Goal: Task Accomplishment & Management: Complete application form

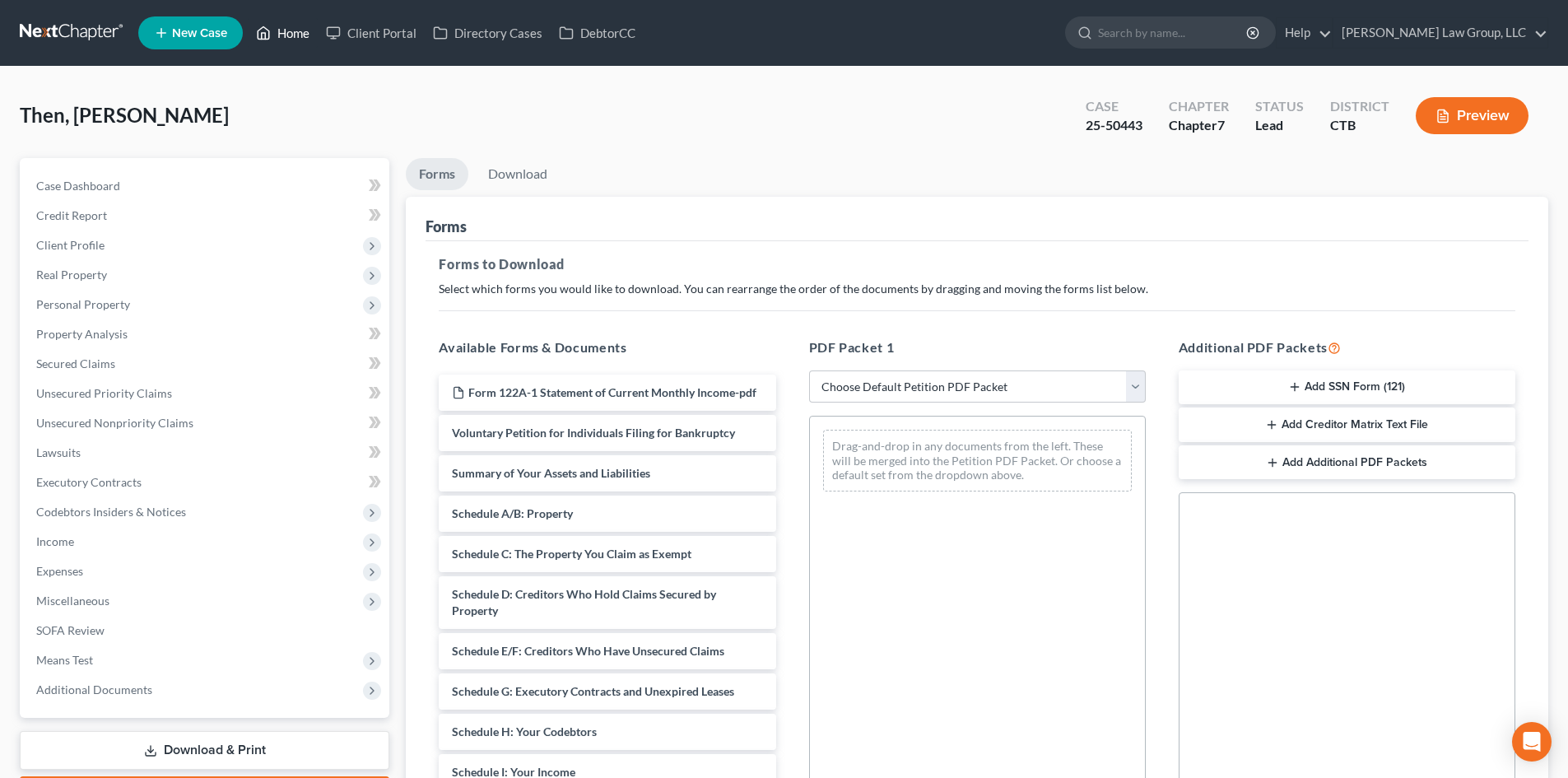
click at [298, 30] on link "Home" at bounding box center [282, 32] width 70 height 29
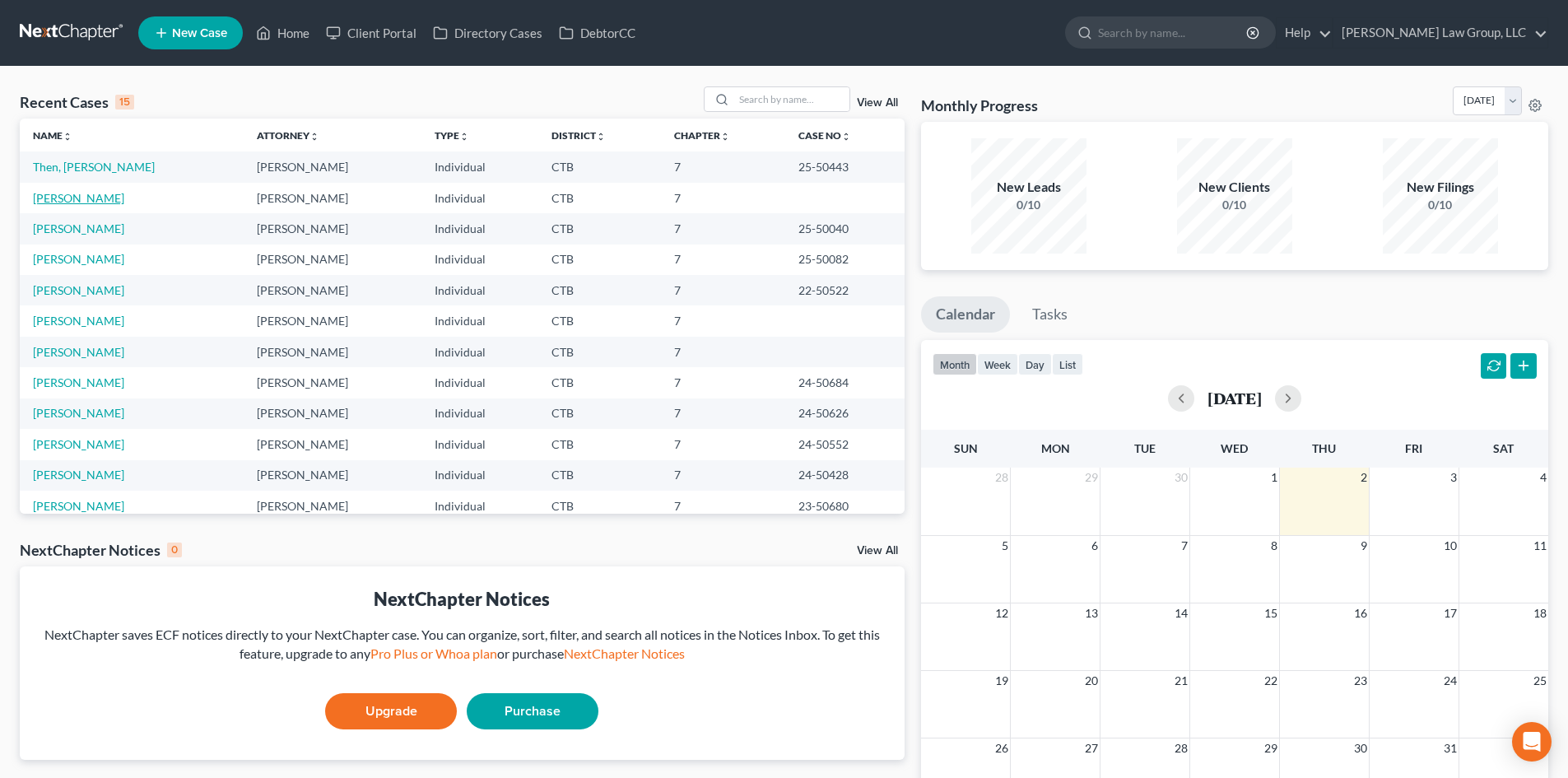
click at [62, 202] on link "[PERSON_NAME]" at bounding box center [78, 198] width 91 height 14
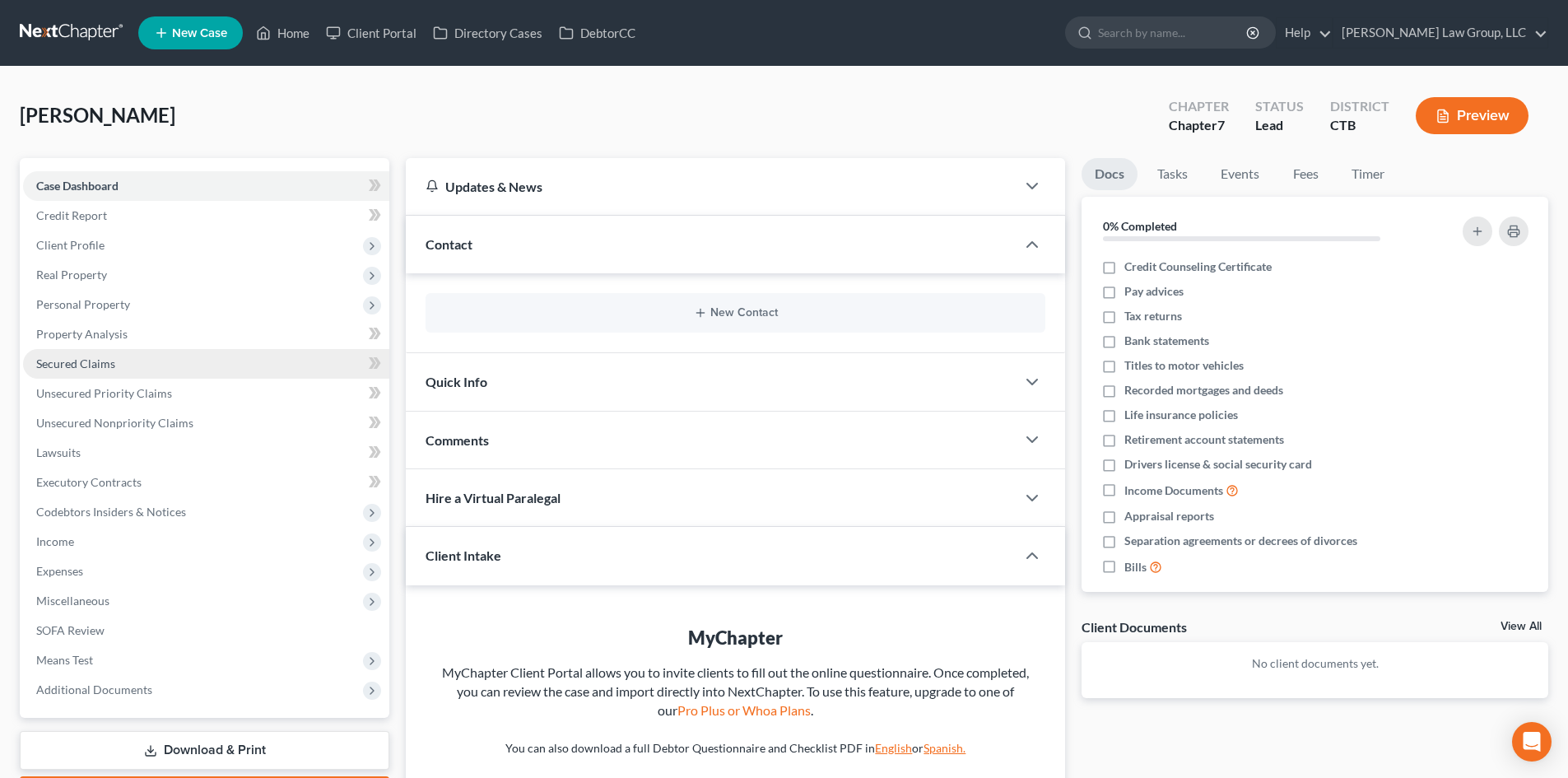
click at [89, 364] on span "Secured Claims" at bounding box center [75, 364] width 79 height 14
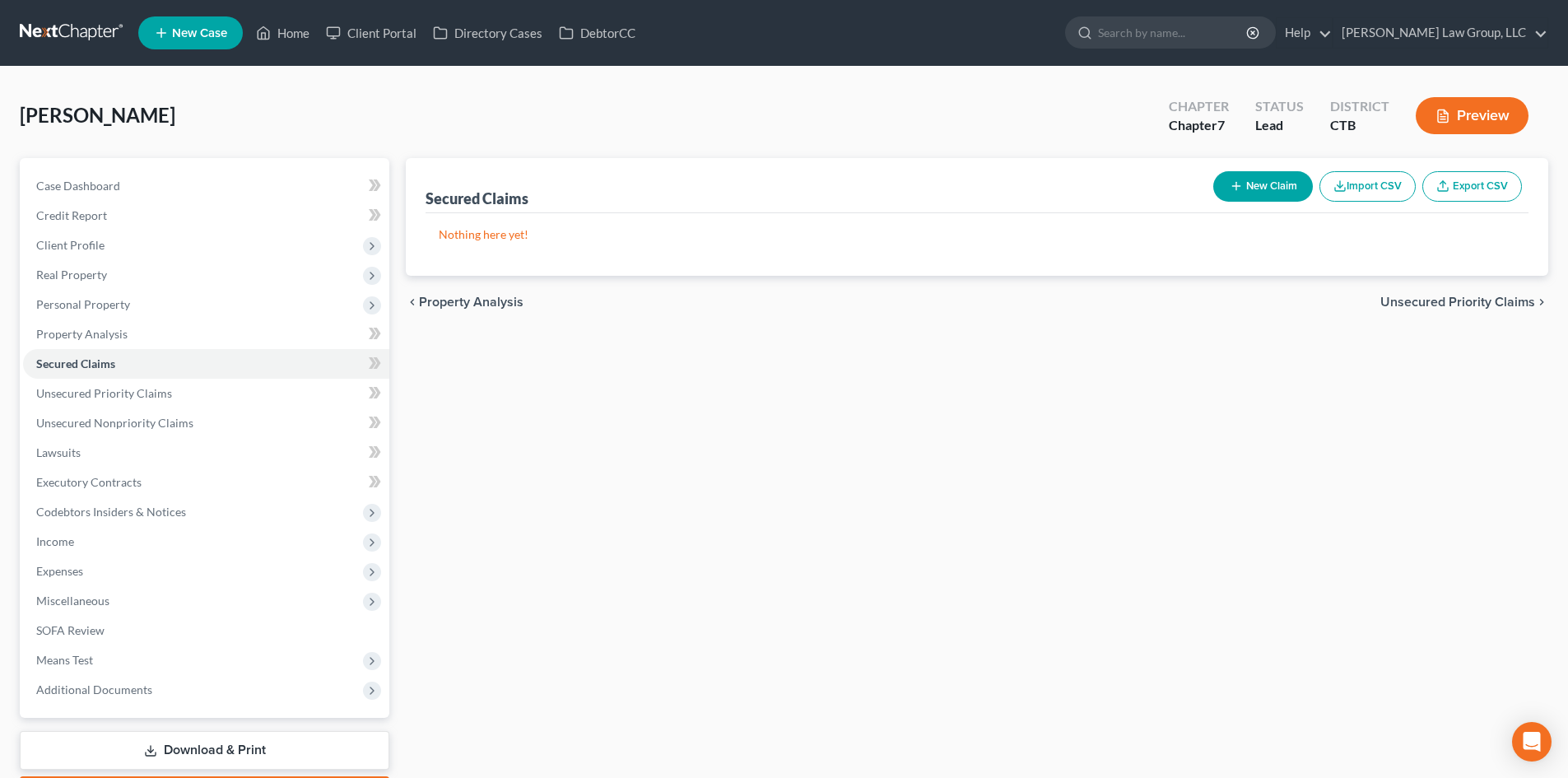
click at [1255, 189] on button "New Claim" at bounding box center [1263, 186] width 100 height 30
select select "0"
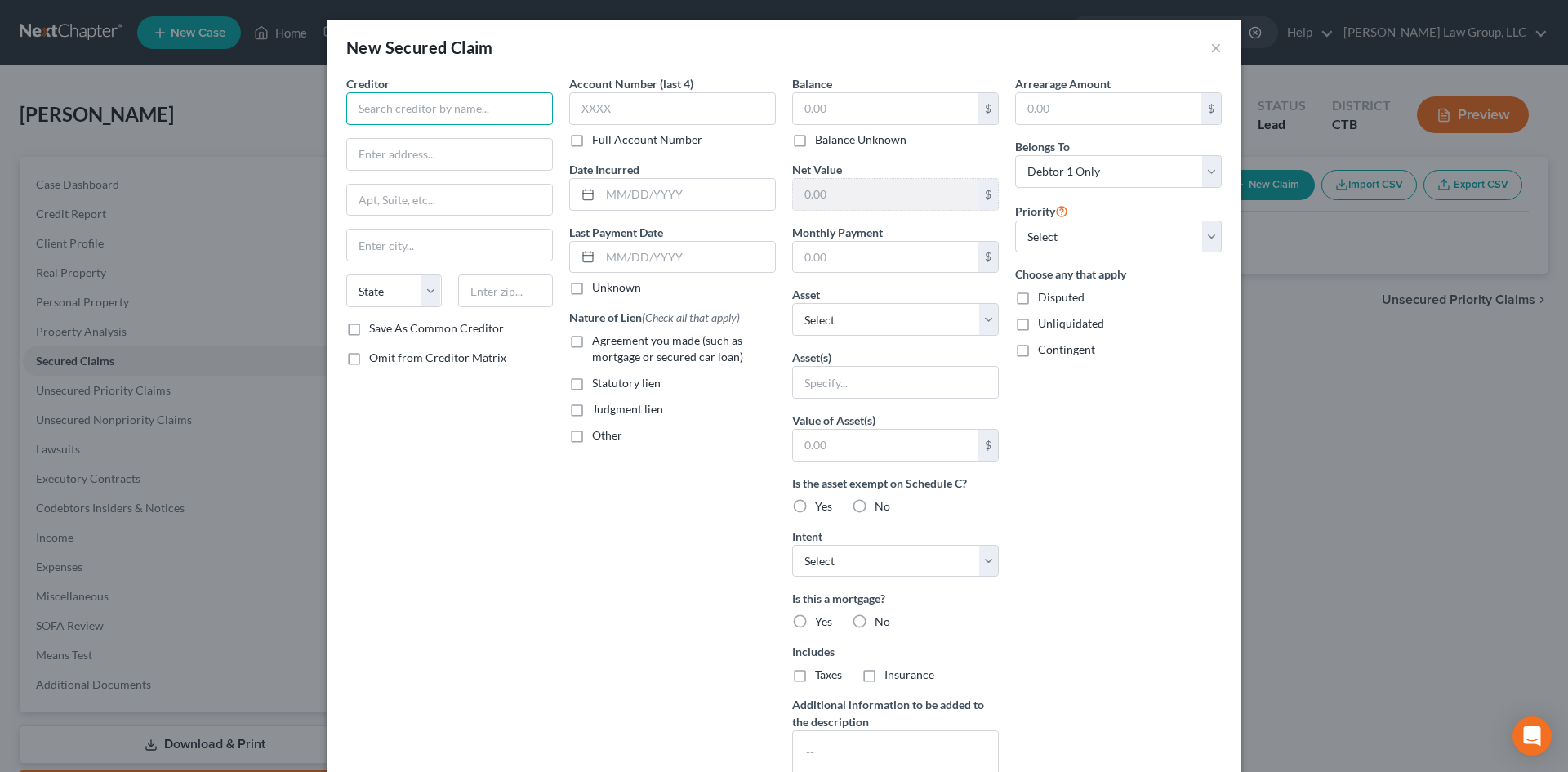
click at [377, 105] on input "text" at bounding box center [449, 108] width 206 height 32
type input "Honda Finance Exchange Inc."
click at [367, 150] on input "text" at bounding box center [449, 154] width 205 height 31
type input "Attn: CEO P. O. Box 70252"
click at [372, 242] on input "text" at bounding box center [449, 244] width 205 height 31
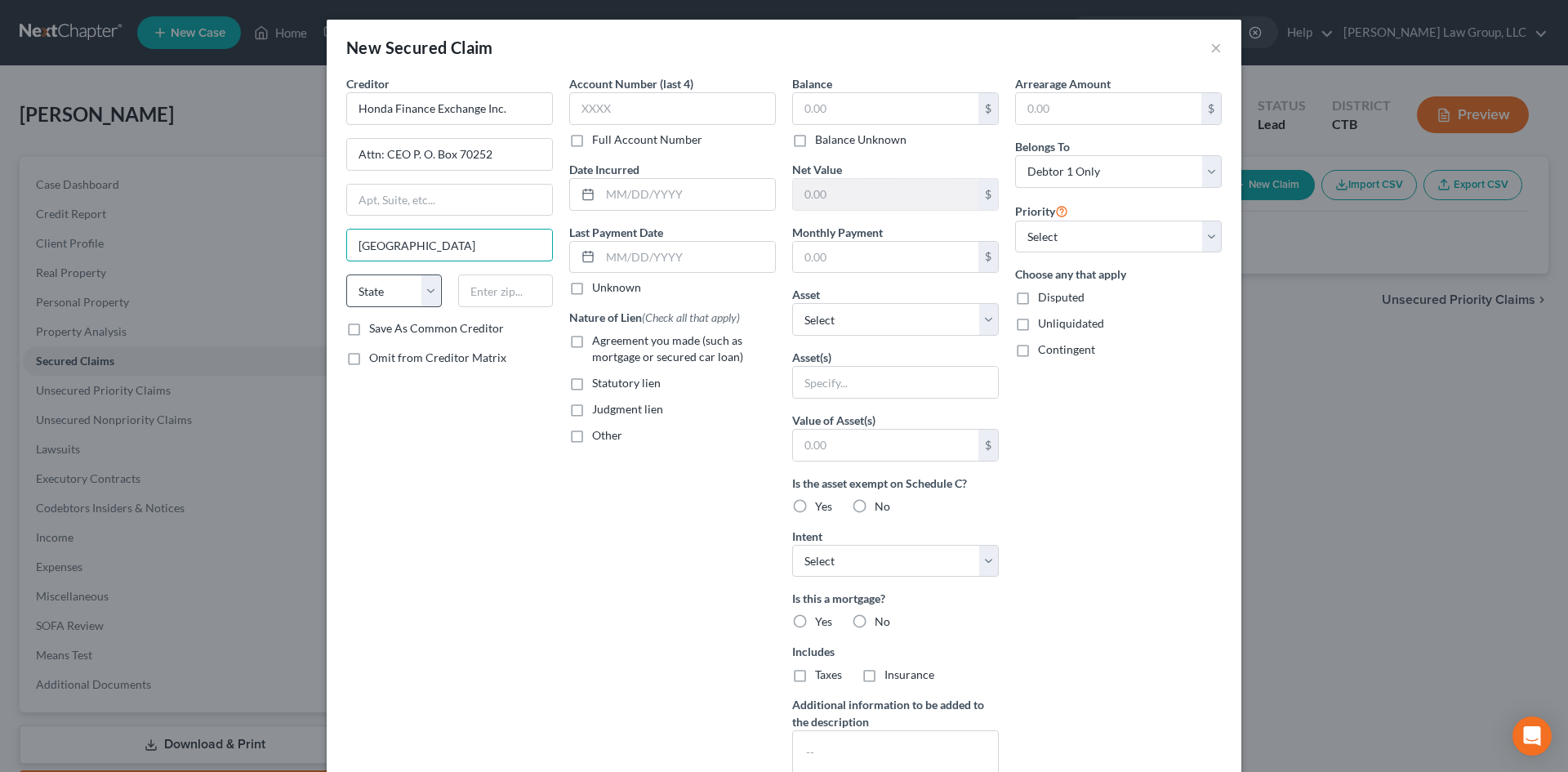
type input "[GEOGRAPHIC_DATA]"
click at [428, 289] on select "State [US_STATE] AK AR AZ CA CO CT DE DC [GEOGRAPHIC_DATA] [GEOGRAPHIC_DATA] GU…" at bounding box center [394, 290] width 96 height 32
select select "39"
click at [346, 274] on select "State [US_STATE] AK AR AZ CA CO CT DE DC [GEOGRAPHIC_DATA] [GEOGRAPHIC_DATA] GU…" at bounding box center [394, 290] width 96 height 32
click at [488, 294] on input "text" at bounding box center [506, 290] width 96 height 32
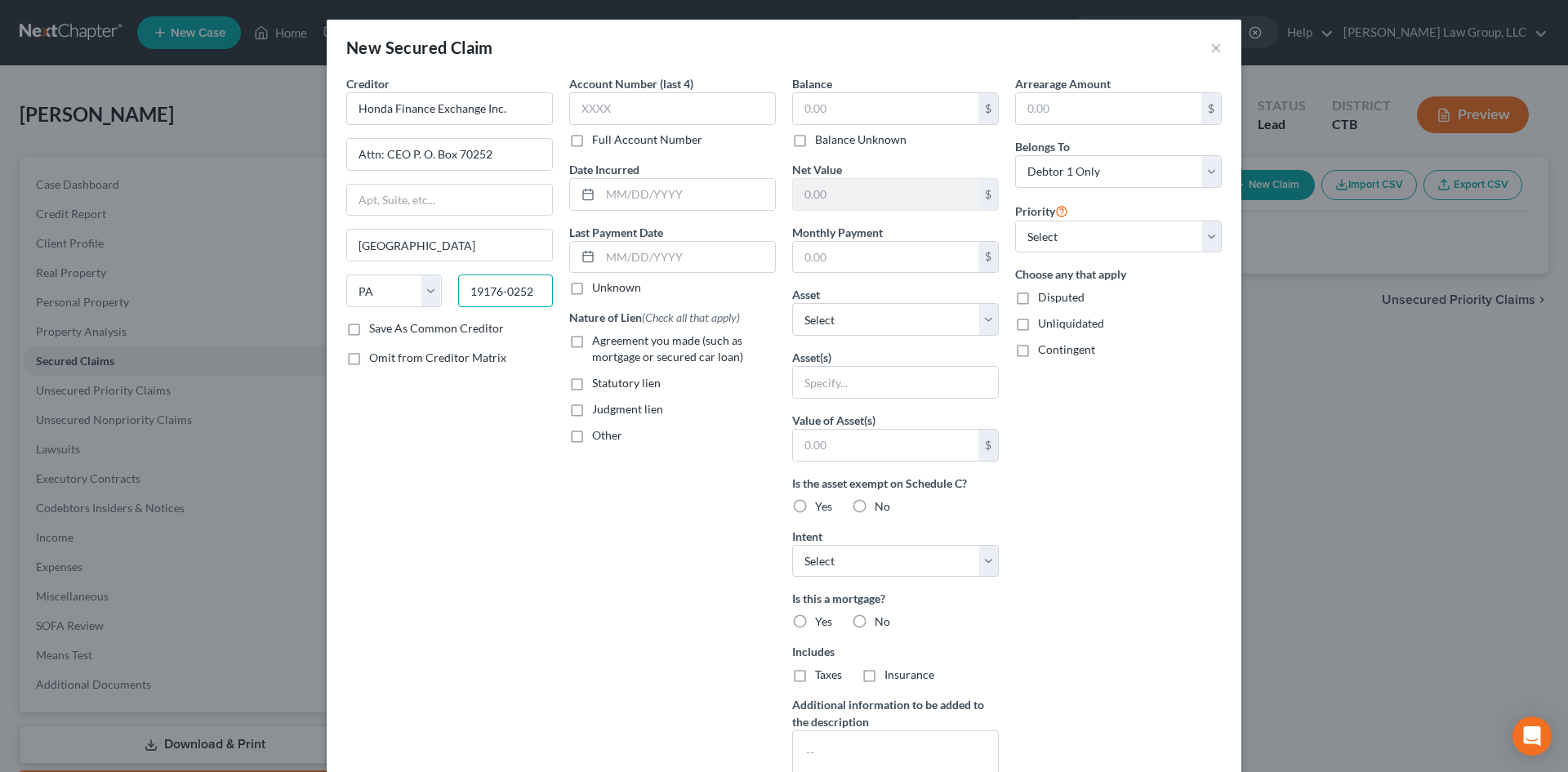
type input "19176-0252"
click at [369, 327] on label "Save As Common Creditor" at bounding box center [436, 328] width 134 height 17
click at [376, 327] on input "Save As Common Creditor" at bounding box center [381, 325] width 11 height 11
checkbox input "true"
click at [596, 110] on input "text" at bounding box center [672, 108] width 206 height 32
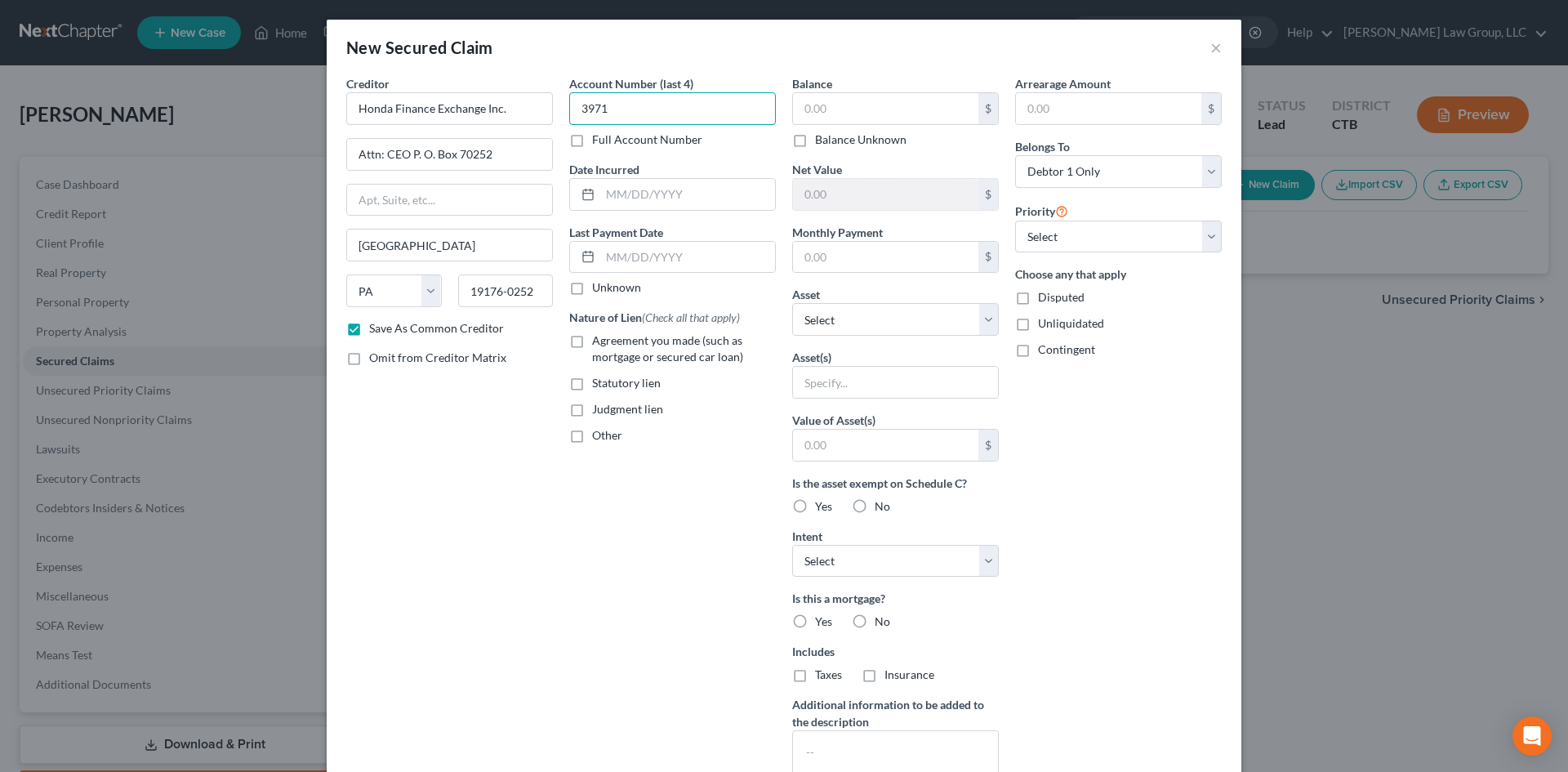
type input "3971"
click at [603, 194] on input "text" at bounding box center [687, 194] width 175 height 31
type input "[DATE]"
drag, startPoint x: 668, startPoint y: 198, endPoint x: 529, endPoint y: 185, distance: 139.6
click at [529, 185] on div "Creditor * Honda Finance Exchange Inc. Attn: CEO P. O. [GEOGRAPHIC_DATA] [US_ST…" at bounding box center [784, 439] width 892 height 728
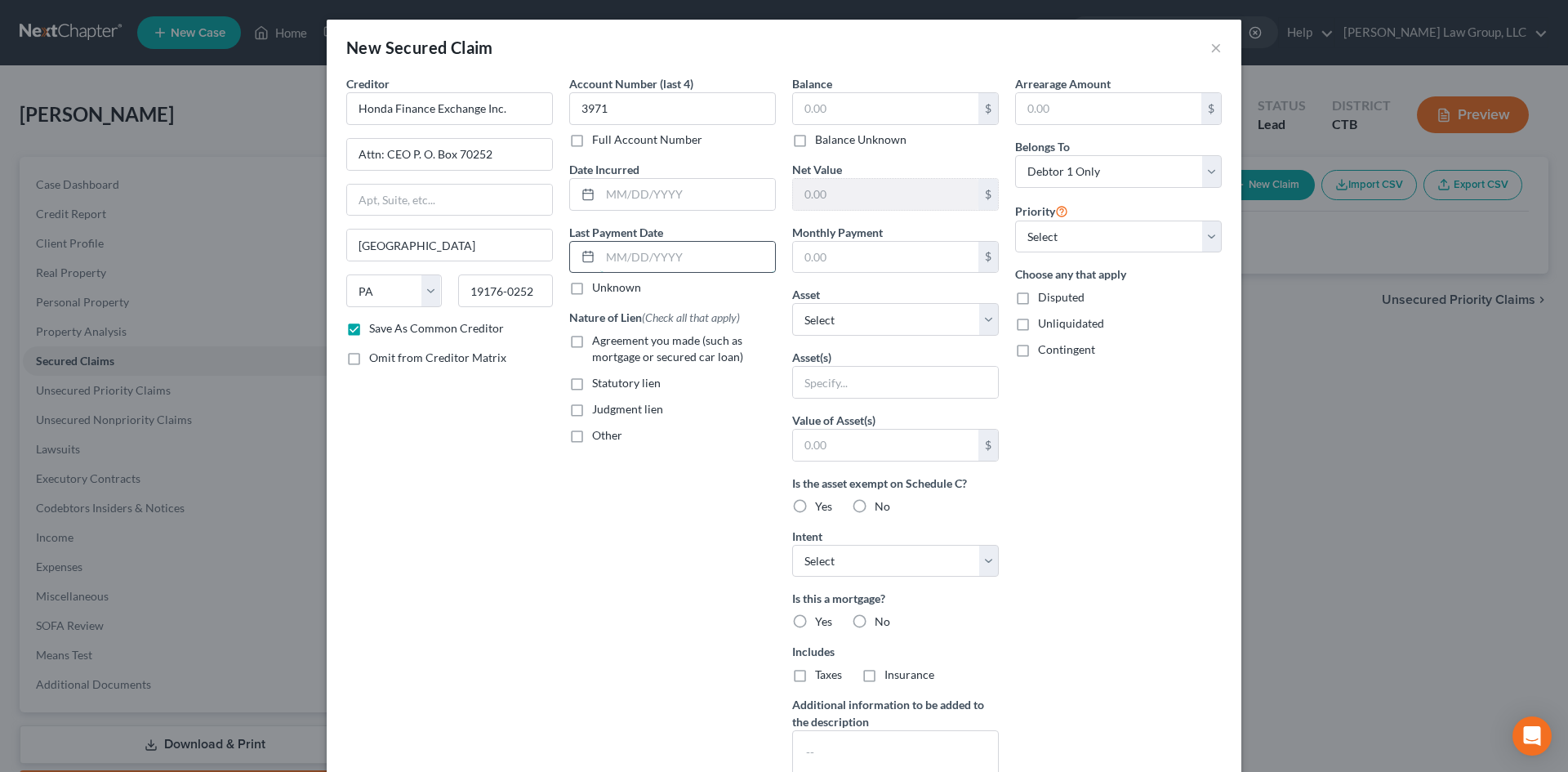
click at [600, 260] on input "text" at bounding box center [687, 256] width 175 height 31
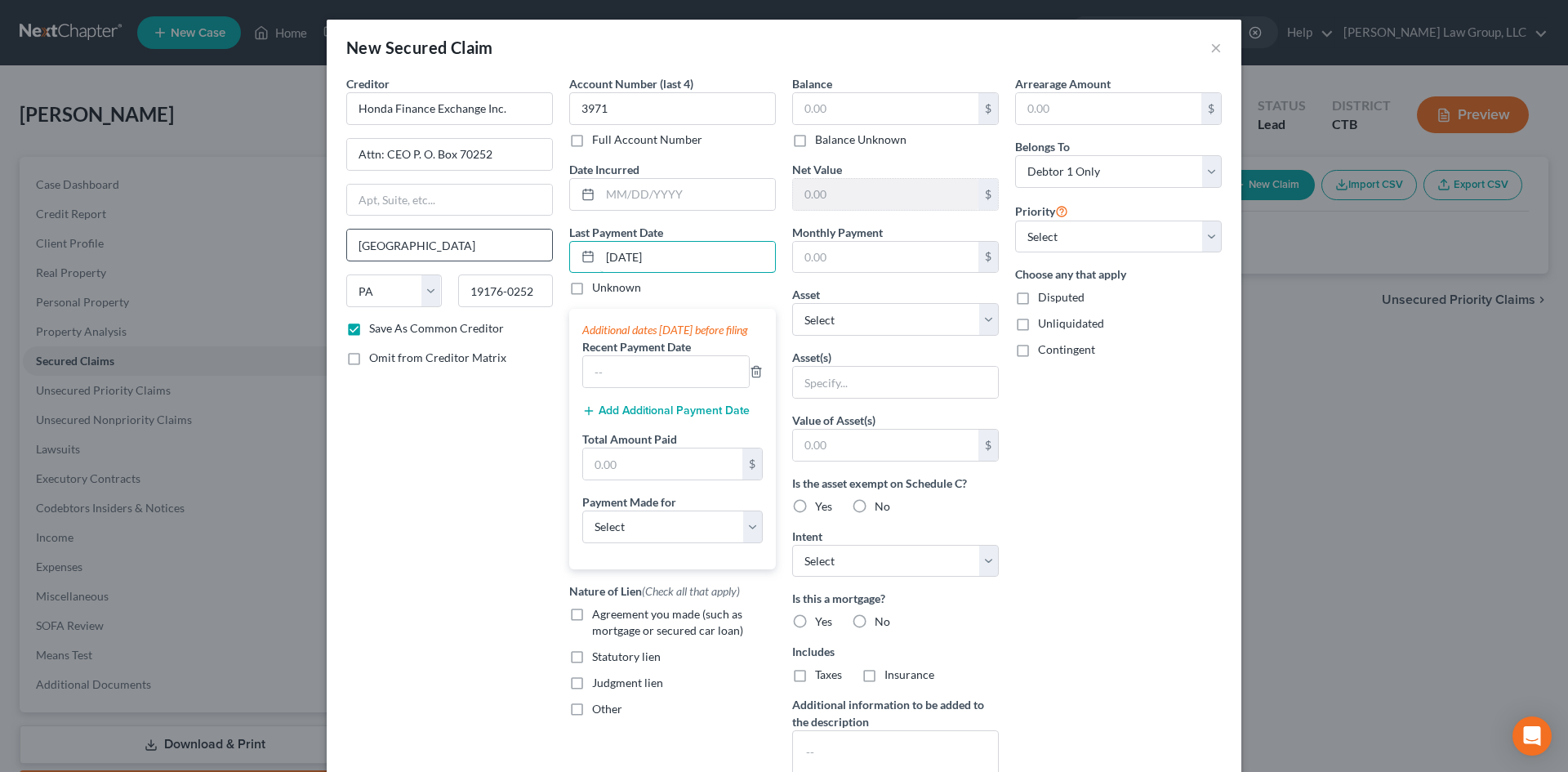
drag, startPoint x: 691, startPoint y: 252, endPoint x: 461, endPoint y: 252, distance: 230.0
click at [461, 252] on div "Creditor * Honda Finance Exchange Inc. Attn: CEO P. O. [GEOGRAPHIC_DATA] [US_ST…" at bounding box center [784, 439] width 892 height 728
type input "[DATE]"
click at [588, 386] on input "text" at bounding box center [666, 371] width 166 height 31
type input "[DATE]"
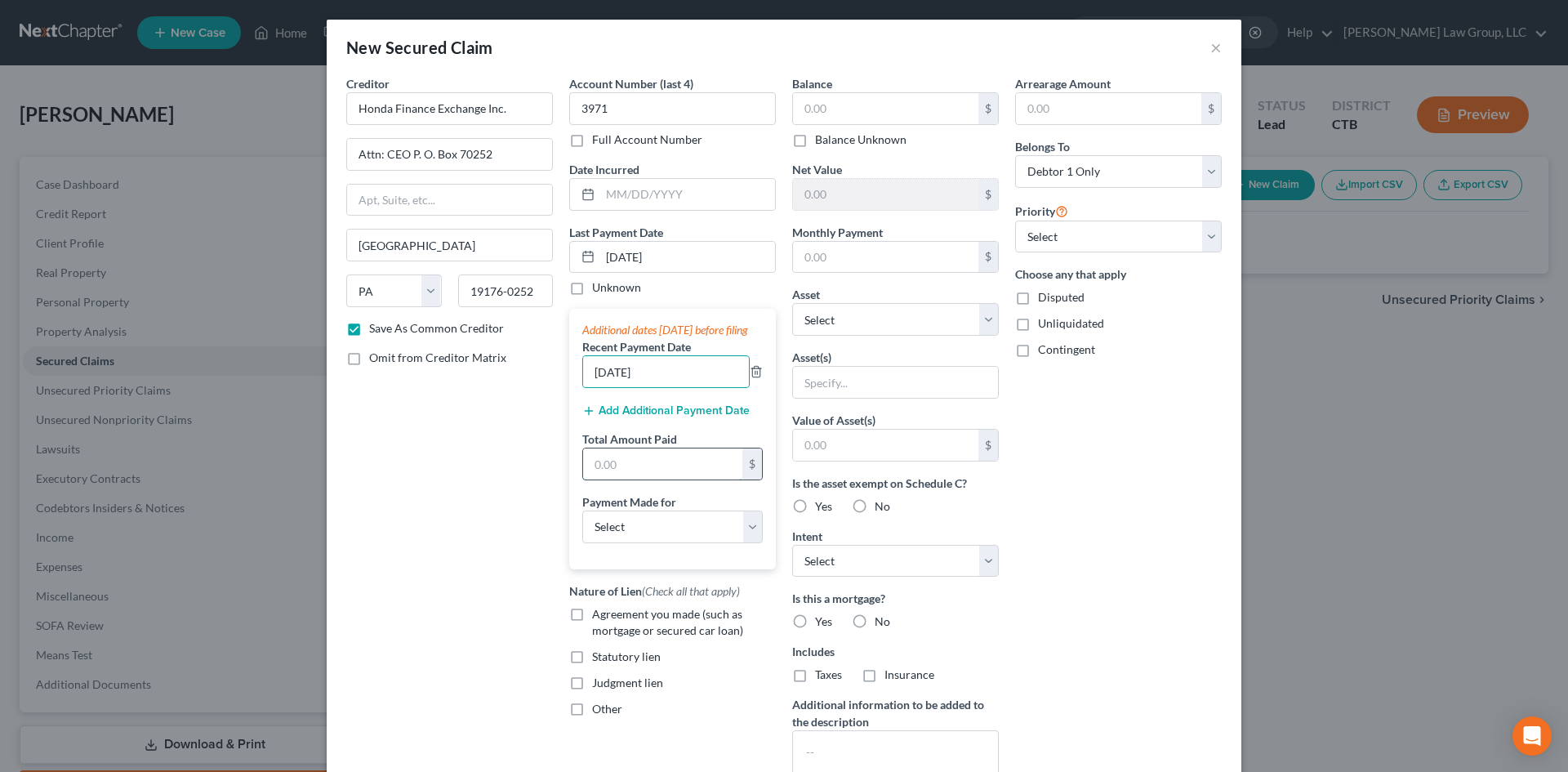
click at [625, 470] on input "text" at bounding box center [662, 463] width 159 height 31
type input "356.00"
click at [748, 543] on select "Select Car Credit Card Loan Repayment Mortgage Other Suppliers Or Vendors" at bounding box center [672, 526] width 180 height 32
select select "0"
click at [582, 526] on select "Select Car Credit Card Loan Repayment Mortgage Other Suppliers Or Vendors" at bounding box center [672, 526] width 180 height 32
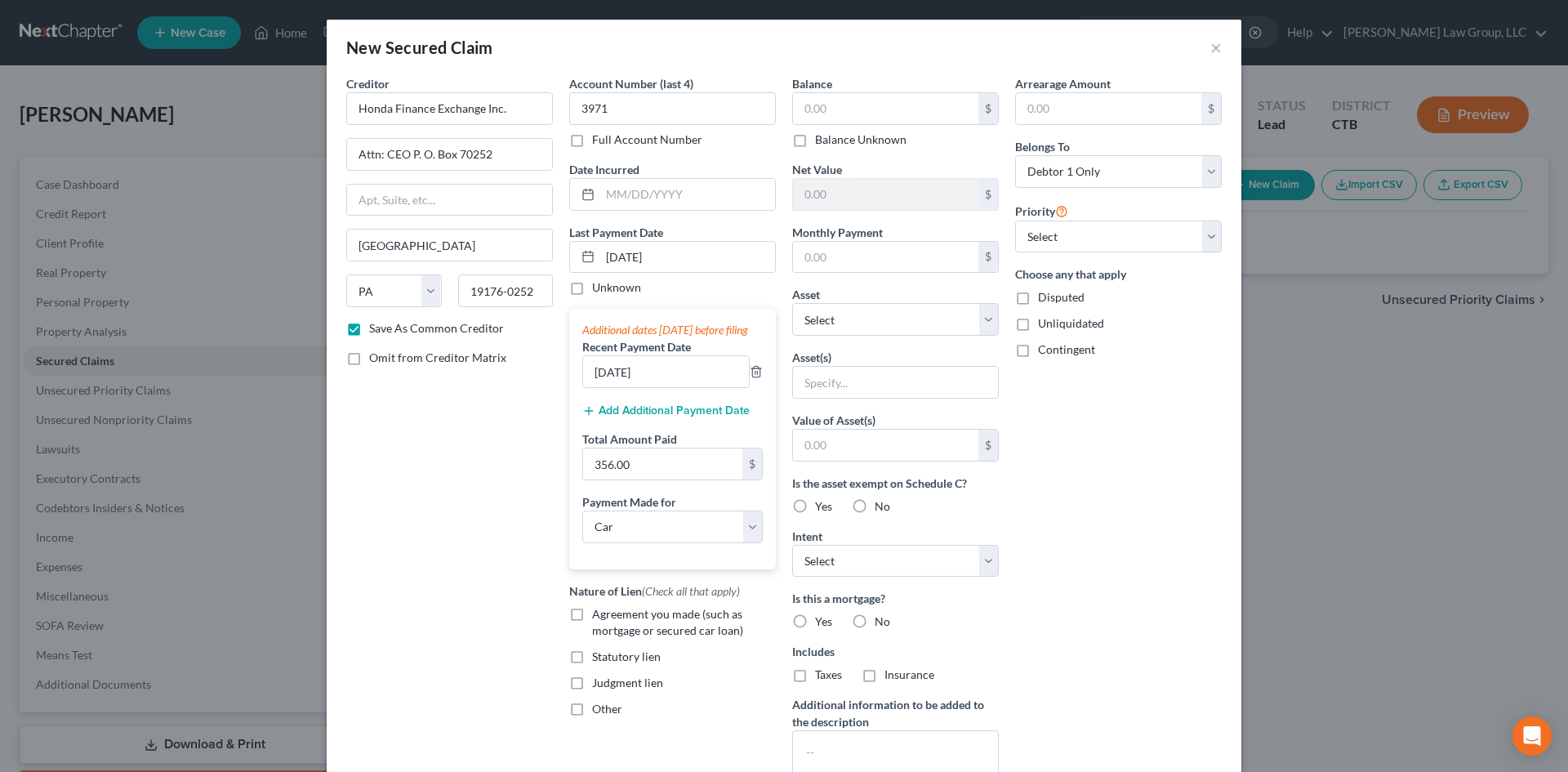
click at [592, 627] on label "Agreement you made (such as mortgage or secured car loan)" at bounding box center [683, 622] width 184 height 32
click at [599, 617] on input "Agreement you made (such as mortgage or secured car loan)" at bounding box center [604, 611] width 11 height 11
checkbox input "true"
click at [827, 107] on input "text" at bounding box center [885, 108] width 185 height 31
click at [850, 101] on input "2,986." at bounding box center [885, 108] width 185 height 31
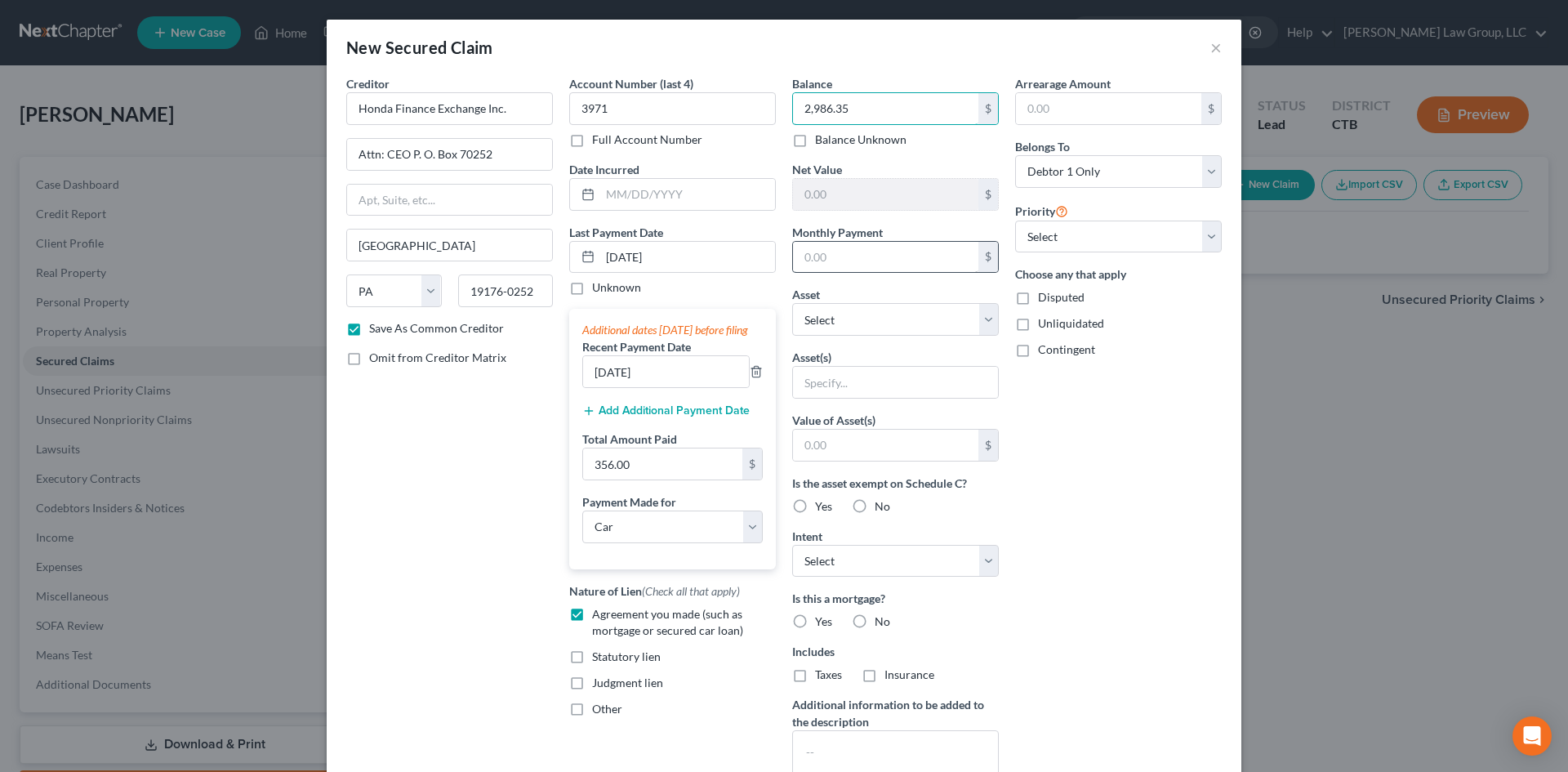
type input "2,986.35"
click at [840, 251] on input "text" at bounding box center [885, 256] width 185 height 31
type input "356.00"
click at [986, 321] on select "Select Other Multiple Assets Union Savings Bank (2834) (Checking Account) - $0.…" at bounding box center [895, 319] width 206 height 32
select select "12"
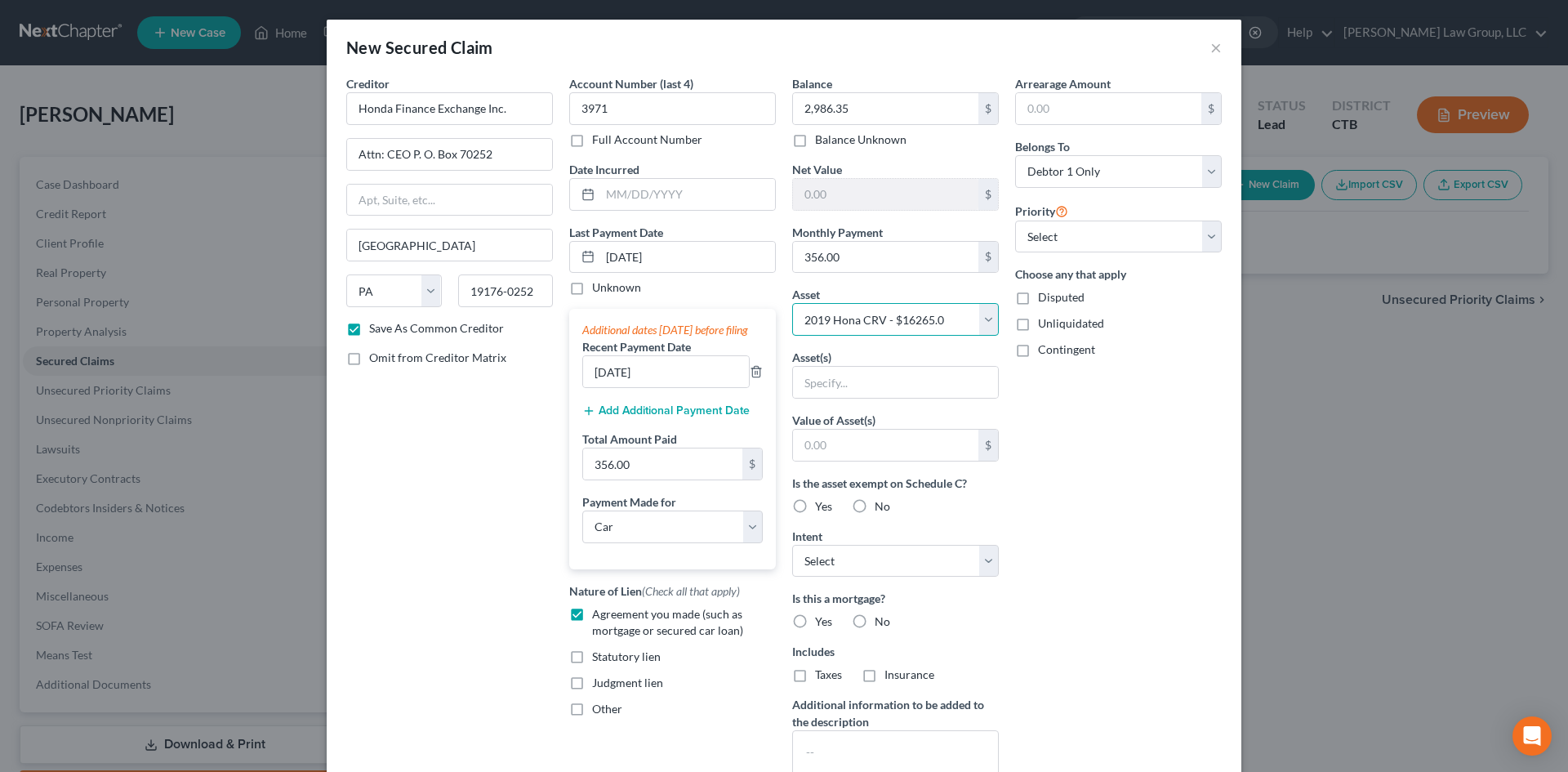
click at [792, 303] on select "Select Other Multiple Assets Union Savings Bank (2834) (Checking Account) - $0.…" at bounding box center [895, 319] width 206 height 32
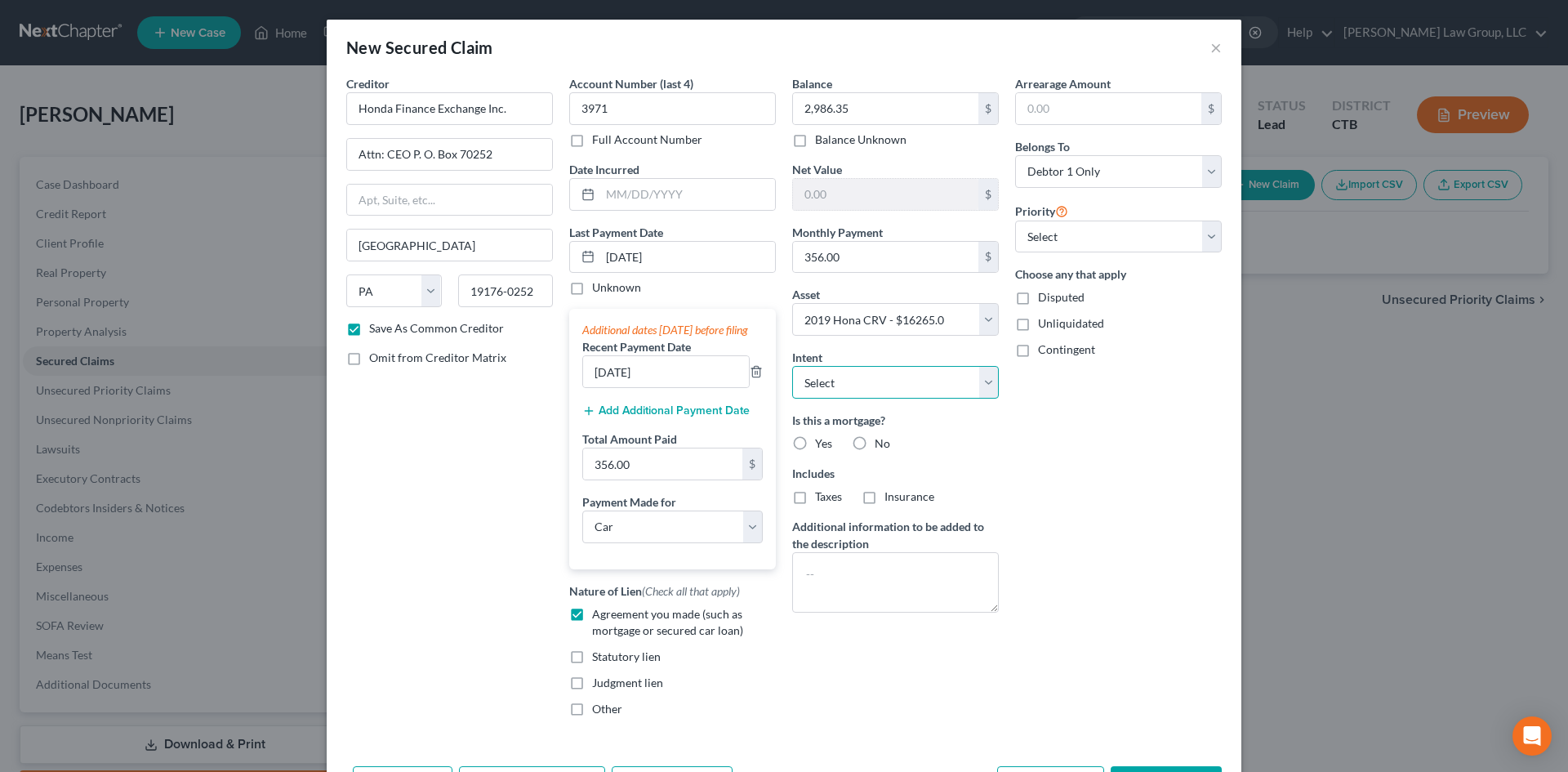
click at [983, 376] on select "Select Surrender Redeem Reaffirm Avoid Other" at bounding box center [895, 382] width 206 height 32
select select "1"
click at [792, 366] on select "Select Surrender Redeem Reaffirm Avoid Other" at bounding box center [895, 382] width 206 height 32
click at [974, 381] on select "Select Surrender Redeem Reaffirm Avoid Other" at bounding box center [895, 382] width 206 height 32
select select
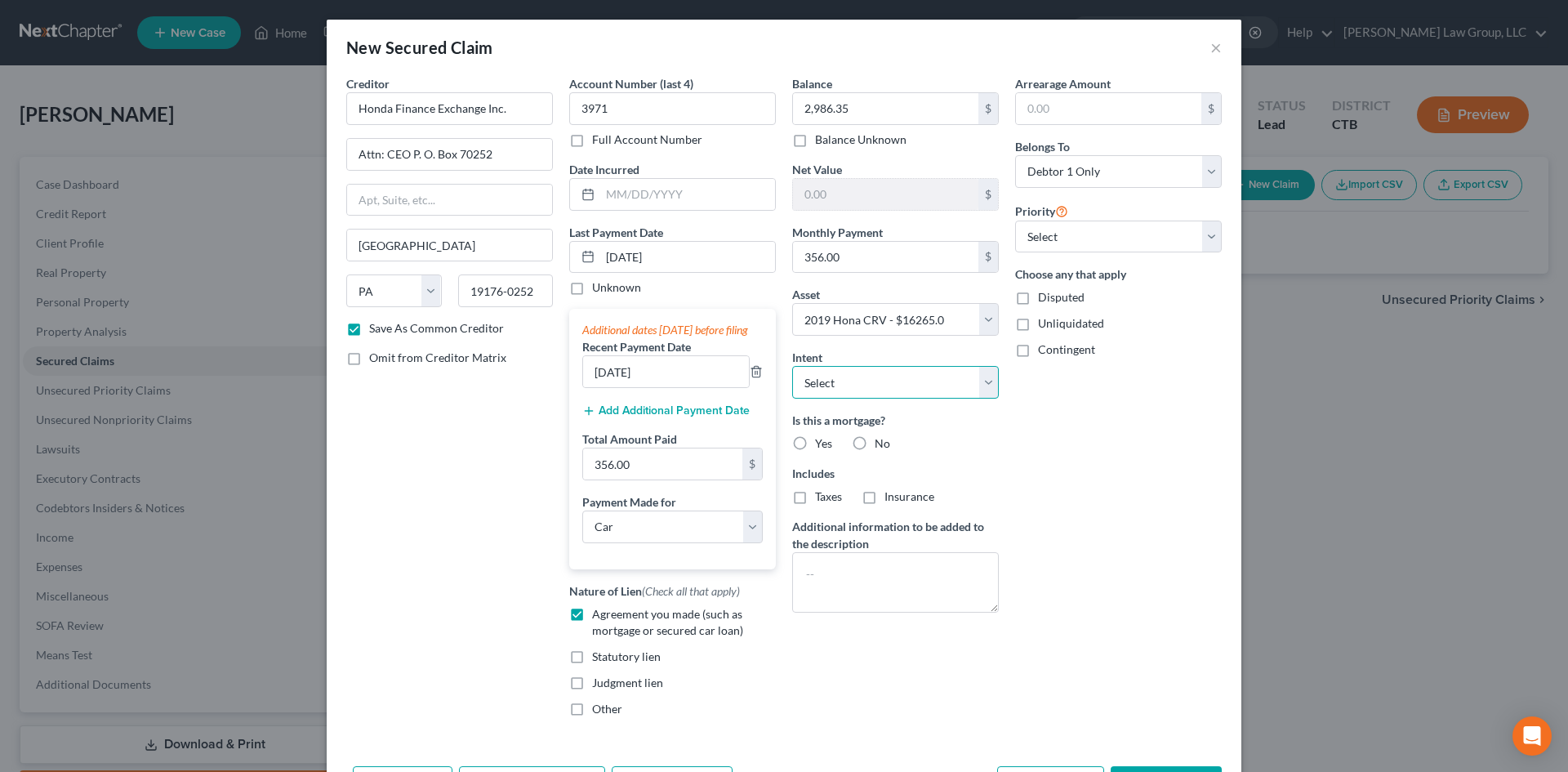
click at [792, 366] on select "Select Surrender Redeem Reaffirm Avoid Other" at bounding box center [895, 382] width 206 height 32
click at [875, 440] on label "No" at bounding box center [883, 444] width 16 height 17
click at [881, 440] on input "No" at bounding box center [886, 441] width 11 height 11
radio input "true"
click at [875, 494] on label "No" at bounding box center [883, 496] width 16 height 17
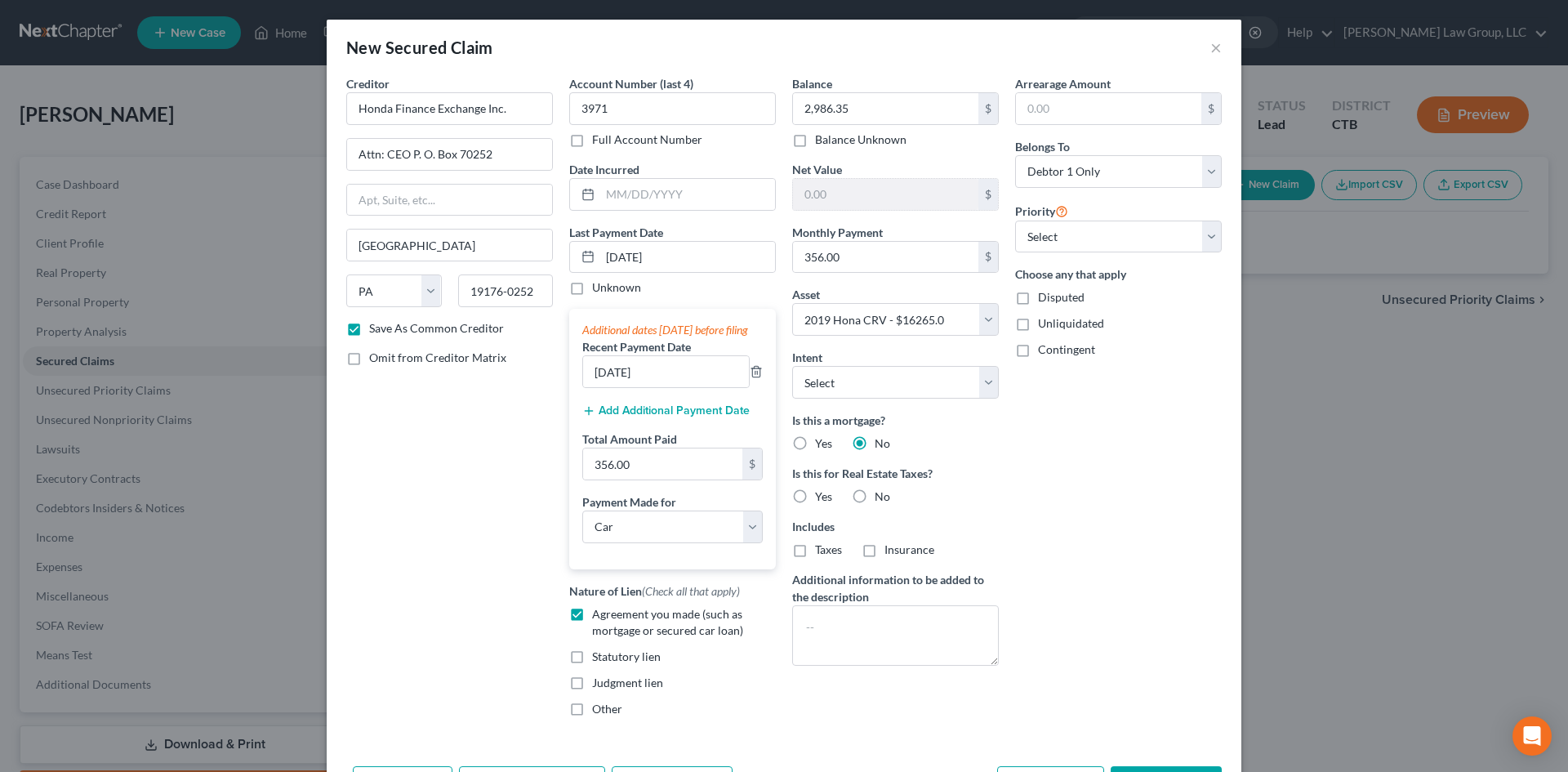
click at [881, 494] on input "No" at bounding box center [886, 494] width 11 height 11
radio input "true"
click at [1201, 232] on select "Select 1st 2nd 3rd 4th 5th 6th 7th 8th 9th 10th 11th 12th 13th 14th 15th 16th 1…" at bounding box center [1118, 236] width 206 height 32
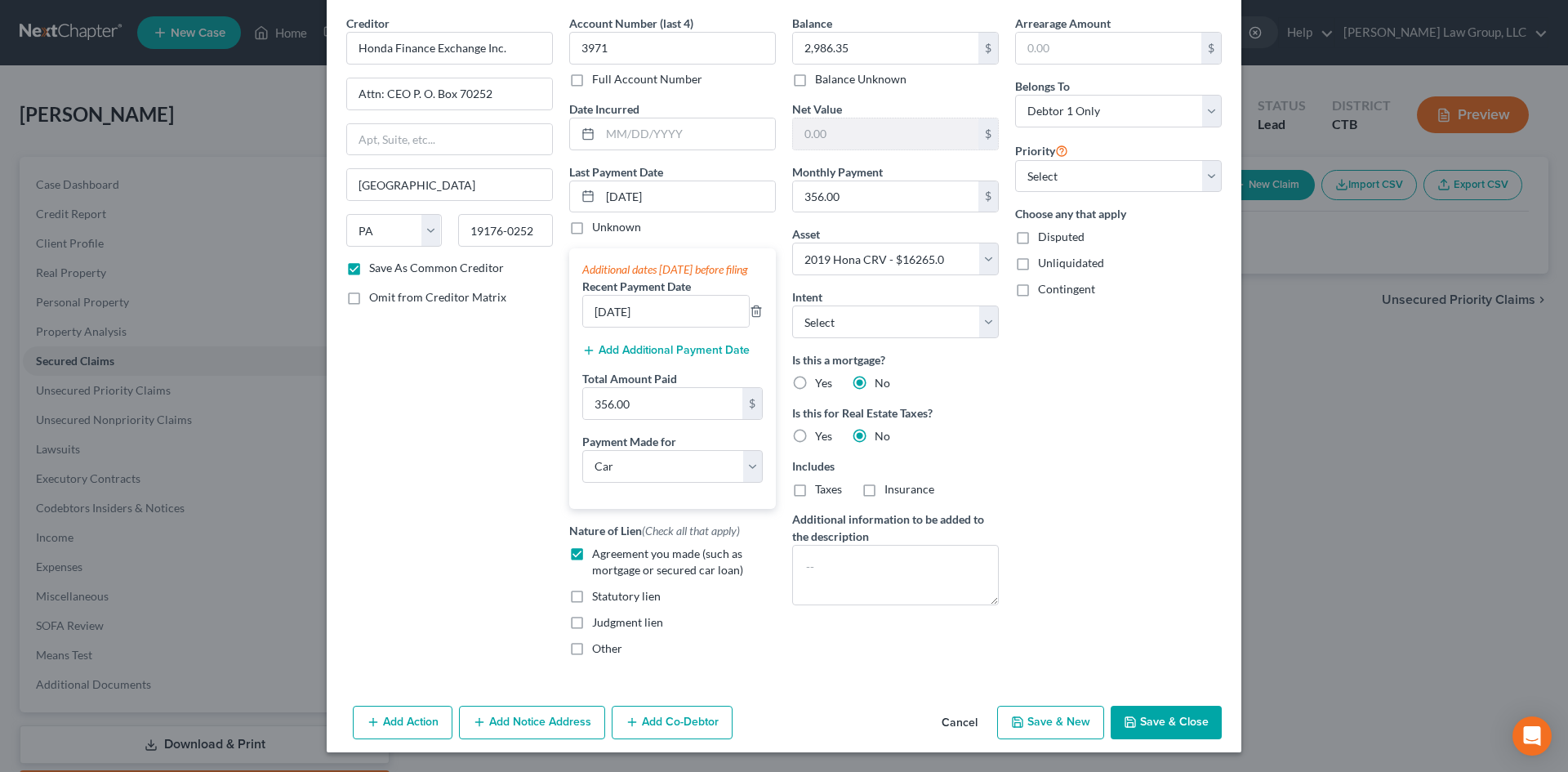
click at [1155, 722] on button "Save & Close" at bounding box center [1166, 722] width 111 height 34
checkbox input "false"
select select
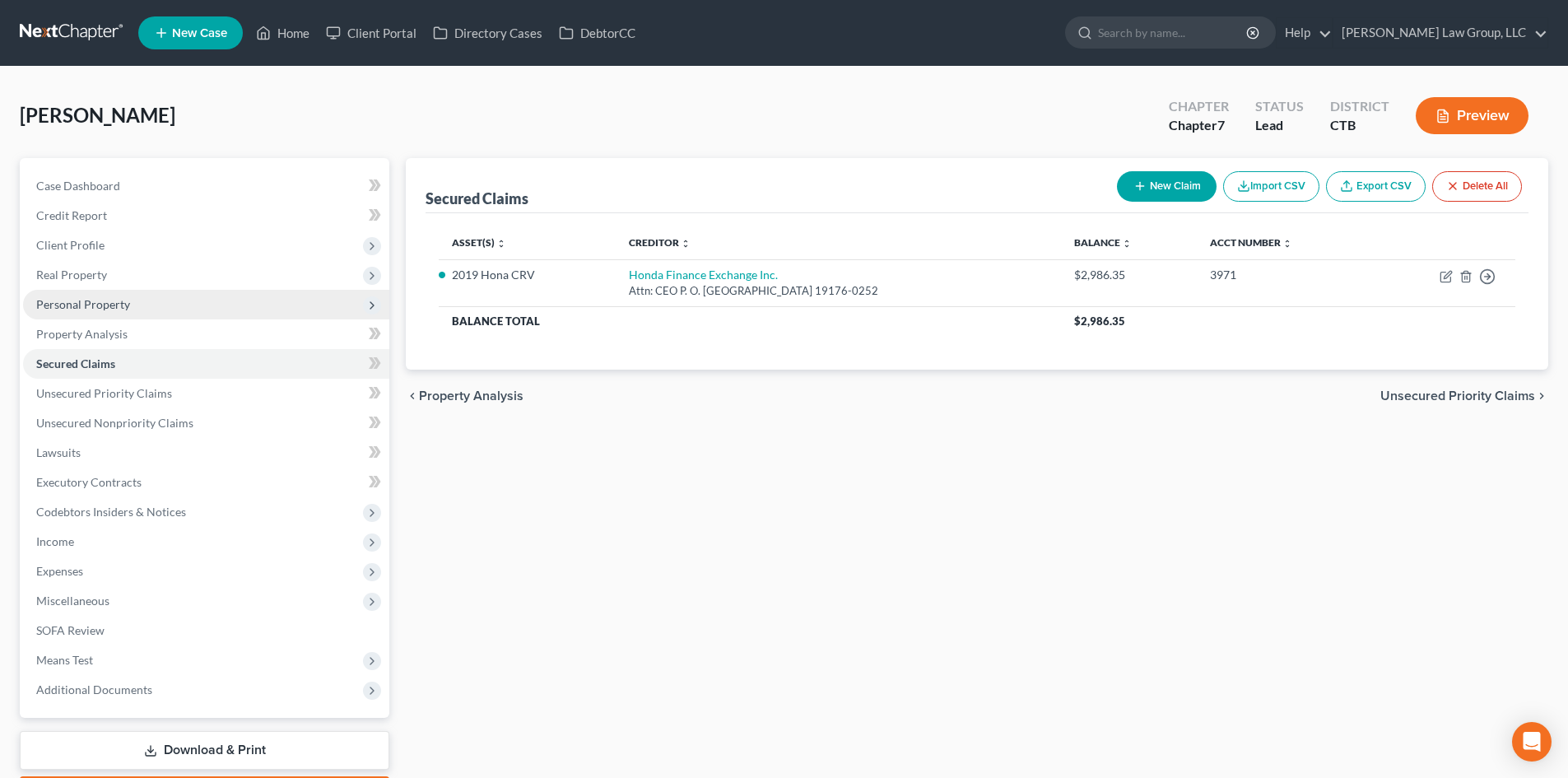
click at [88, 301] on span "Personal Property" at bounding box center [83, 304] width 94 height 14
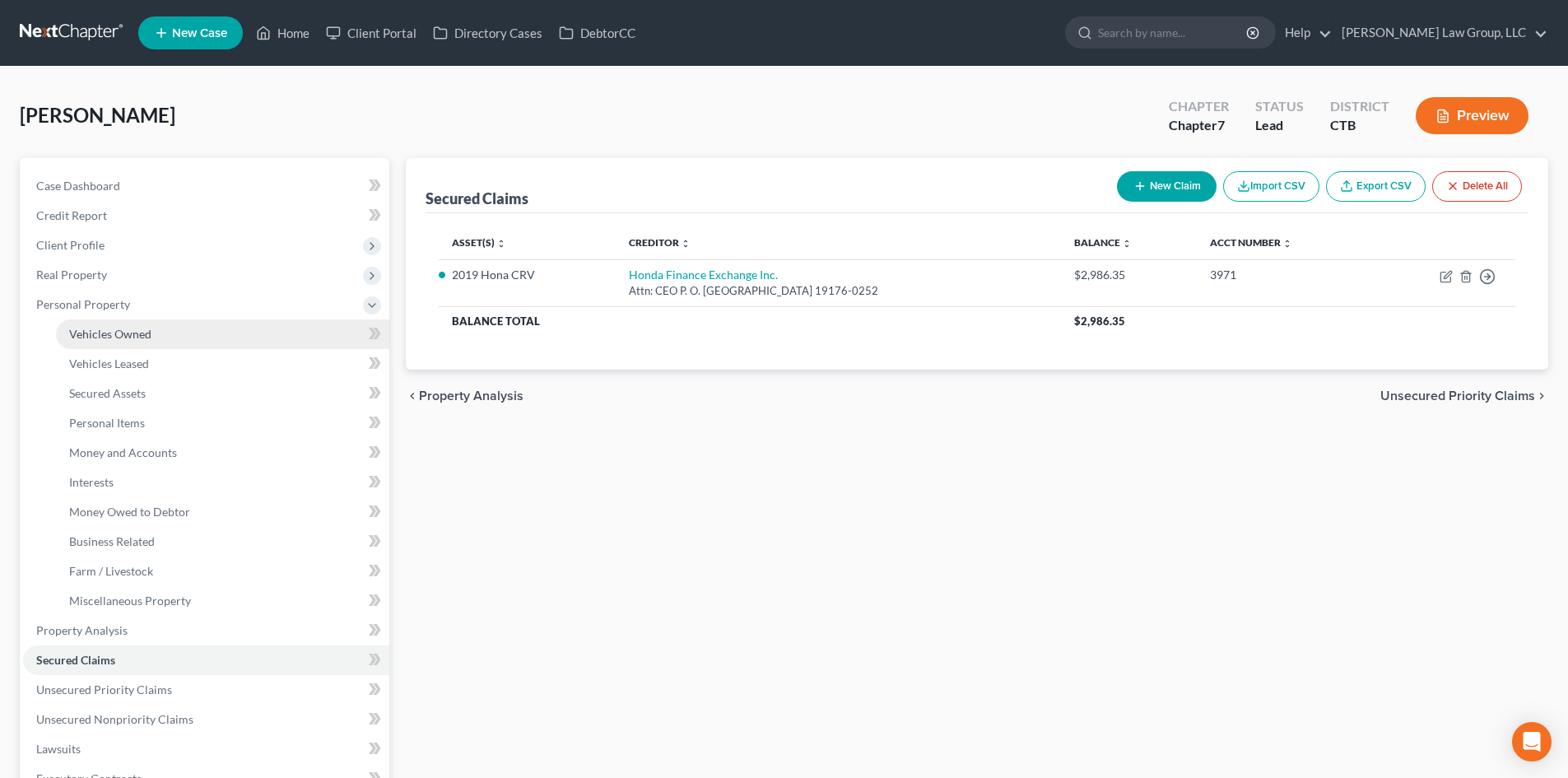
click at [100, 335] on span "Vehicles Owned" at bounding box center [110, 334] width 82 height 14
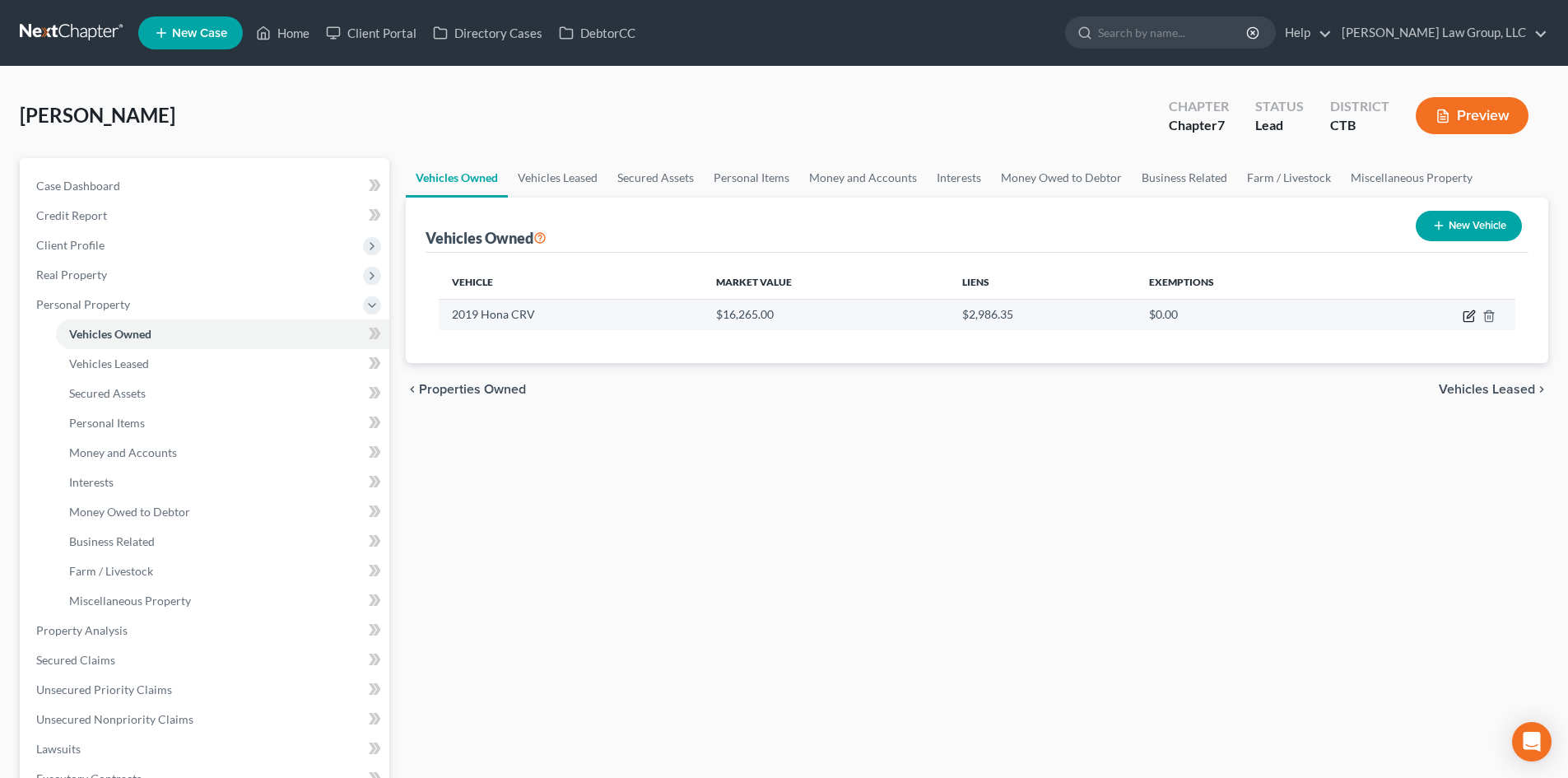
click at [1468, 316] on icon "button" at bounding box center [1469, 316] width 13 height 13
select select "0"
select select "7"
select select "1"
select select "0"
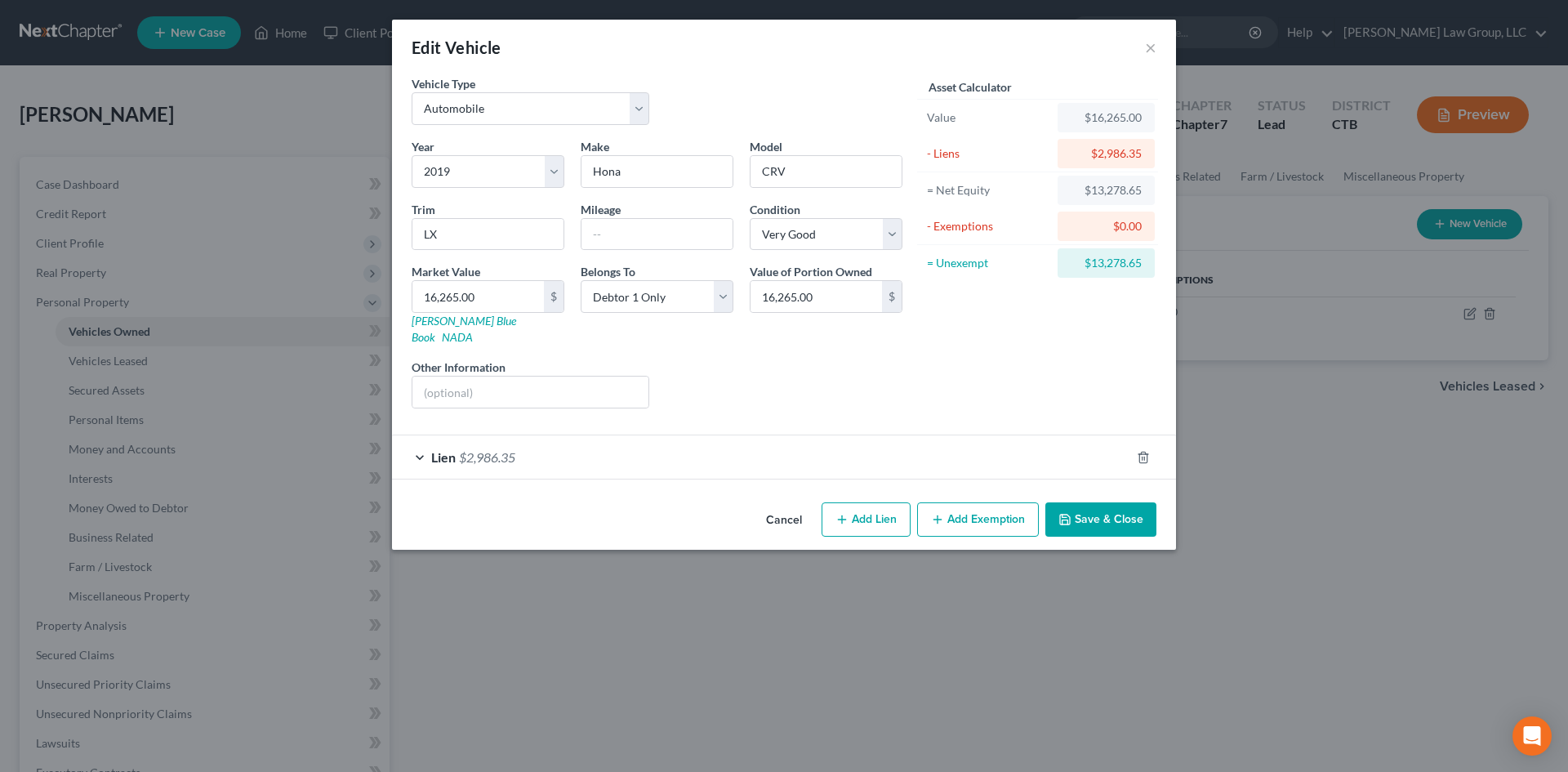
click at [426, 439] on div "Lien $2,986.35" at bounding box center [761, 457] width 739 height 43
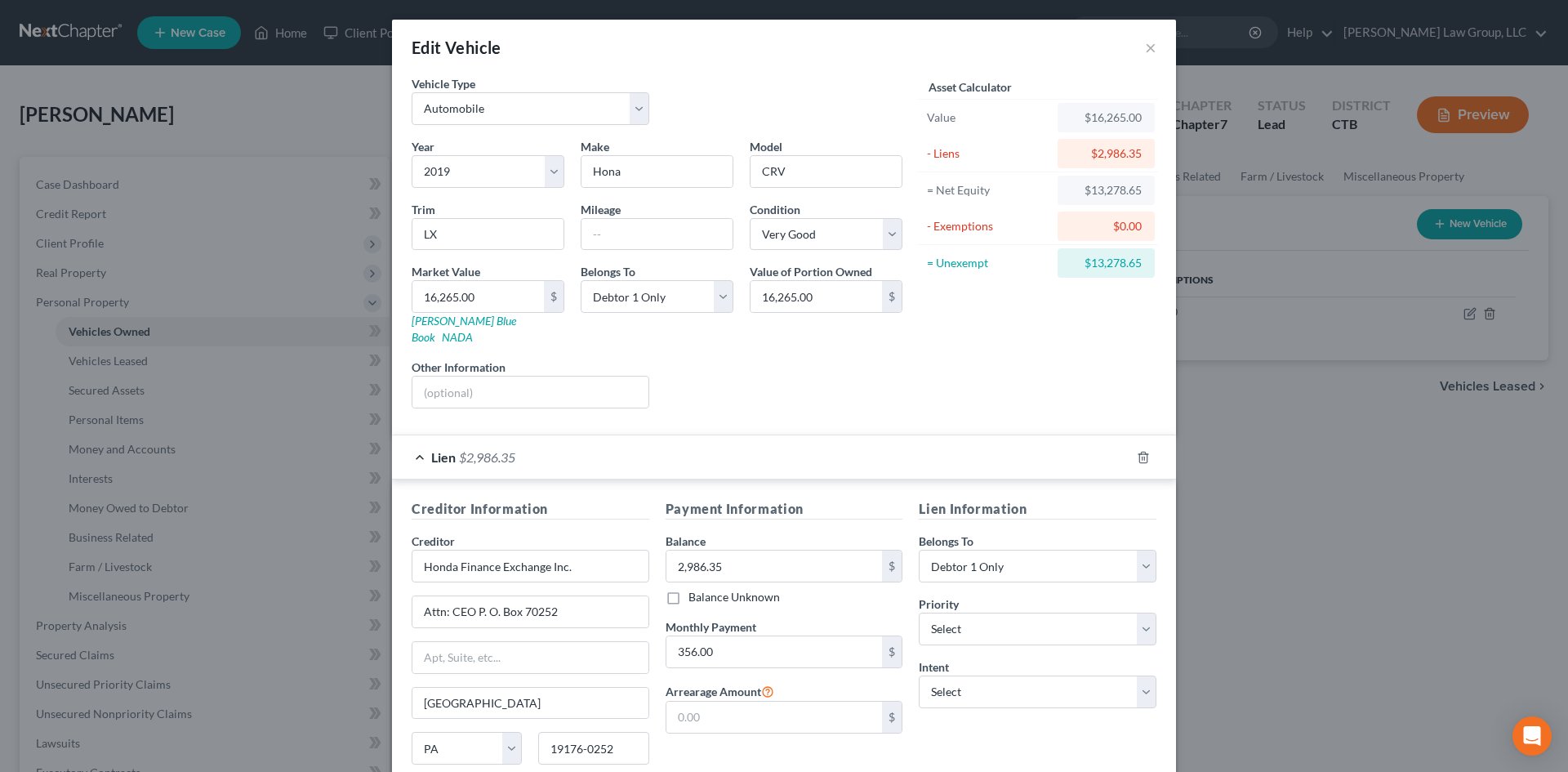
scroll to position [122, 0]
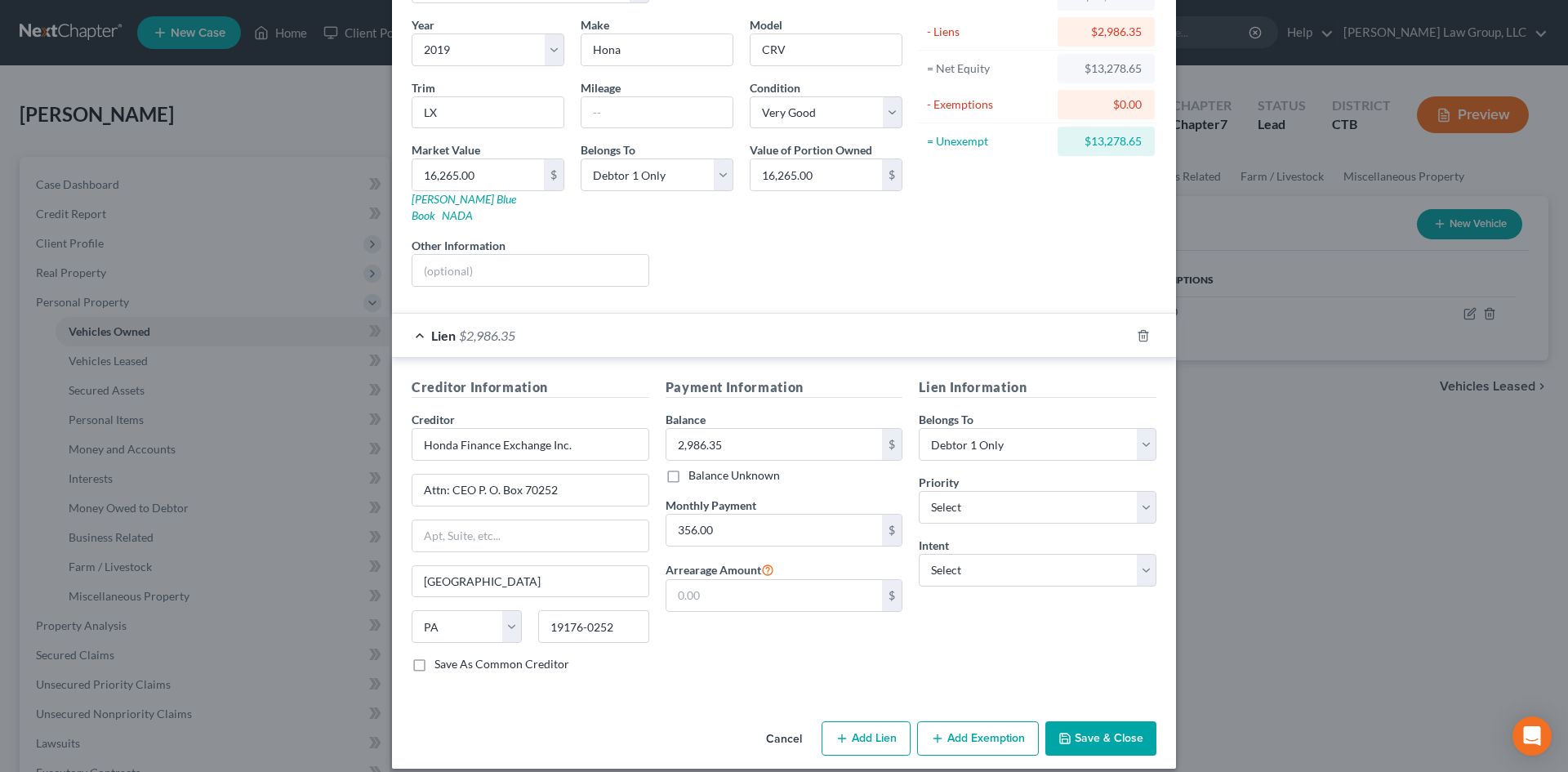
click at [413, 319] on div "Lien $2,986.35" at bounding box center [761, 335] width 739 height 43
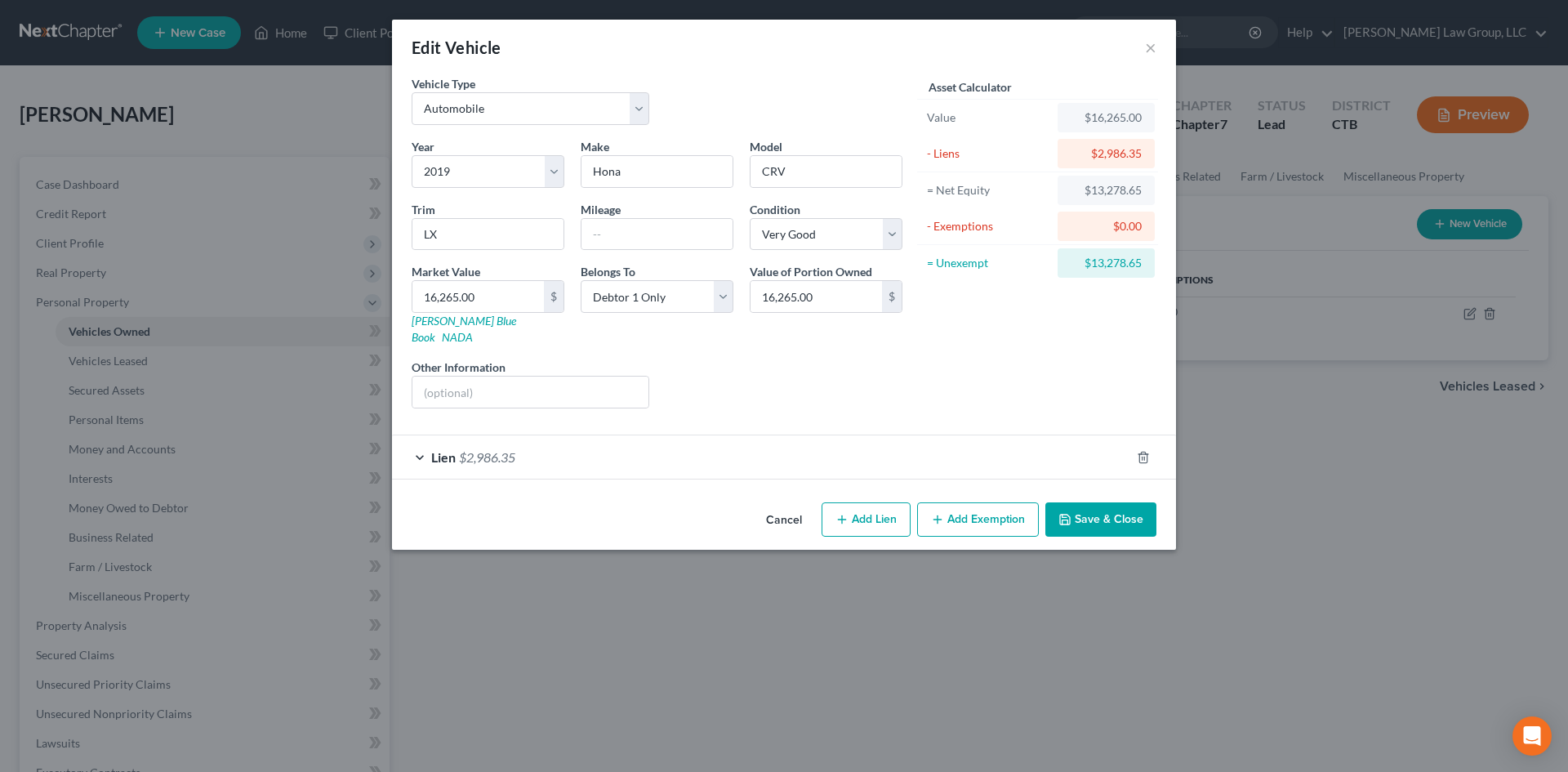
scroll to position [0, 0]
click at [944, 513] on icon "button" at bounding box center [937, 519] width 13 height 13
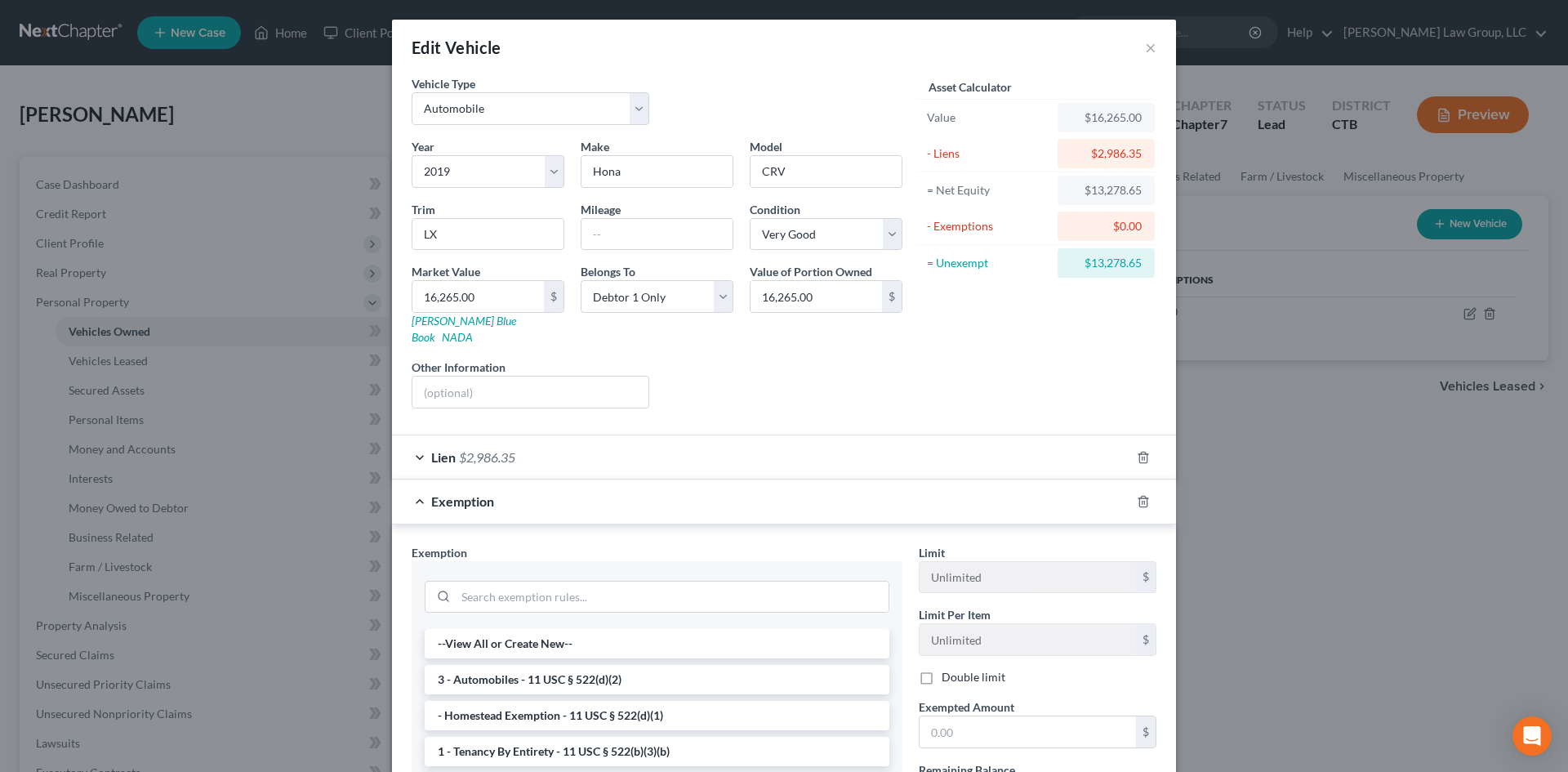
scroll to position [163, 0]
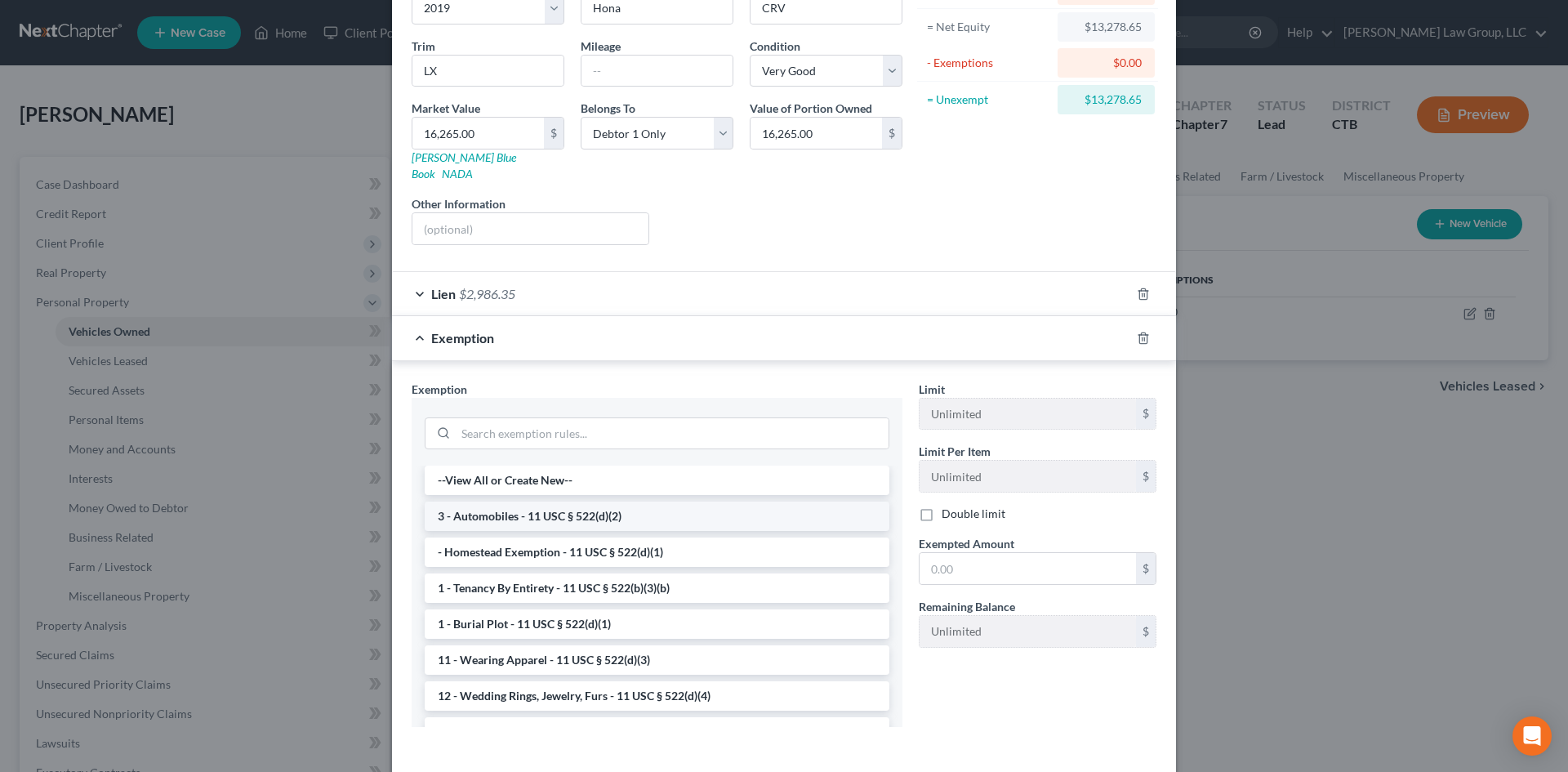
click at [575, 501] on li "3 - Automobiles - 11 USC § 522(d)(2)" at bounding box center [656, 516] width 465 height 29
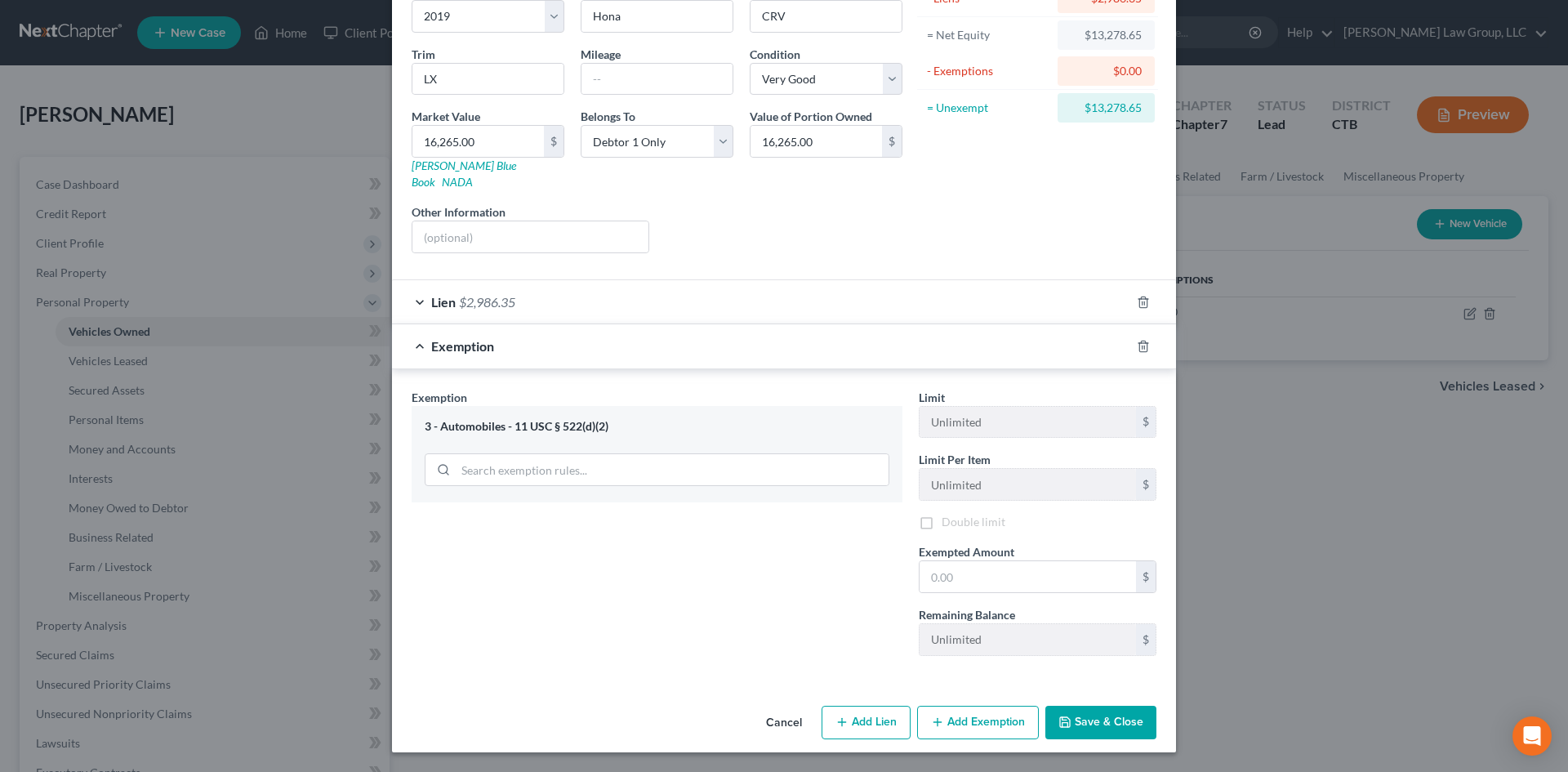
scroll to position [139, 0]
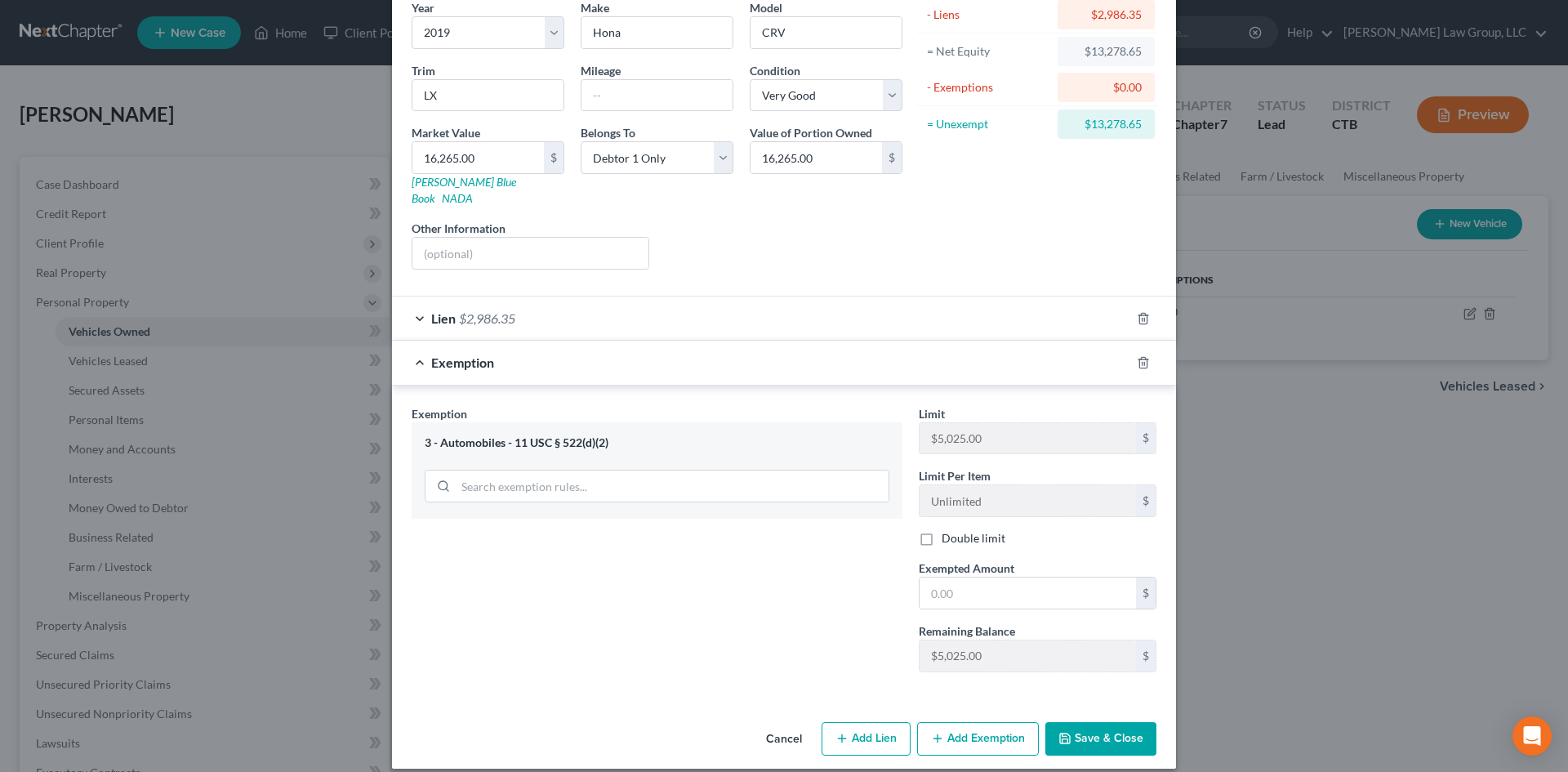
click at [429, 436] on div "3 - Automobiles - 11 USC § 522(d)(2)" at bounding box center [656, 444] width 465 height 16
click at [1138, 356] on icon "button" at bounding box center [1143, 362] width 13 height 13
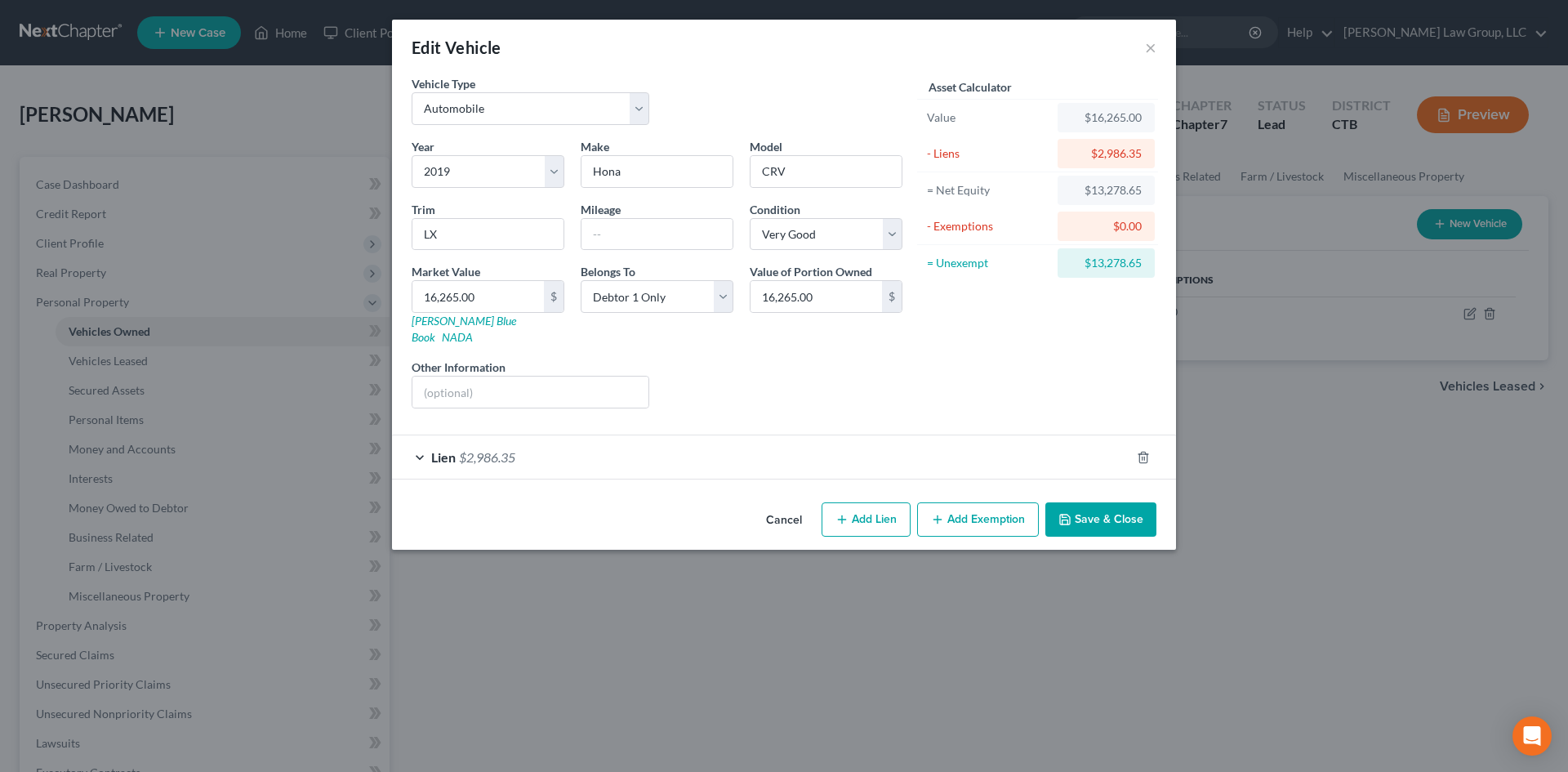
scroll to position [0, 0]
click at [954, 502] on button "Add Exemption" at bounding box center [978, 519] width 122 height 34
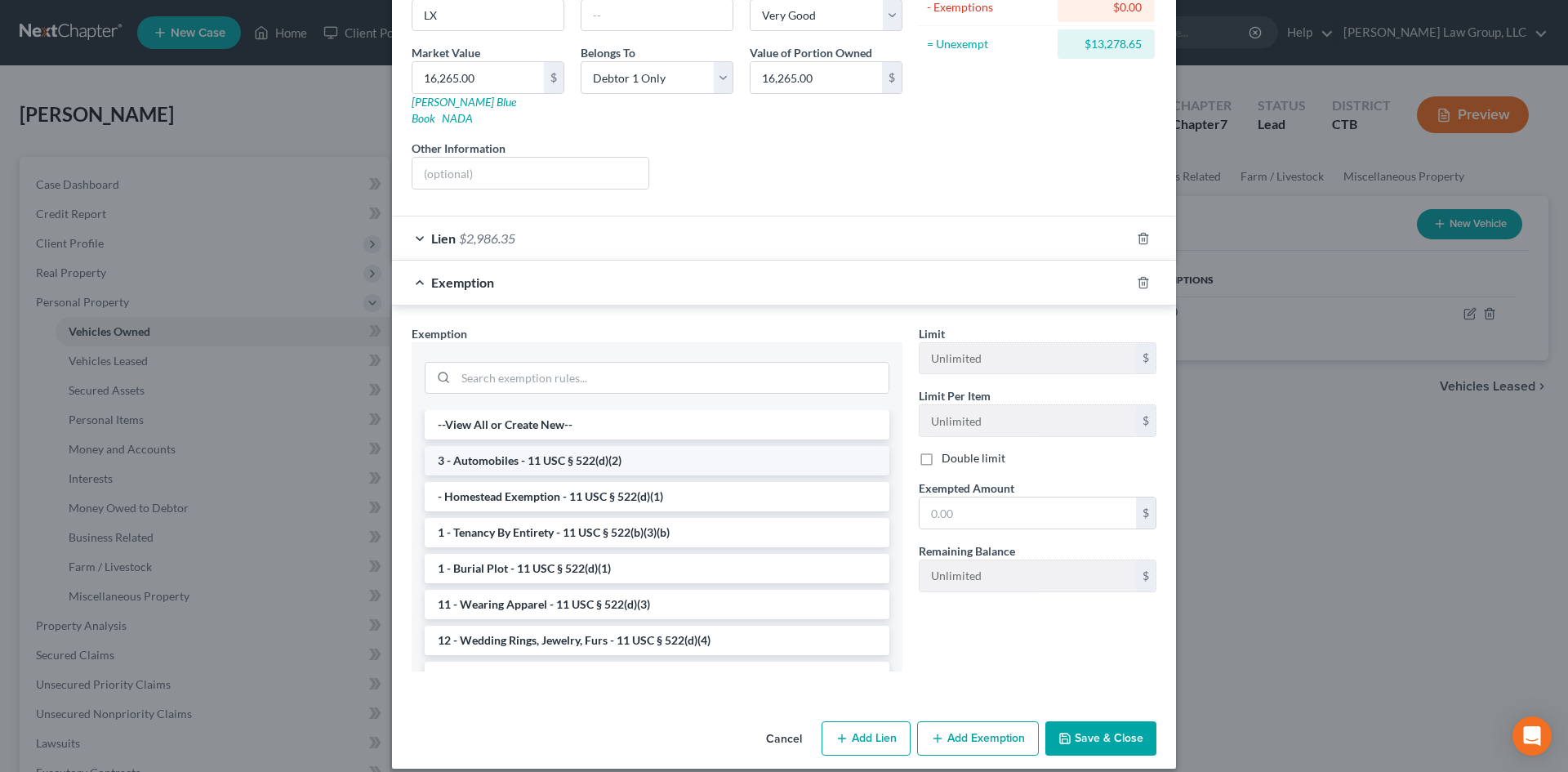
click at [502, 446] on li "3 - Automobiles - 11 USC § 522(d)(2)" at bounding box center [656, 460] width 465 height 29
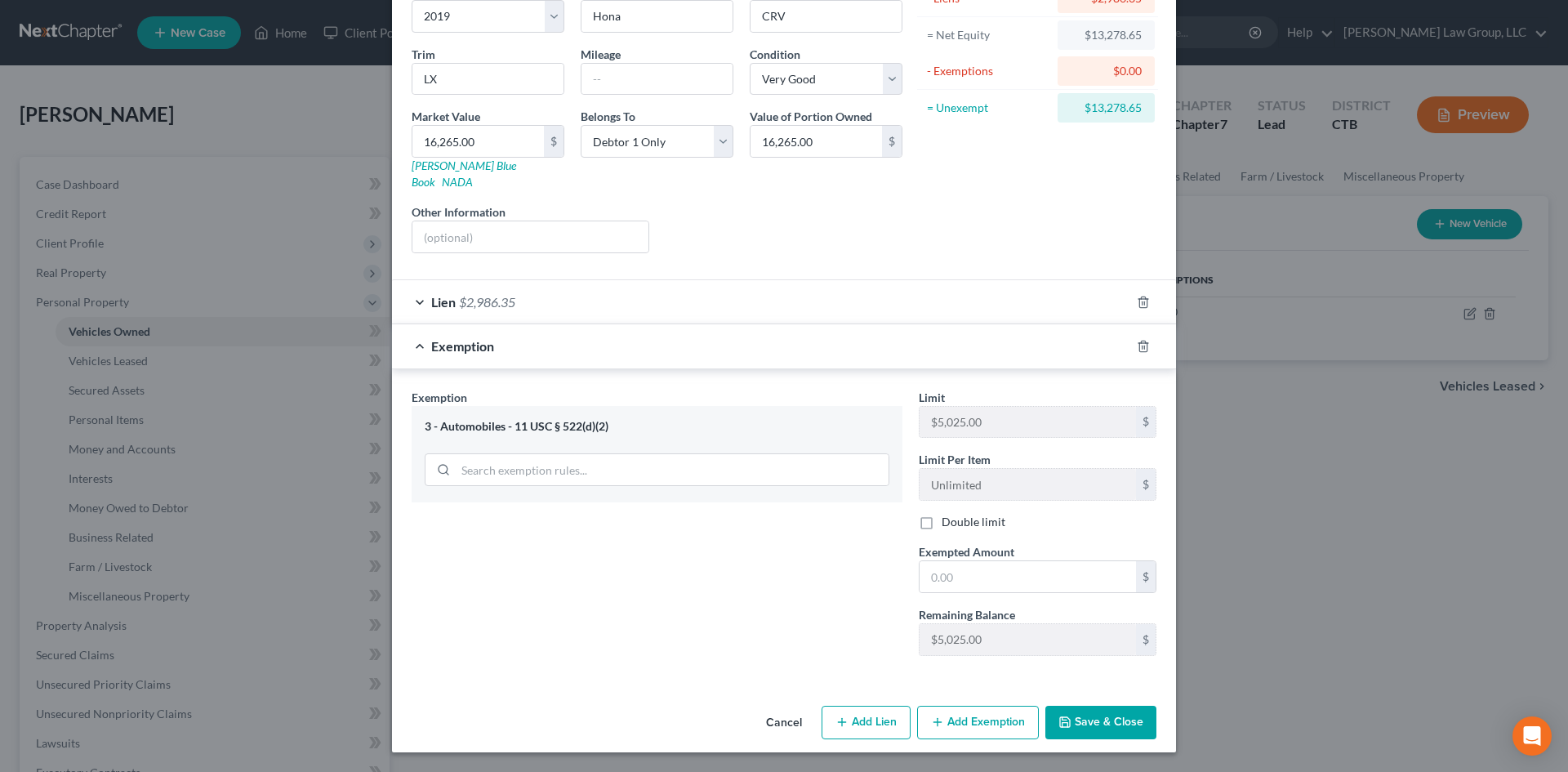
scroll to position [139, 0]
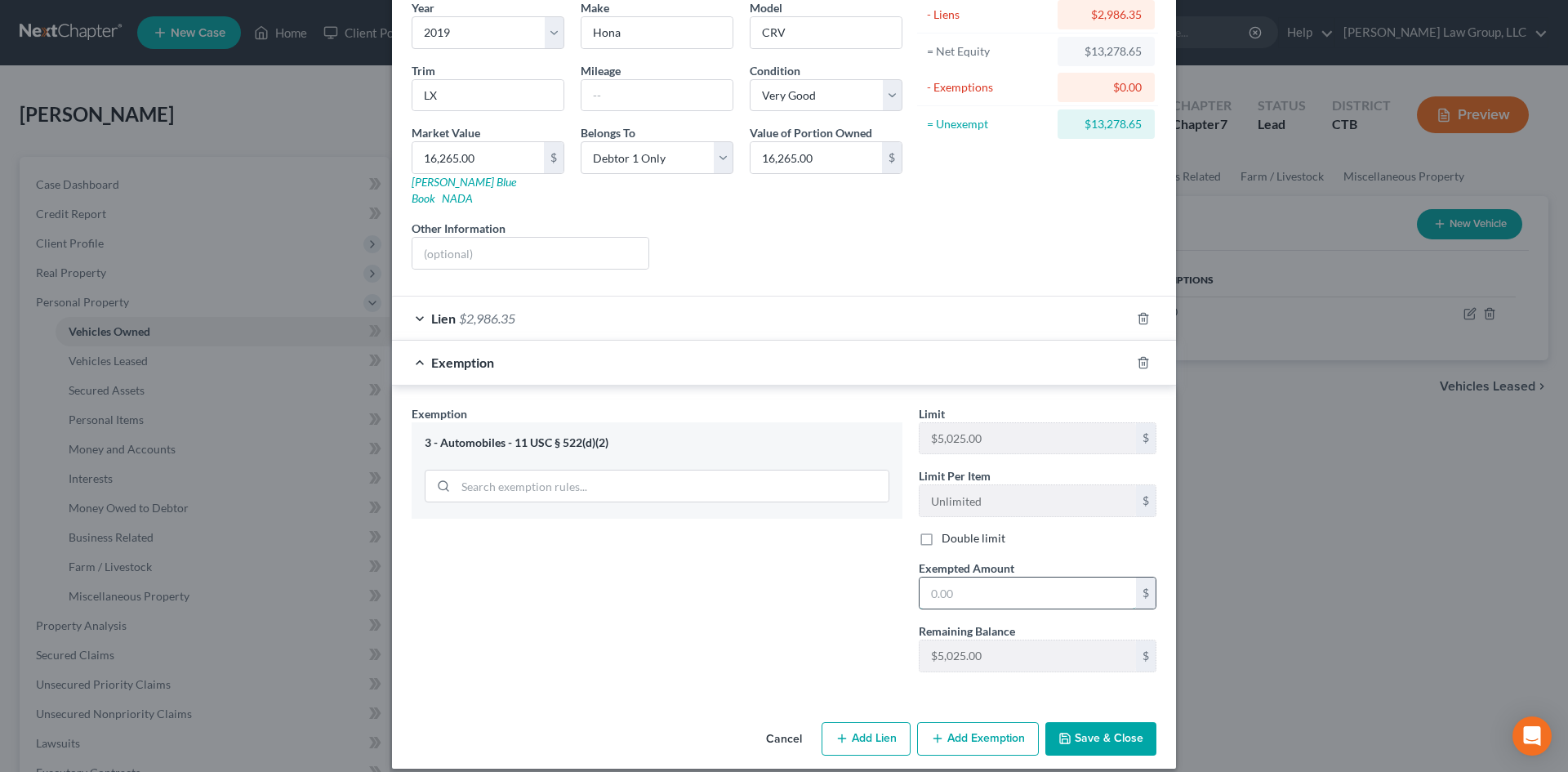
click at [972, 577] on input "text" at bounding box center [1028, 592] width 216 height 31
type input "5,025"
click at [1089, 724] on button "Save & Close" at bounding box center [1101, 739] width 111 height 34
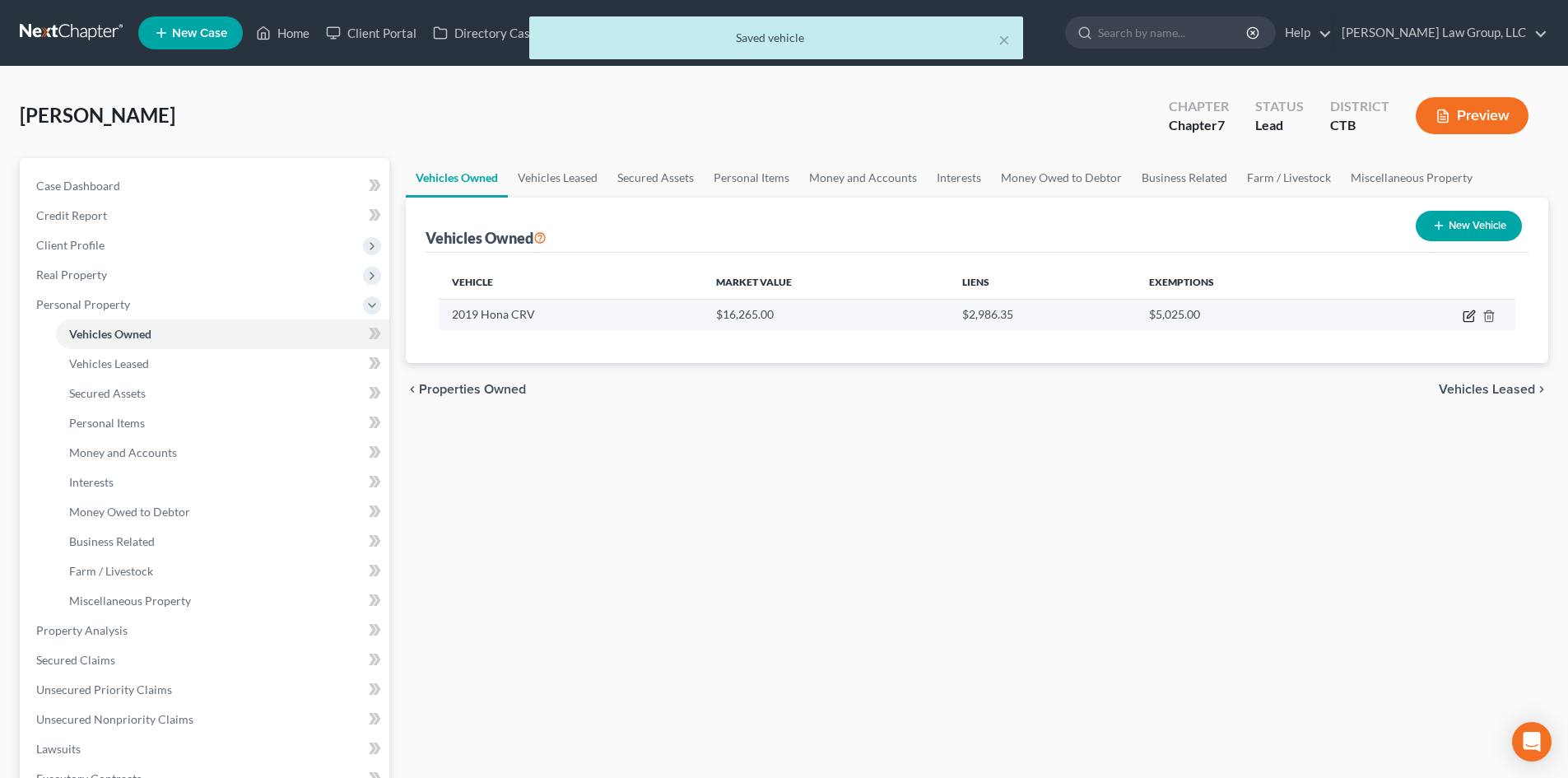
click at [1467, 316] on icon "button" at bounding box center [1469, 316] width 13 height 13
select select "0"
select select "7"
select select "1"
select select "0"
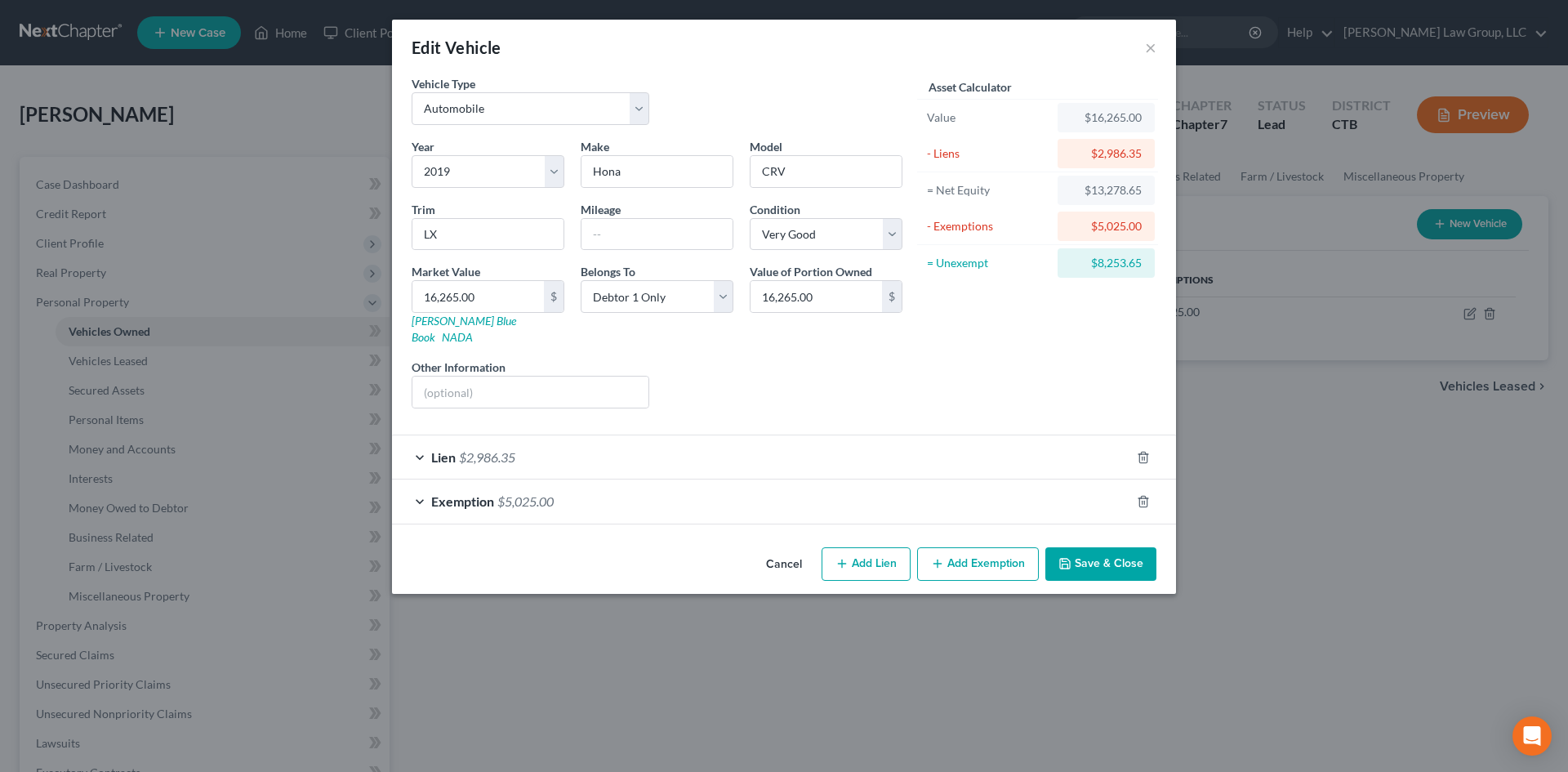
click at [418, 483] on div "Exemption $5,025.00" at bounding box center [761, 501] width 739 height 43
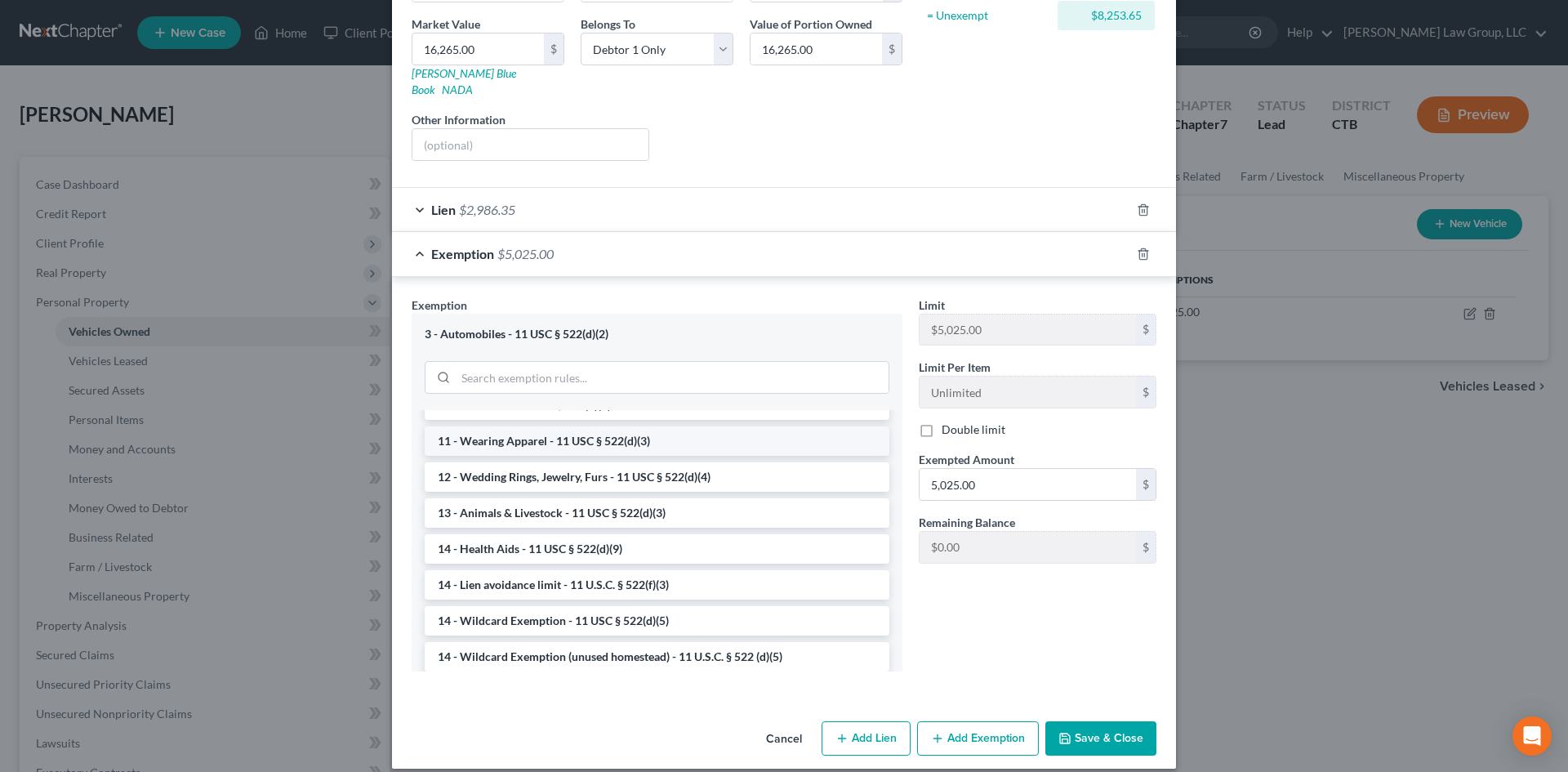
scroll to position [327, 0]
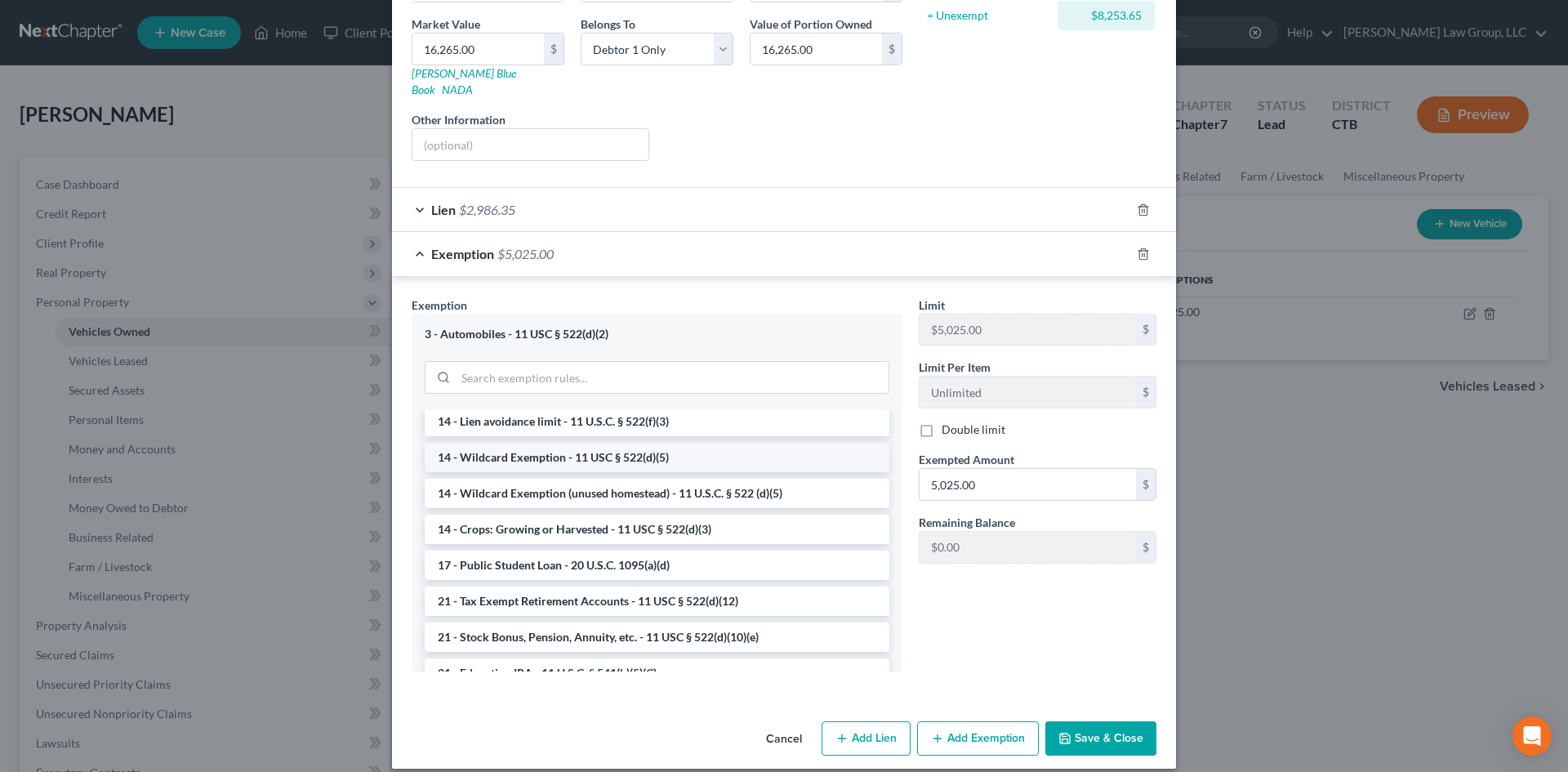
click at [566, 443] on li "14 - Wildcard Exemption - 11 USC § 522(d)(5)" at bounding box center [656, 457] width 465 height 29
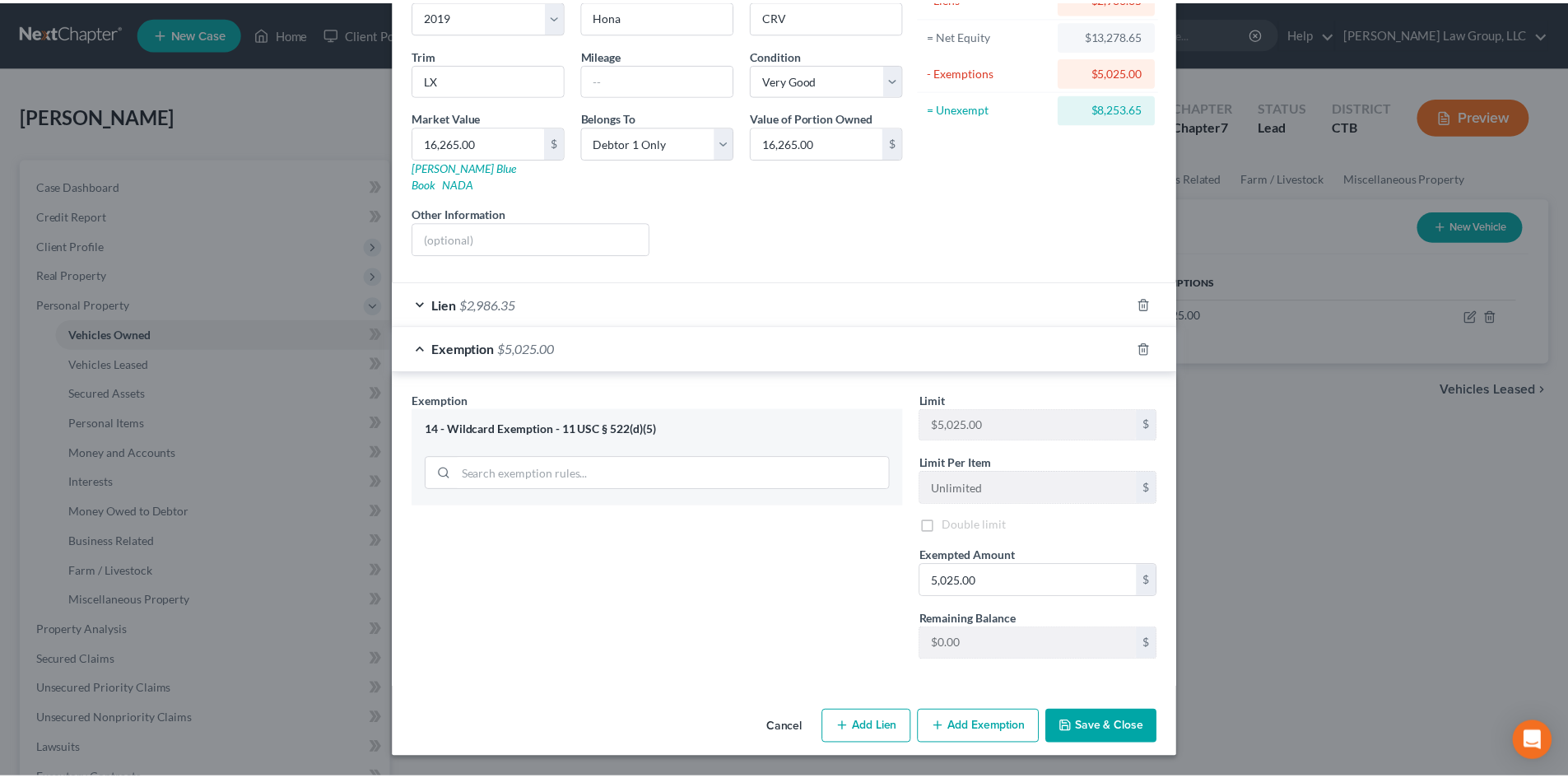
scroll to position [140, 0]
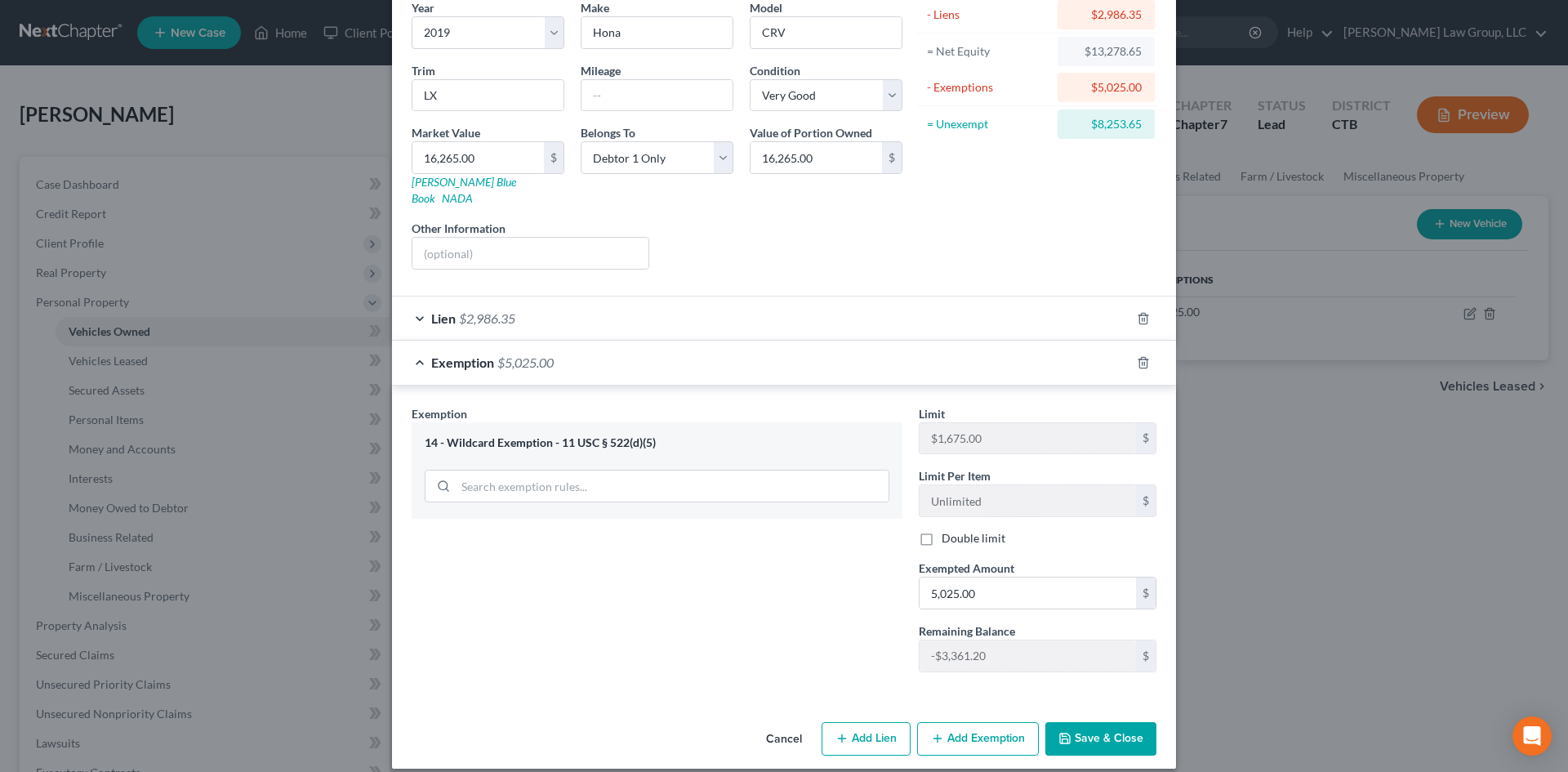
click at [1110, 722] on button "Save & Close" at bounding box center [1101, 739] width 111 height 34
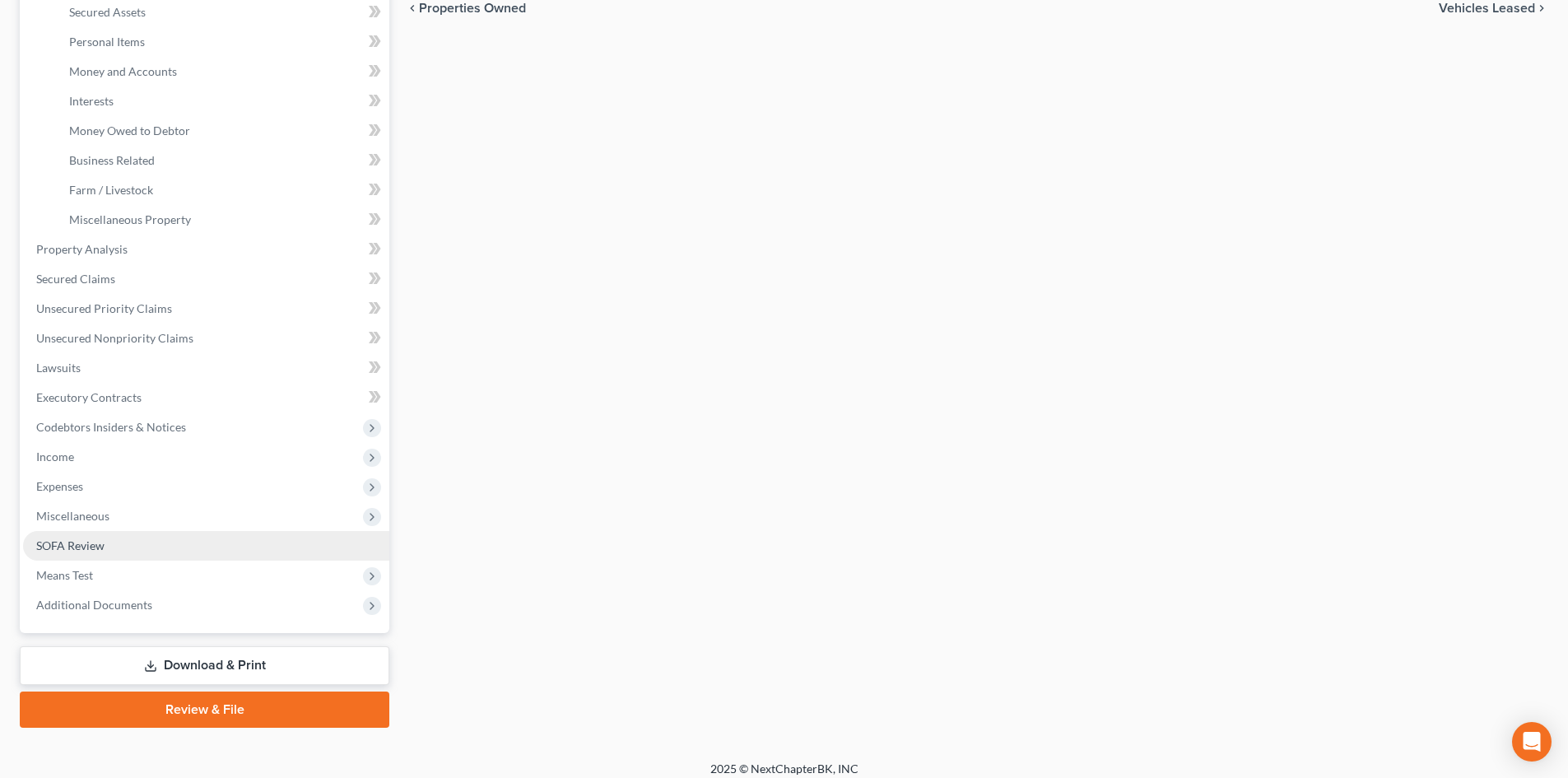
scroll to position [393, 0]
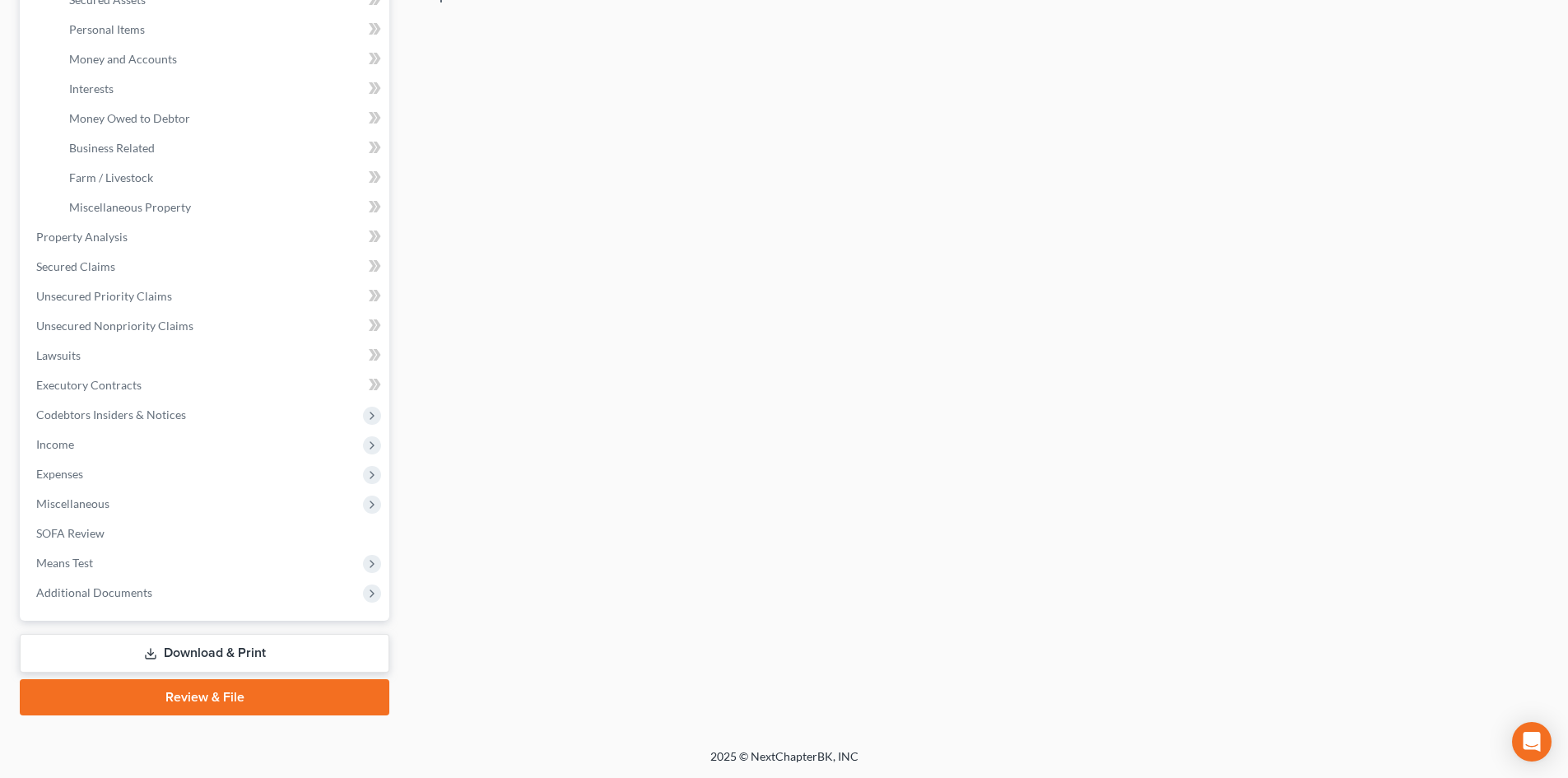
click at [187, 650] on link "Download & Print" at bounding box center [204, 653] width 369 height 39
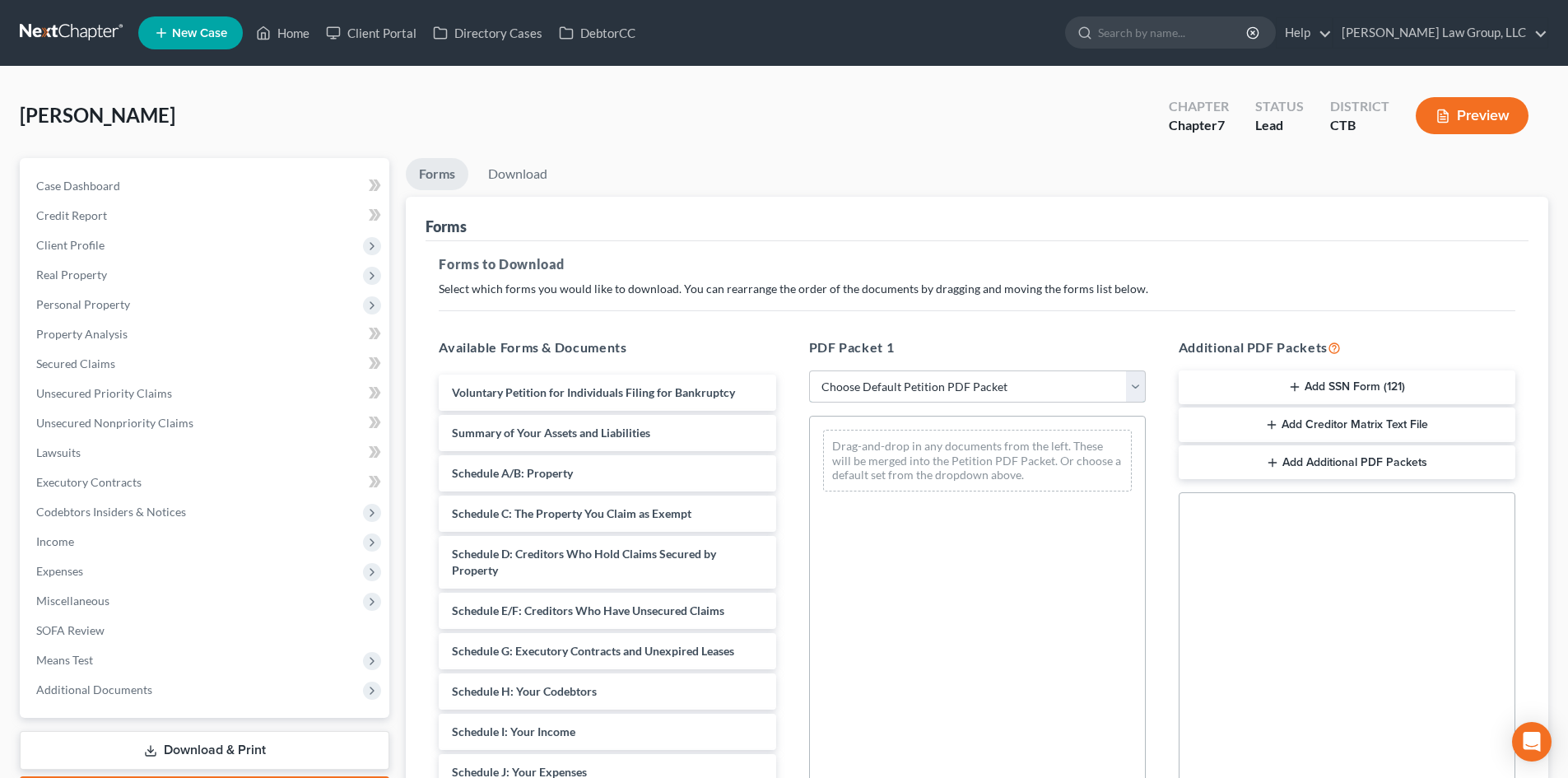
click at [1134, 383] on select "Choose Default Petition PDF Packet Complete Bankruptcy Petition (all forms and …" at bounding box center [977, 386] width 336 height 33
select select "0"
click at [815, 370] on select "Choose Default Petition PDF Packet Complete Bankruptcy Petition (all forms and …" at bounding box center [977, 386] width 336 height 33
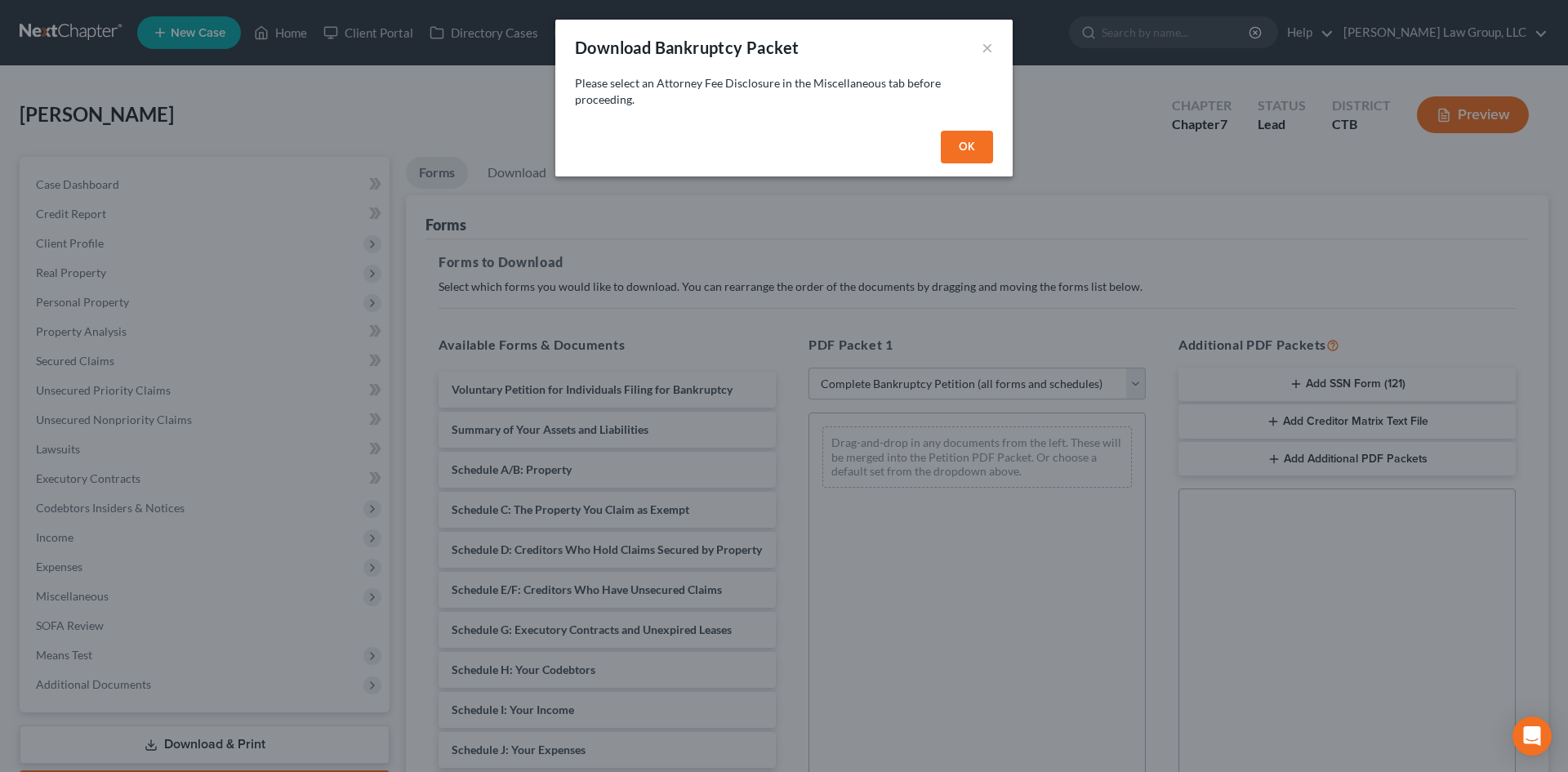
click at [951, 141] on button "OK" at bounding box center [967, 147] width 53 height 32
select select
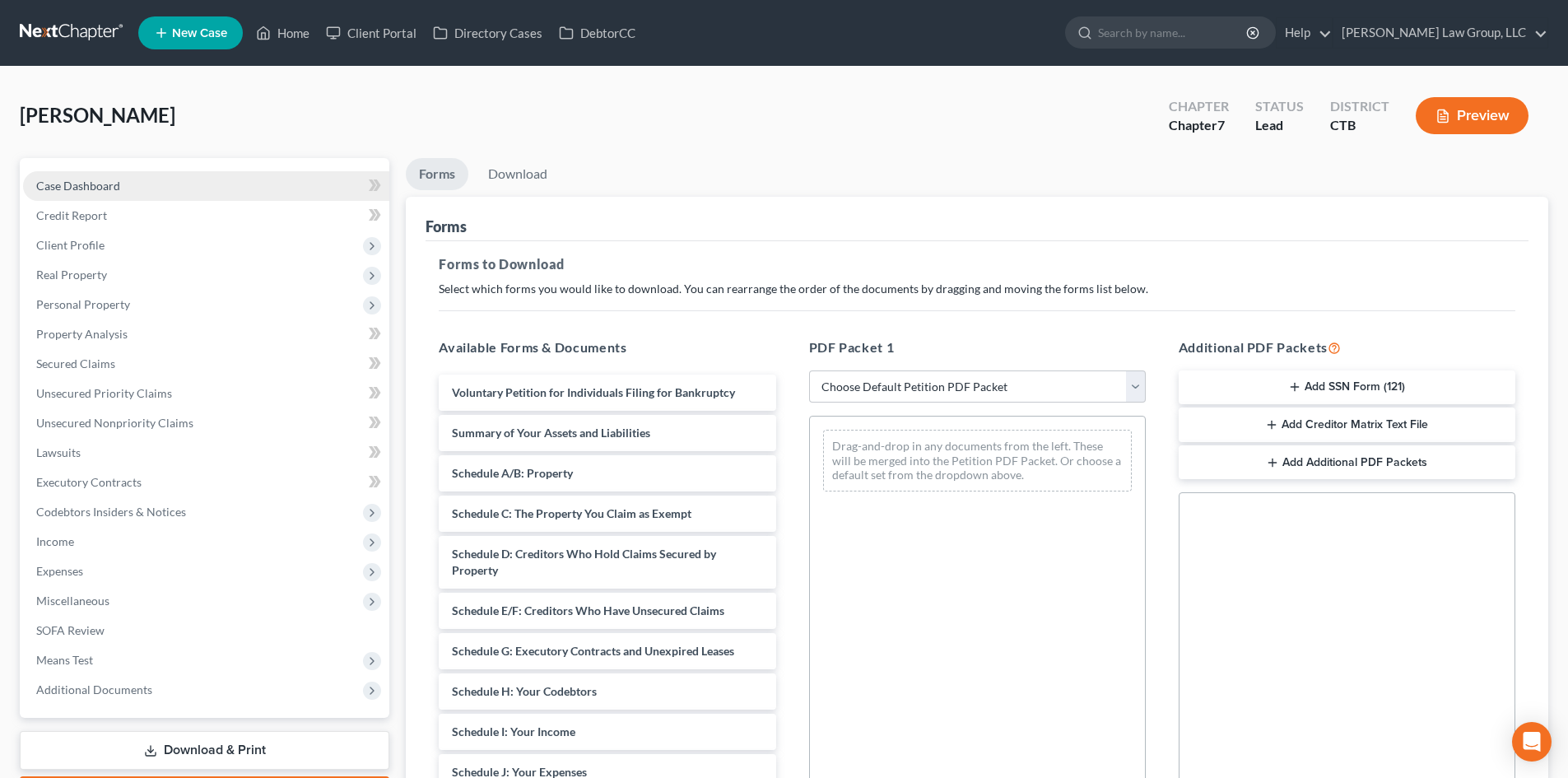
click at [106, 183] on span "Case Dashboard" at bounding box center [78, 186] width 84 height 14
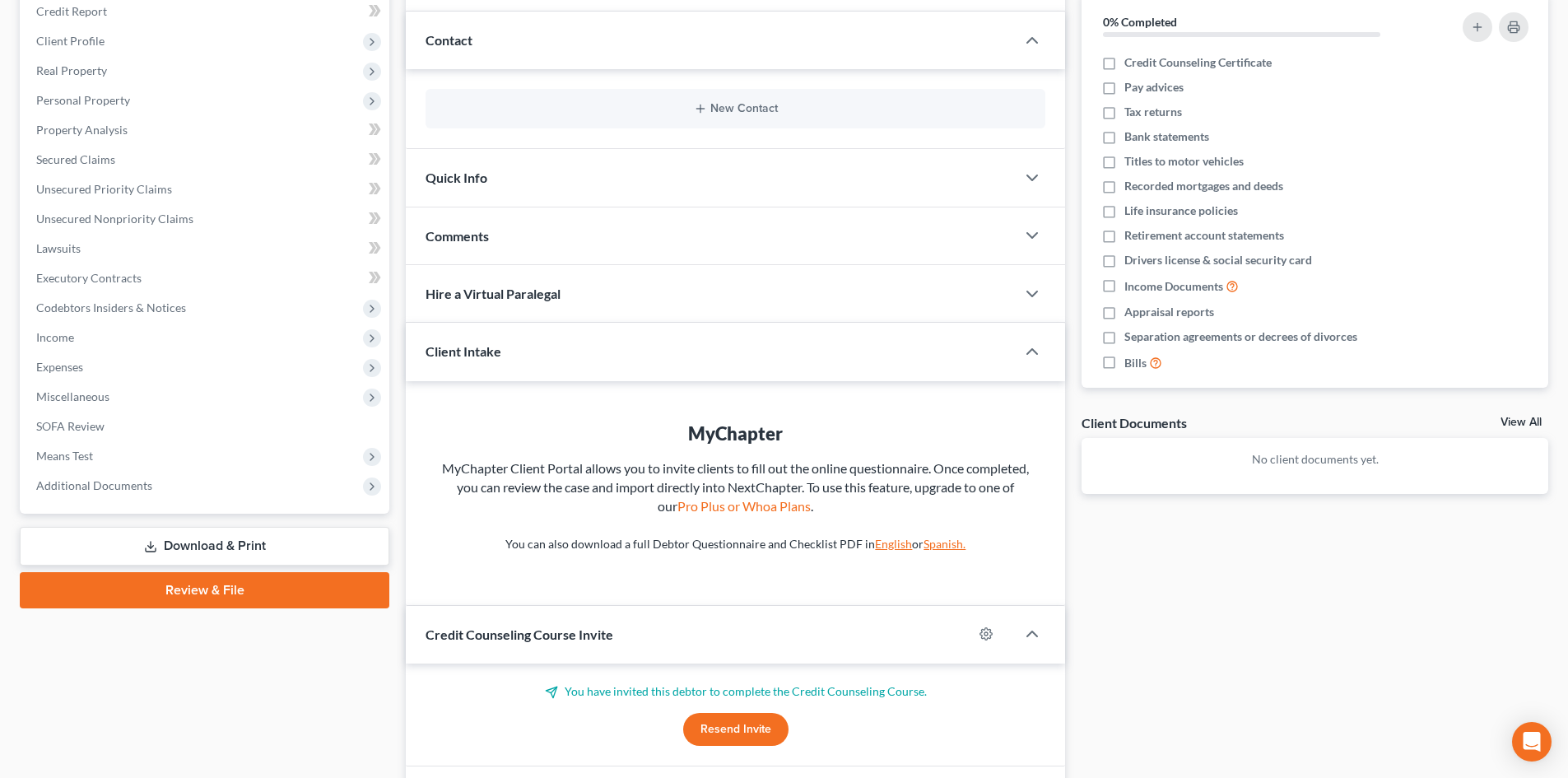
scroll to position [148, 0]
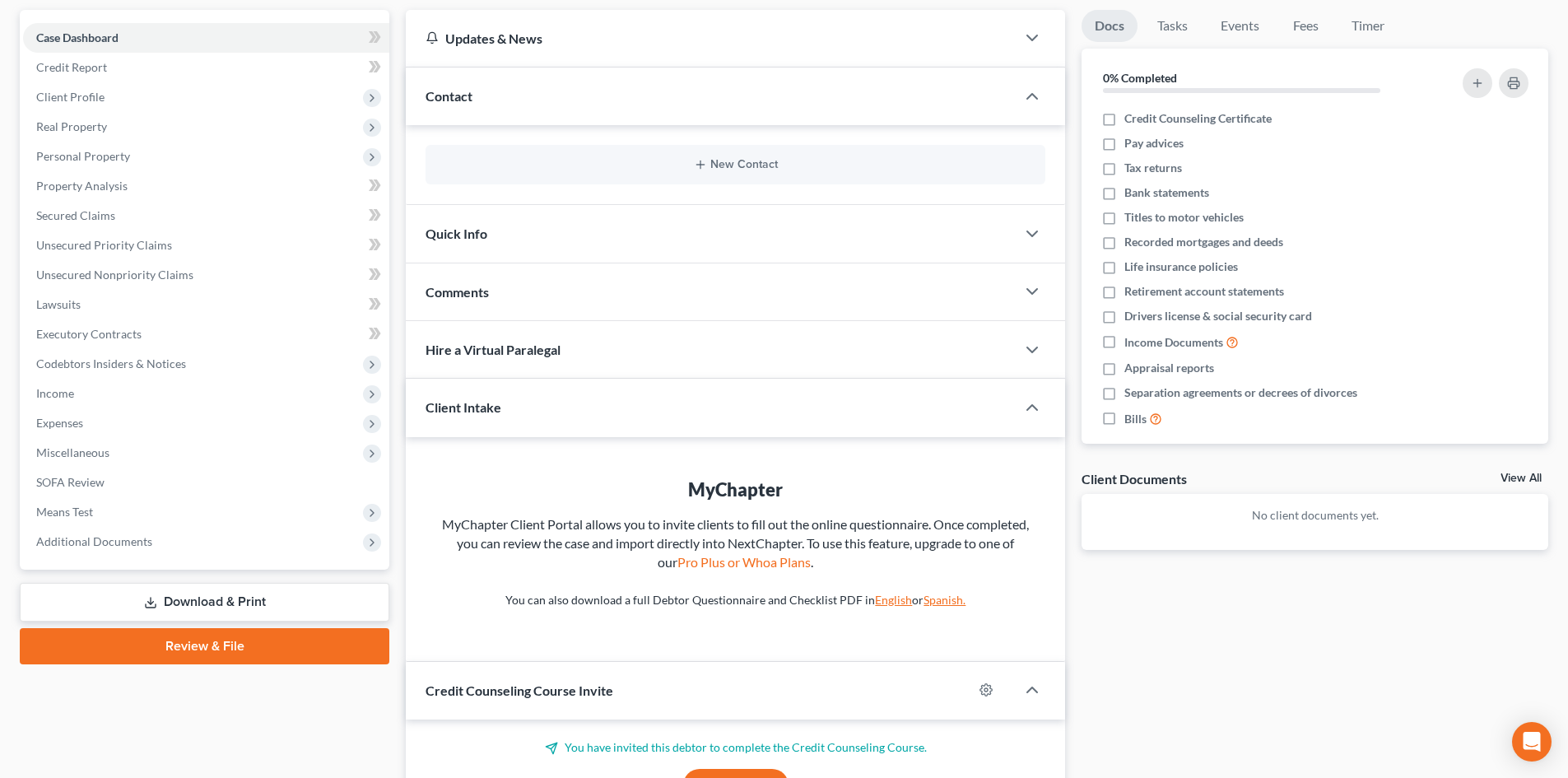
click at [479, 404] on span "Client Intake" at bounding box center [464, 407] width 76 height 16
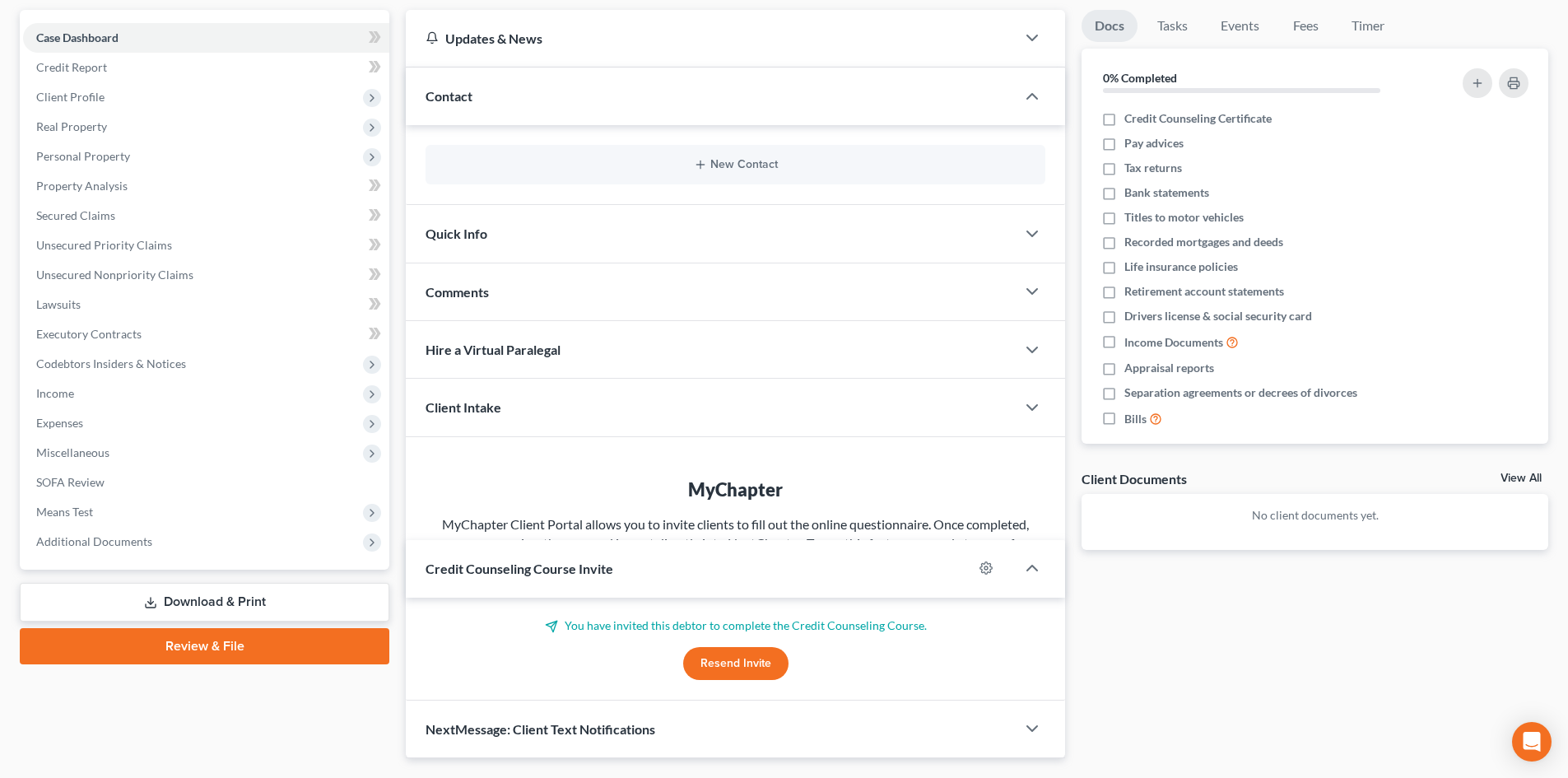
scroll to position [97, 0]
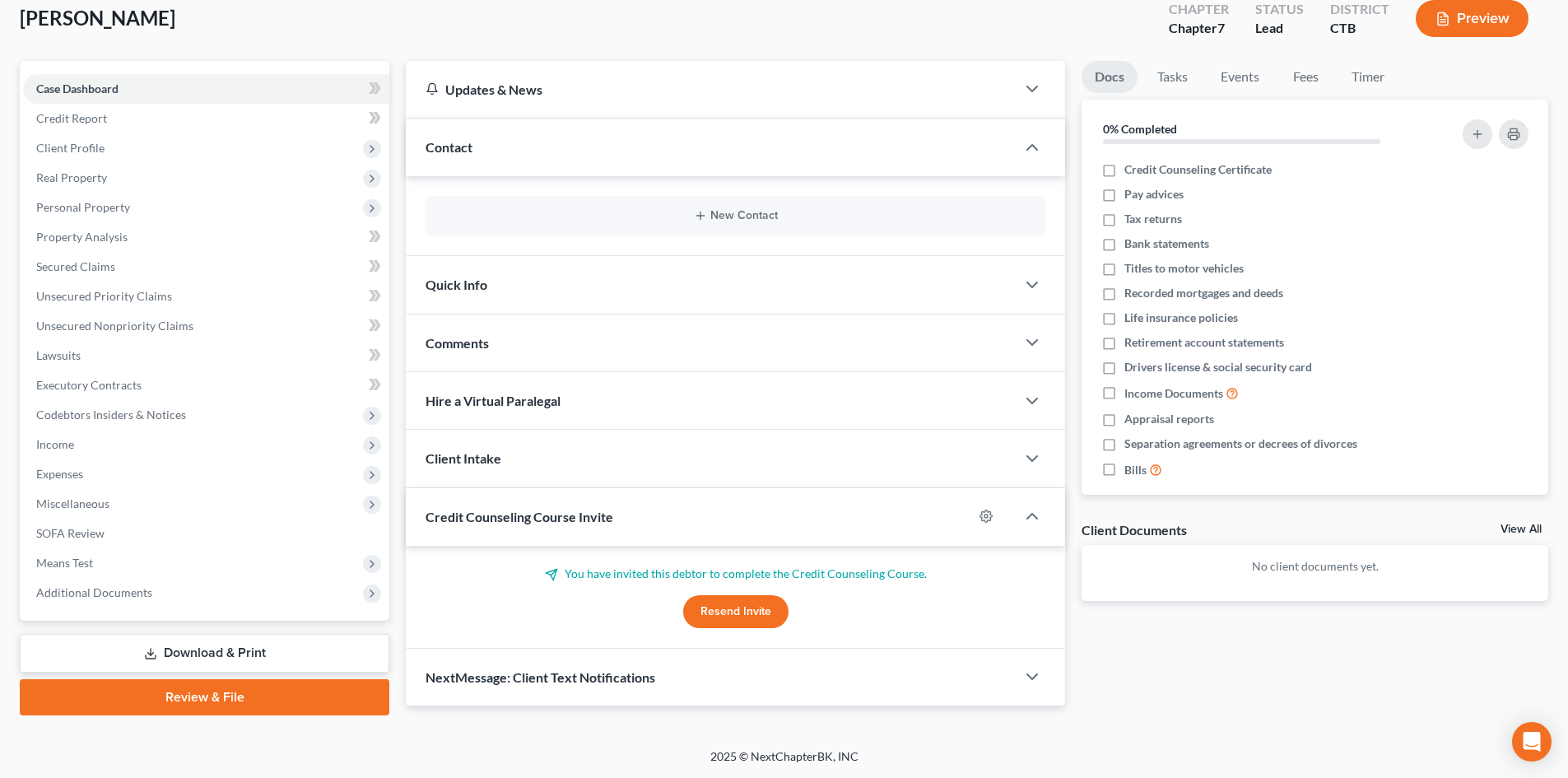
click at [471, 281] on span "Quick Info" at bounding box center [457, 284] width 62 height 16
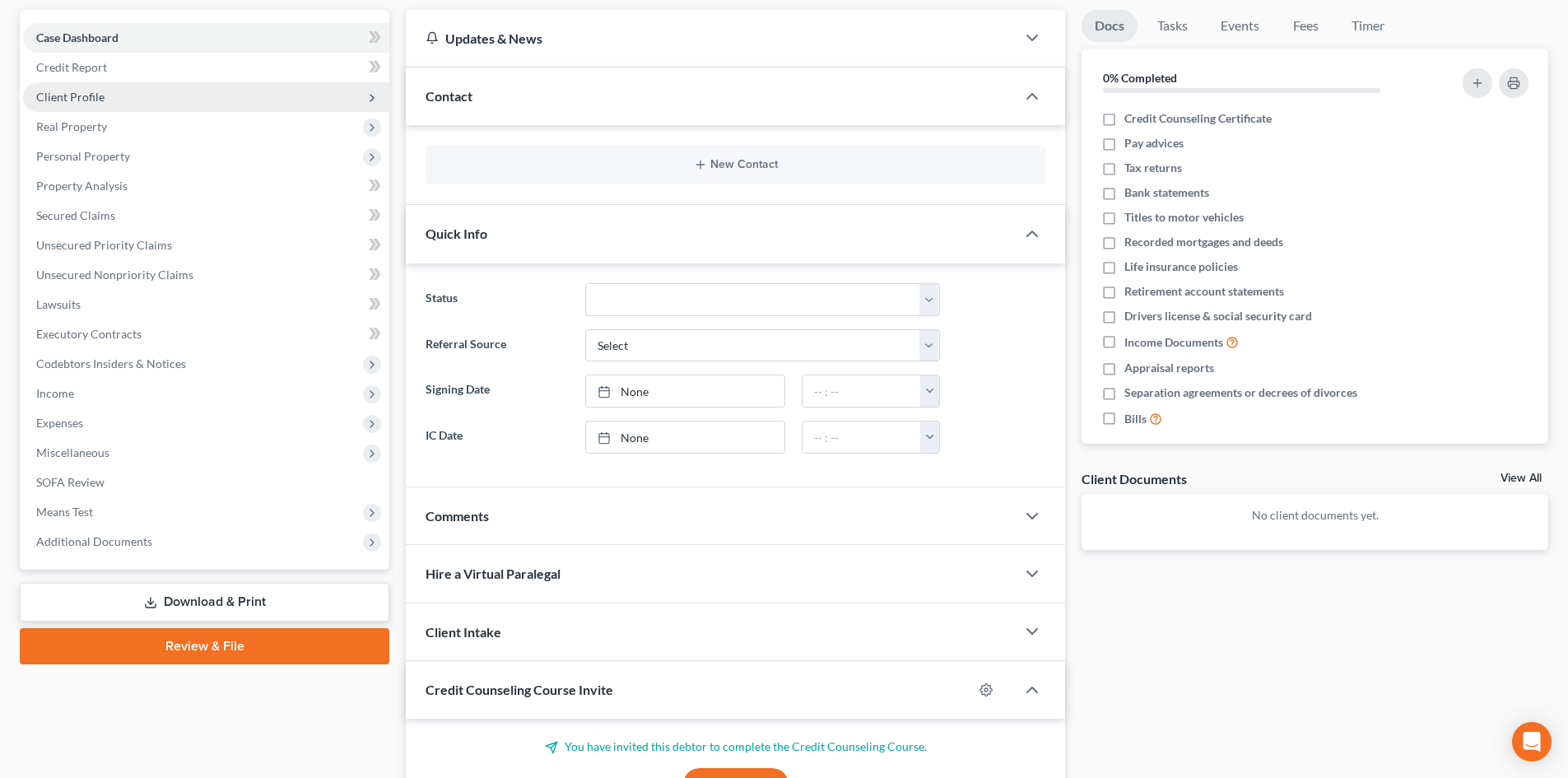
click at [68, 100] on span "Client Profile" at bounding box center [70, 96] width 68 height 14
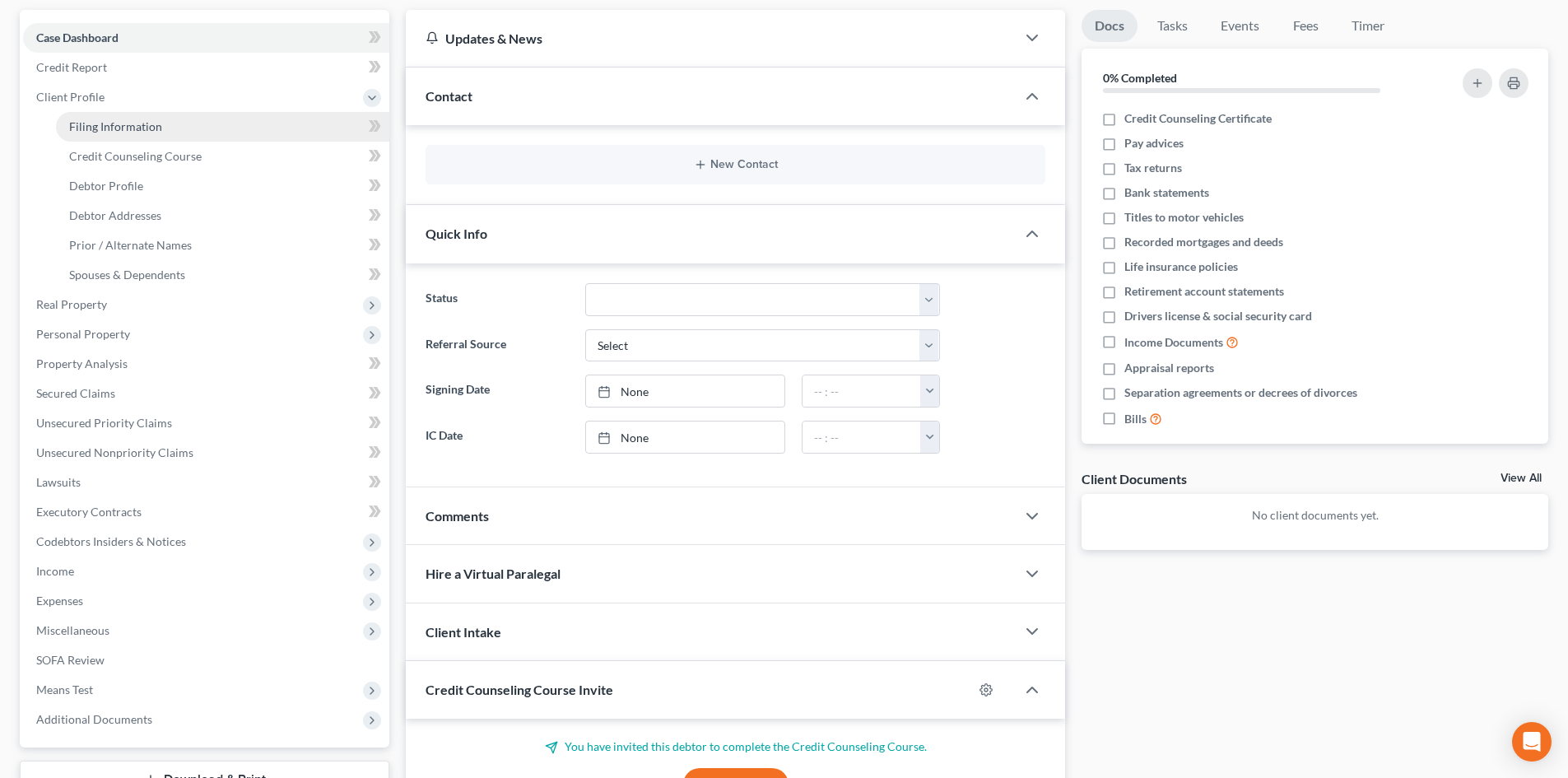
click at [81, 123] on span "Filing Information" at bounding box center [115, 127] width 93 height 14
select select "1"
select select "0"
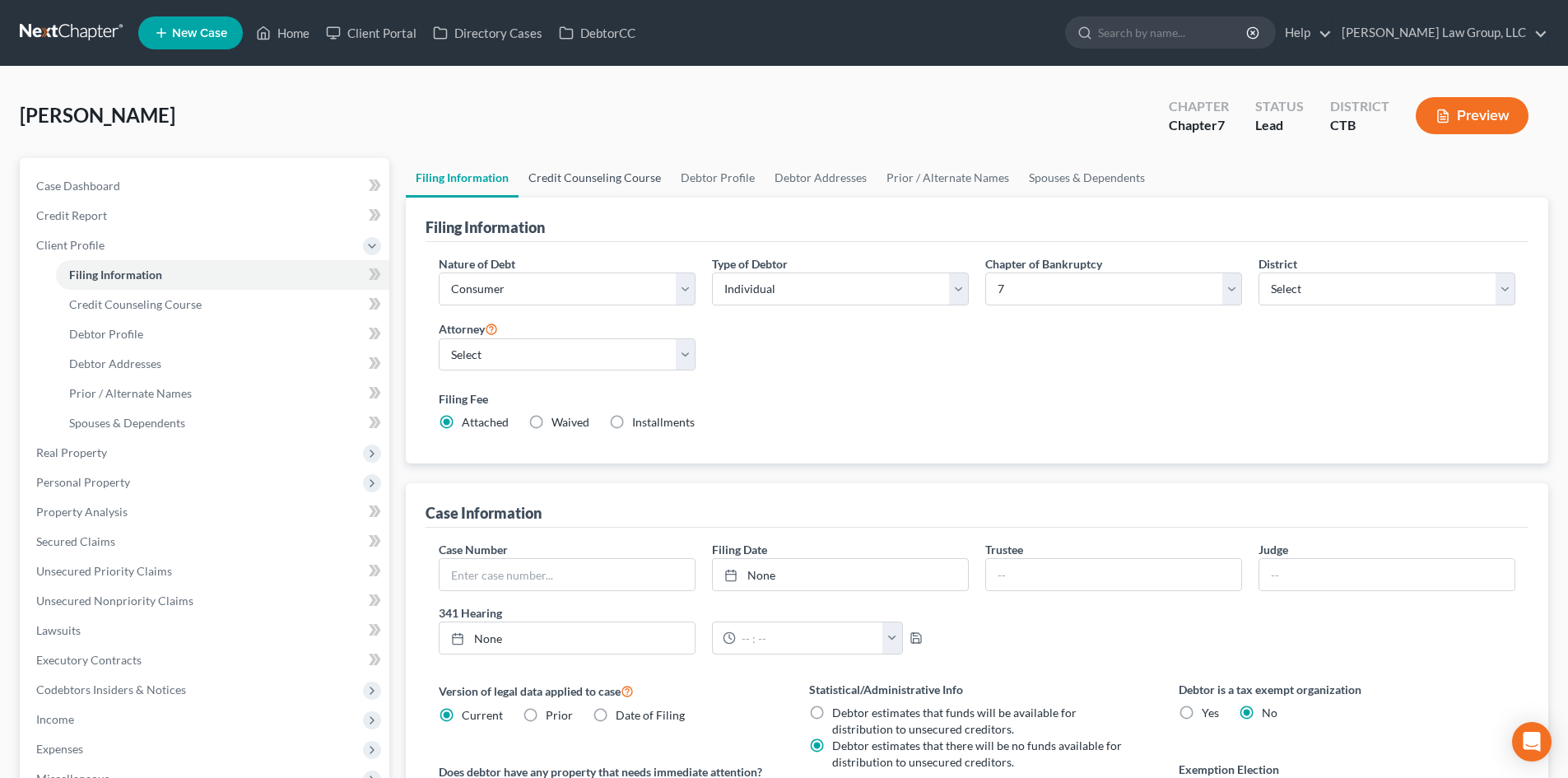
click at [607, 179] on link "Credit Counseling Course" at bounding box center [595, 178] width 152 height 40
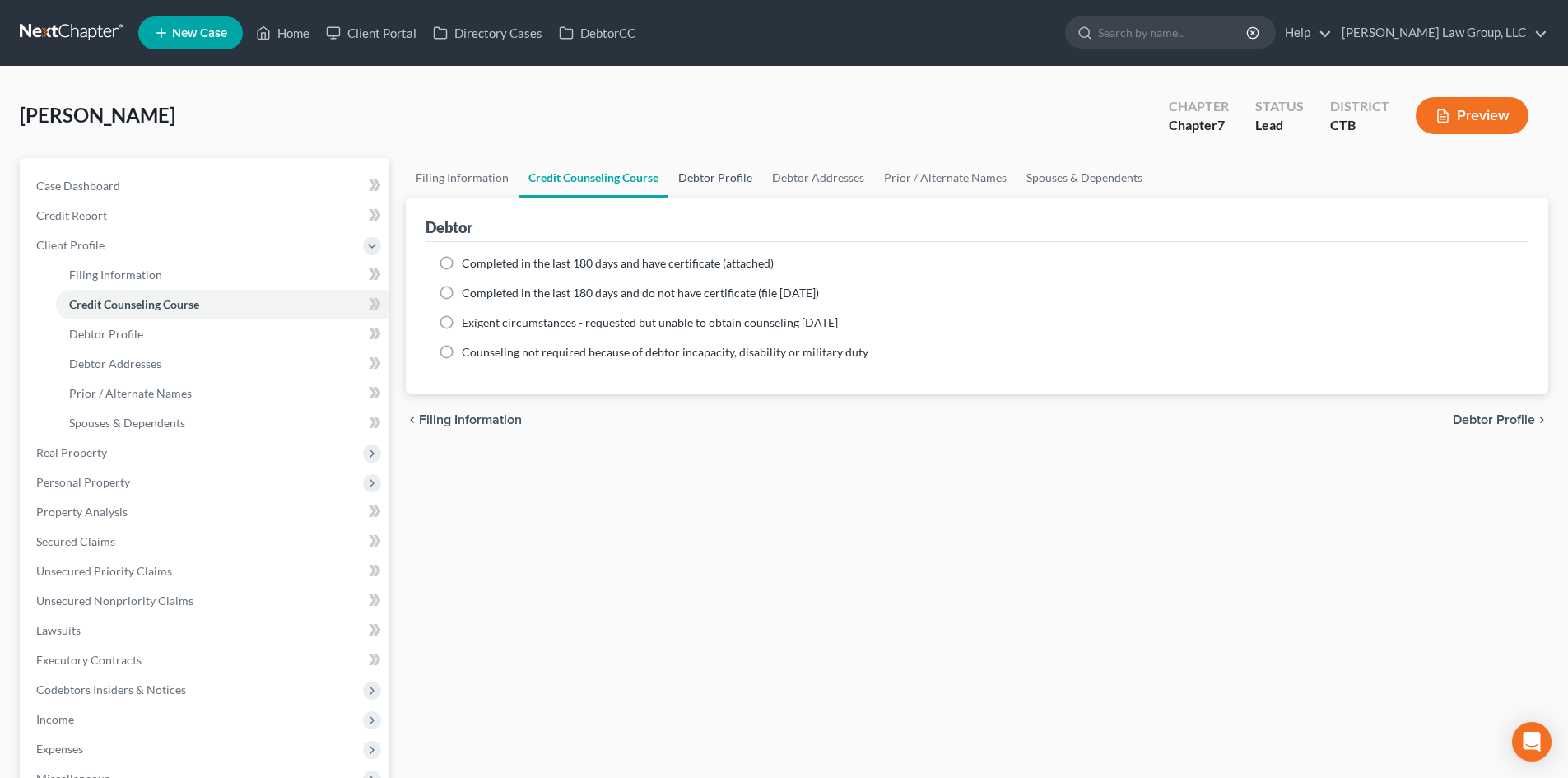
click at [707, 177] on link "Debtor Profile" at bounding box center [715, 178] width 94 height 40
select select "0"
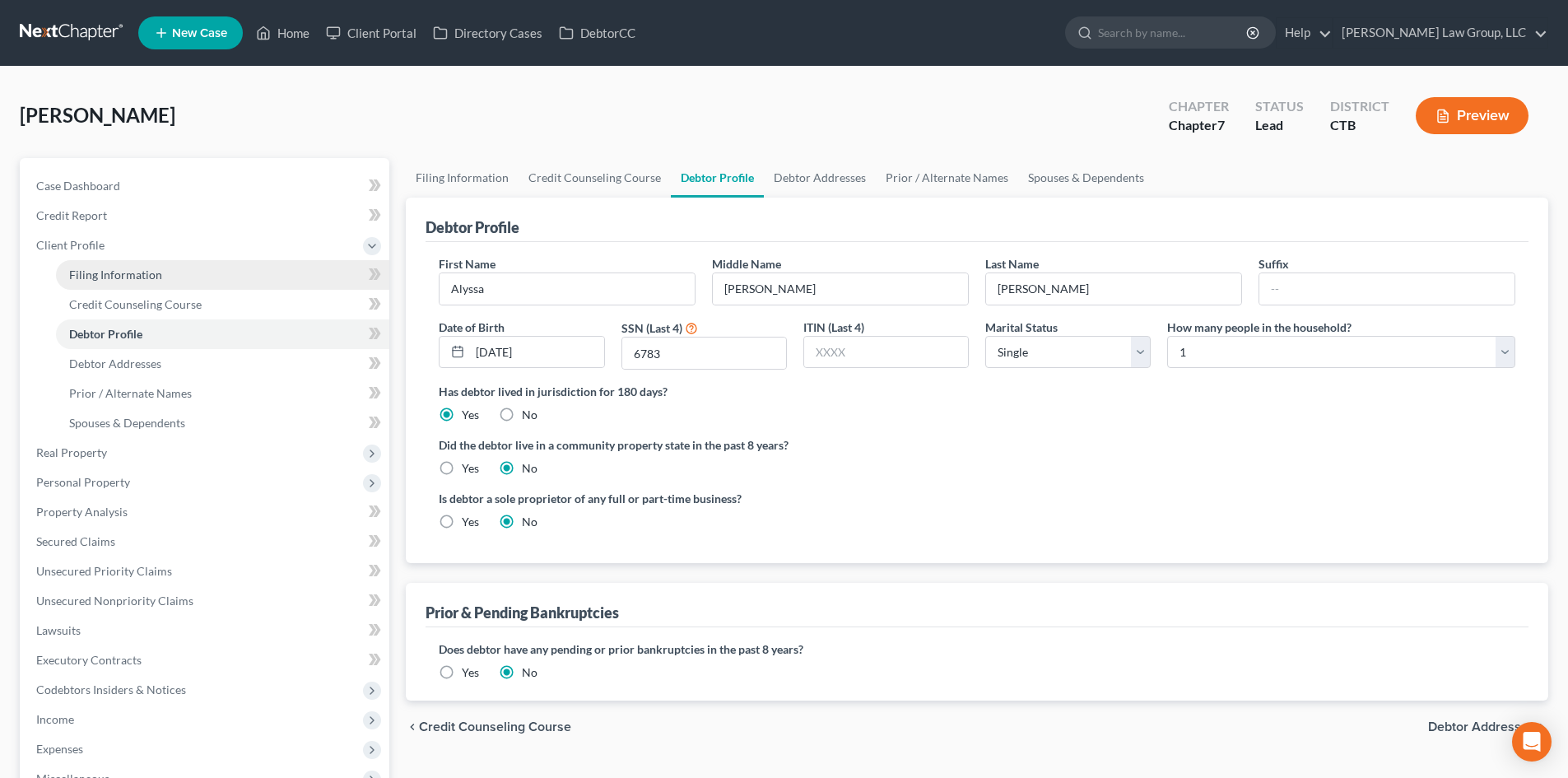
click at [144, 273] on span "Filing Information" at bounding box center [115, 274] width 93 height 14
select select "1"
select select "0"
select select "12"
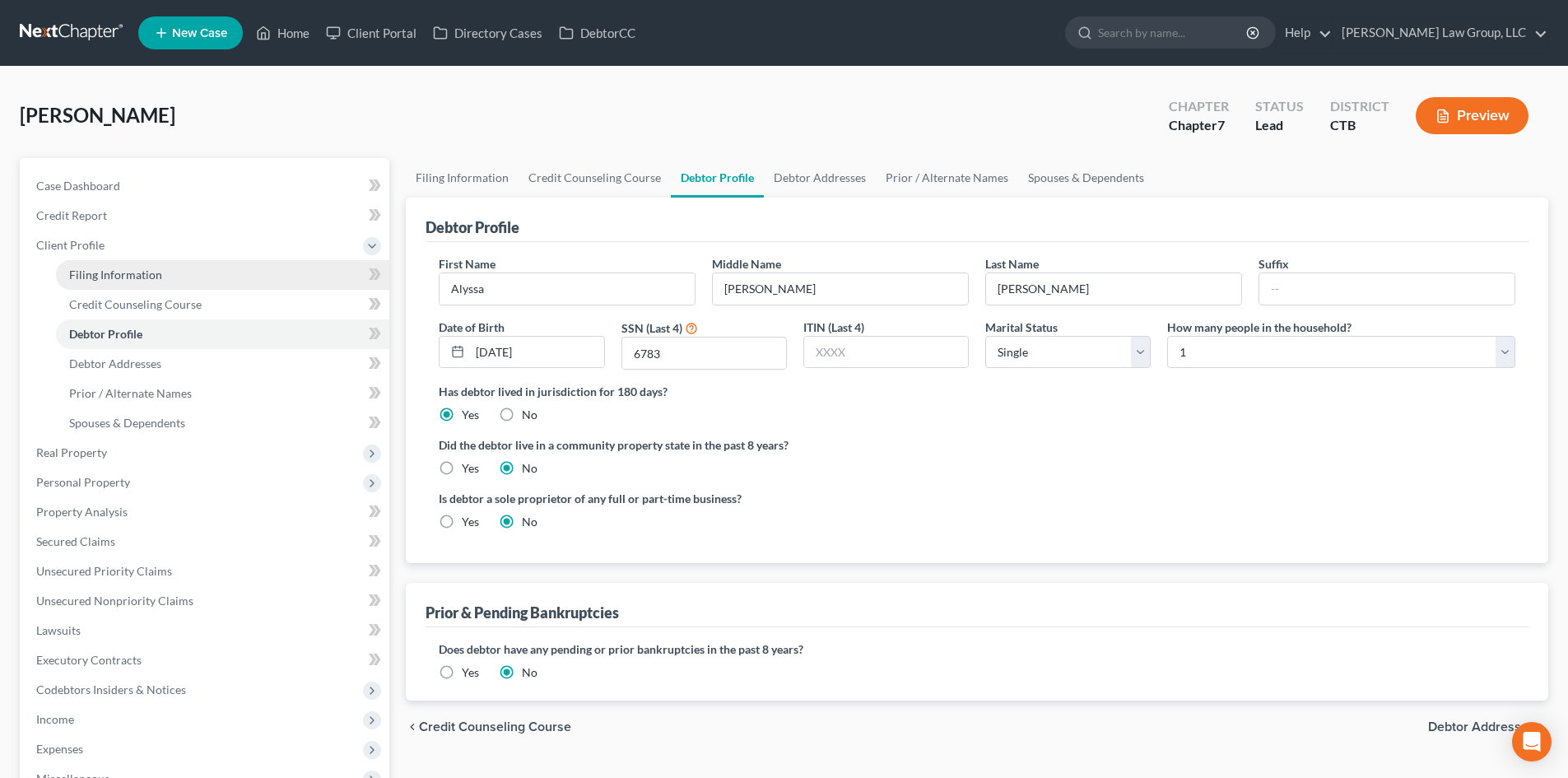
select select "0"
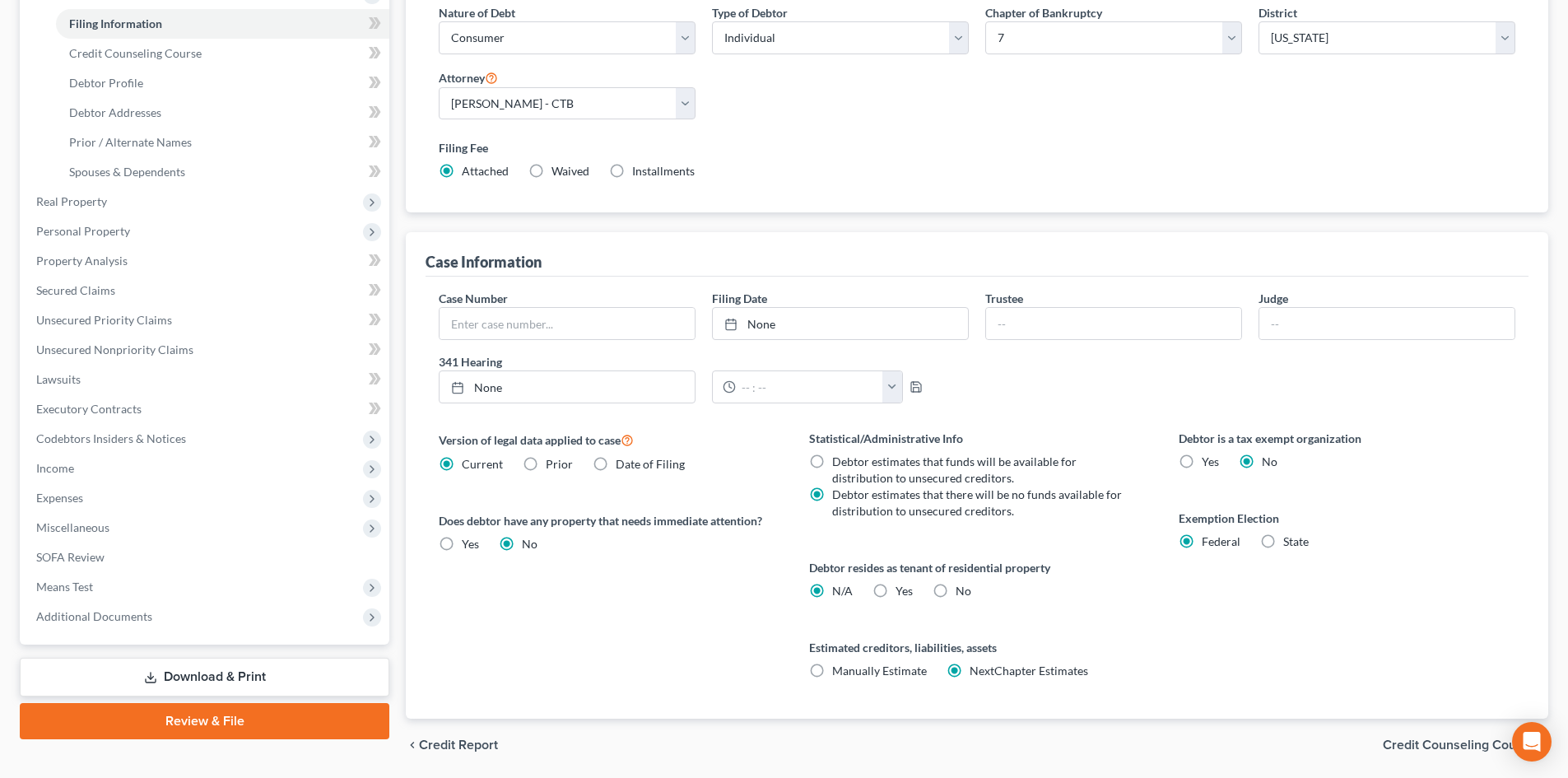
scroll to position [307, 0]
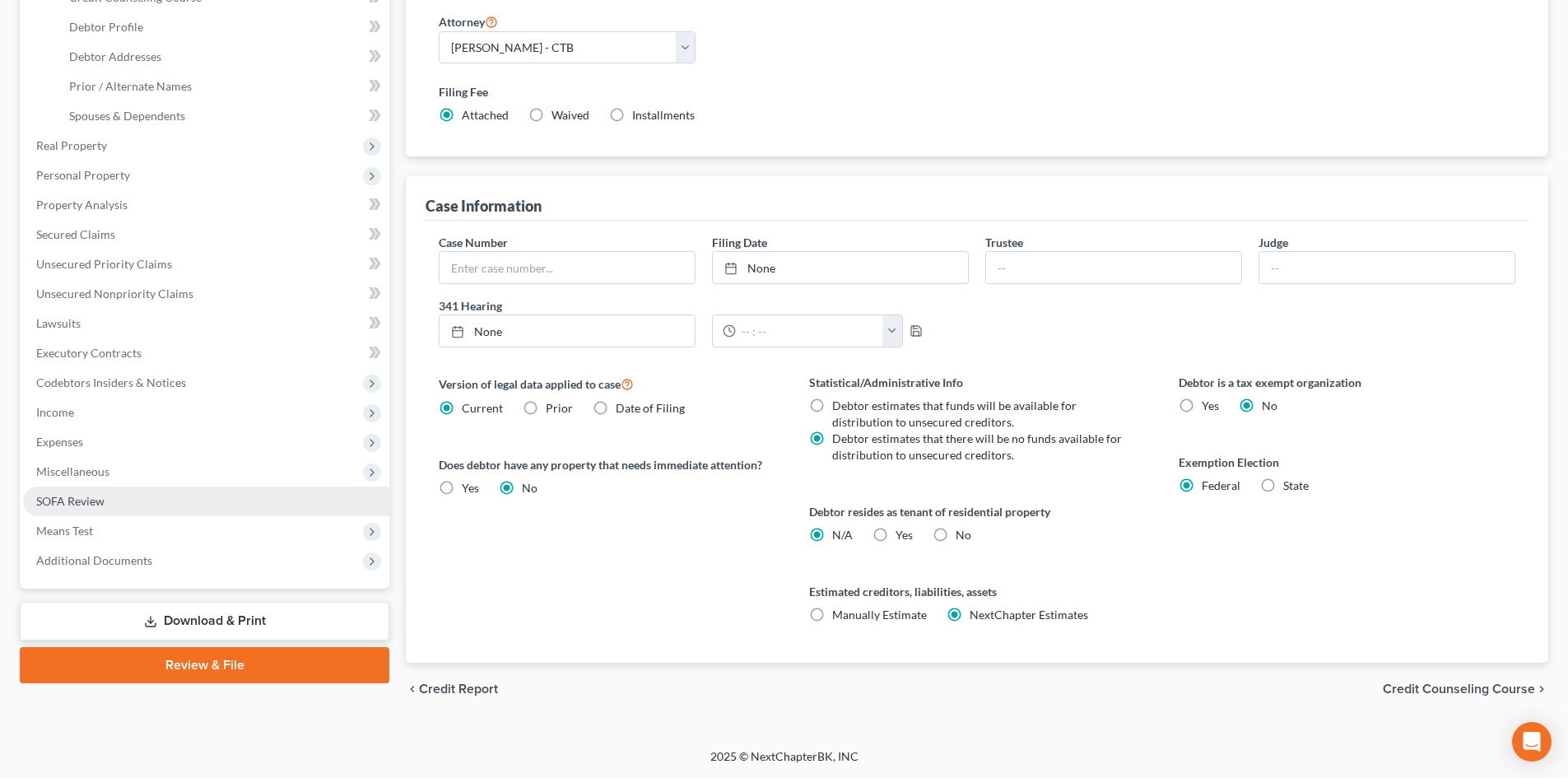
click at [68, 501] on span "SOFA Review" at bounding box center [70, 501] width 68 height 14
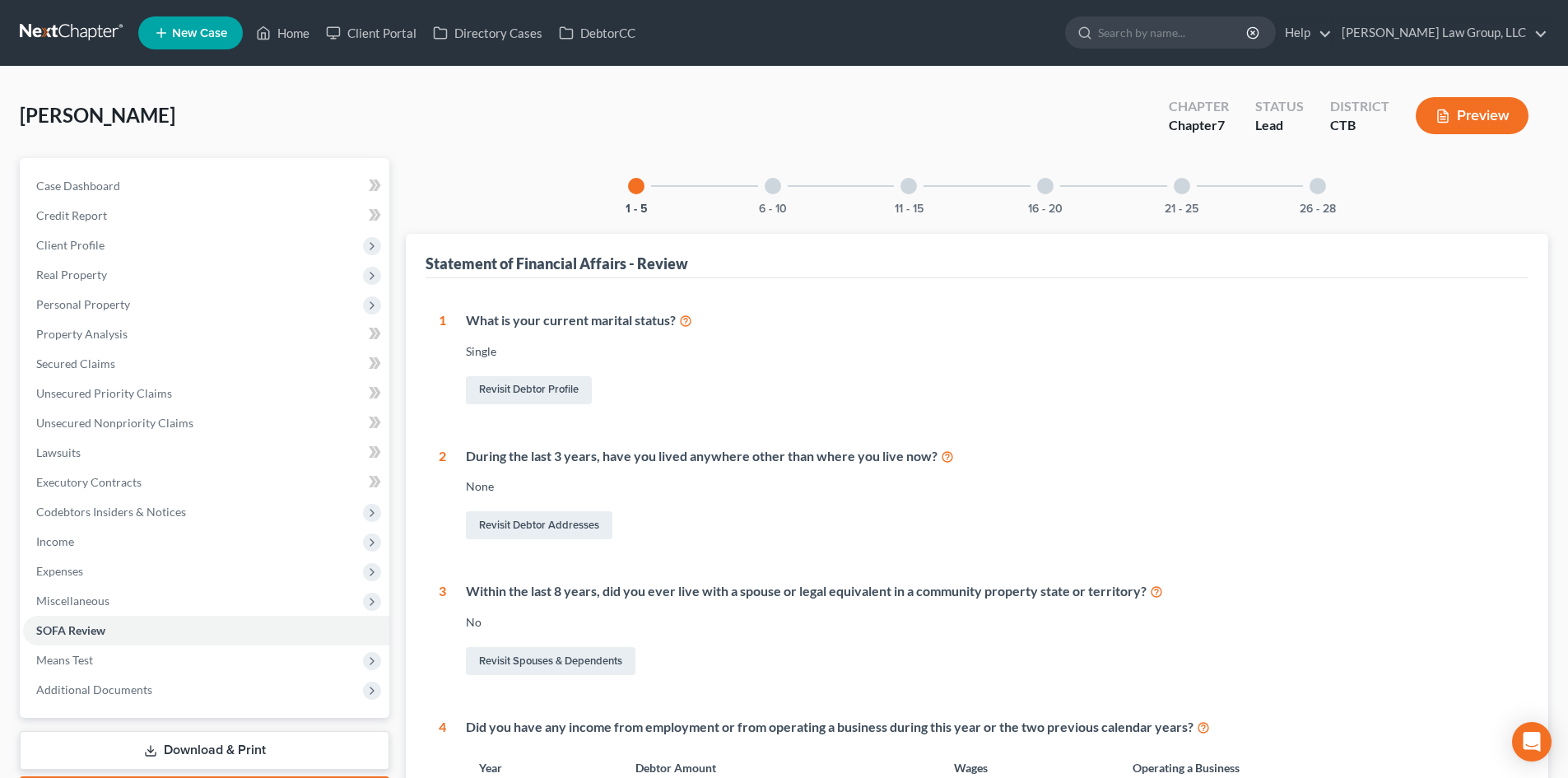
click at [768, 181] on div at bounding box center [773, 186] width 17 height 17
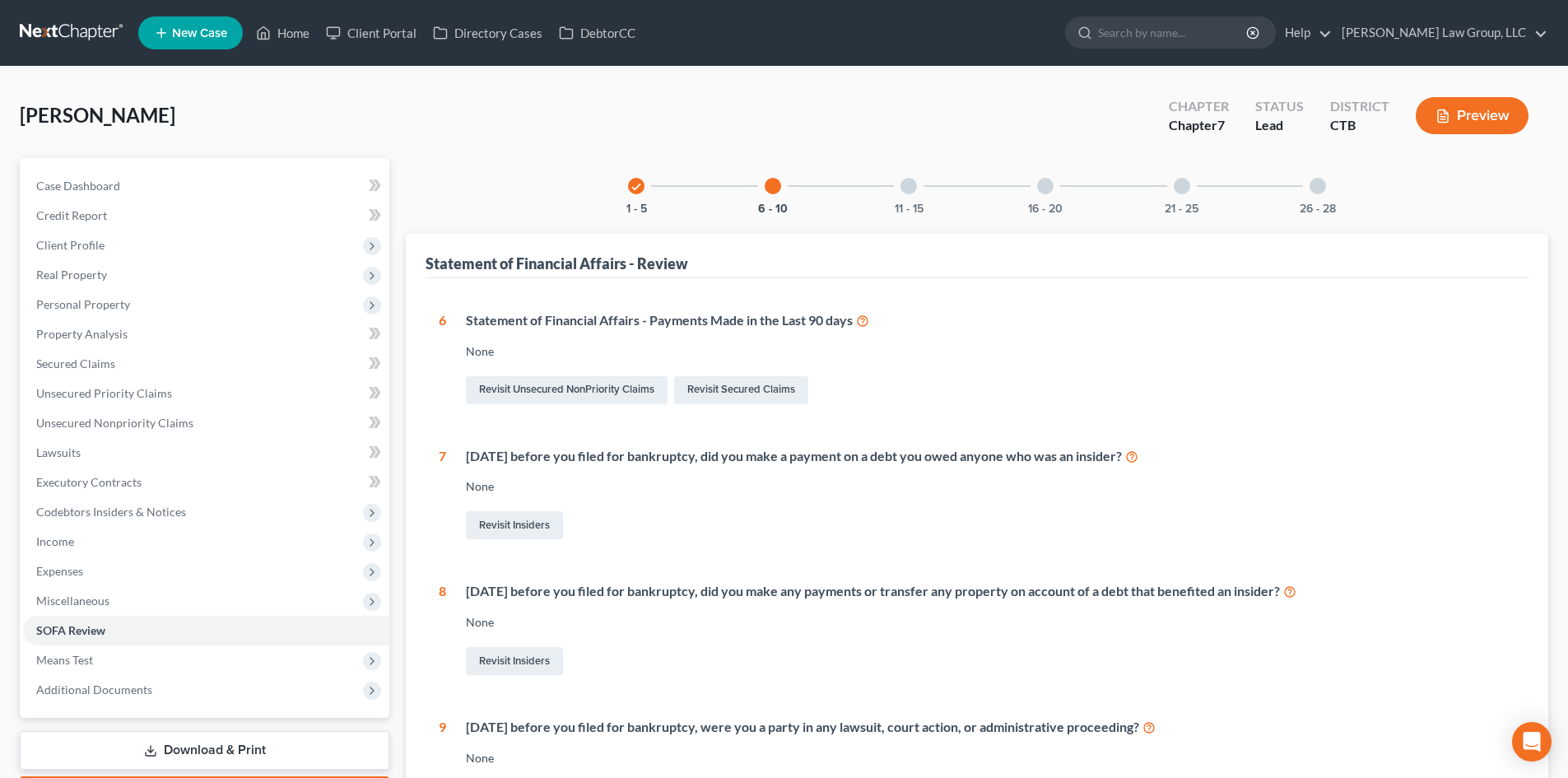
click at [908, 188] on div at bounding box center [908, 186] width 17 height 17
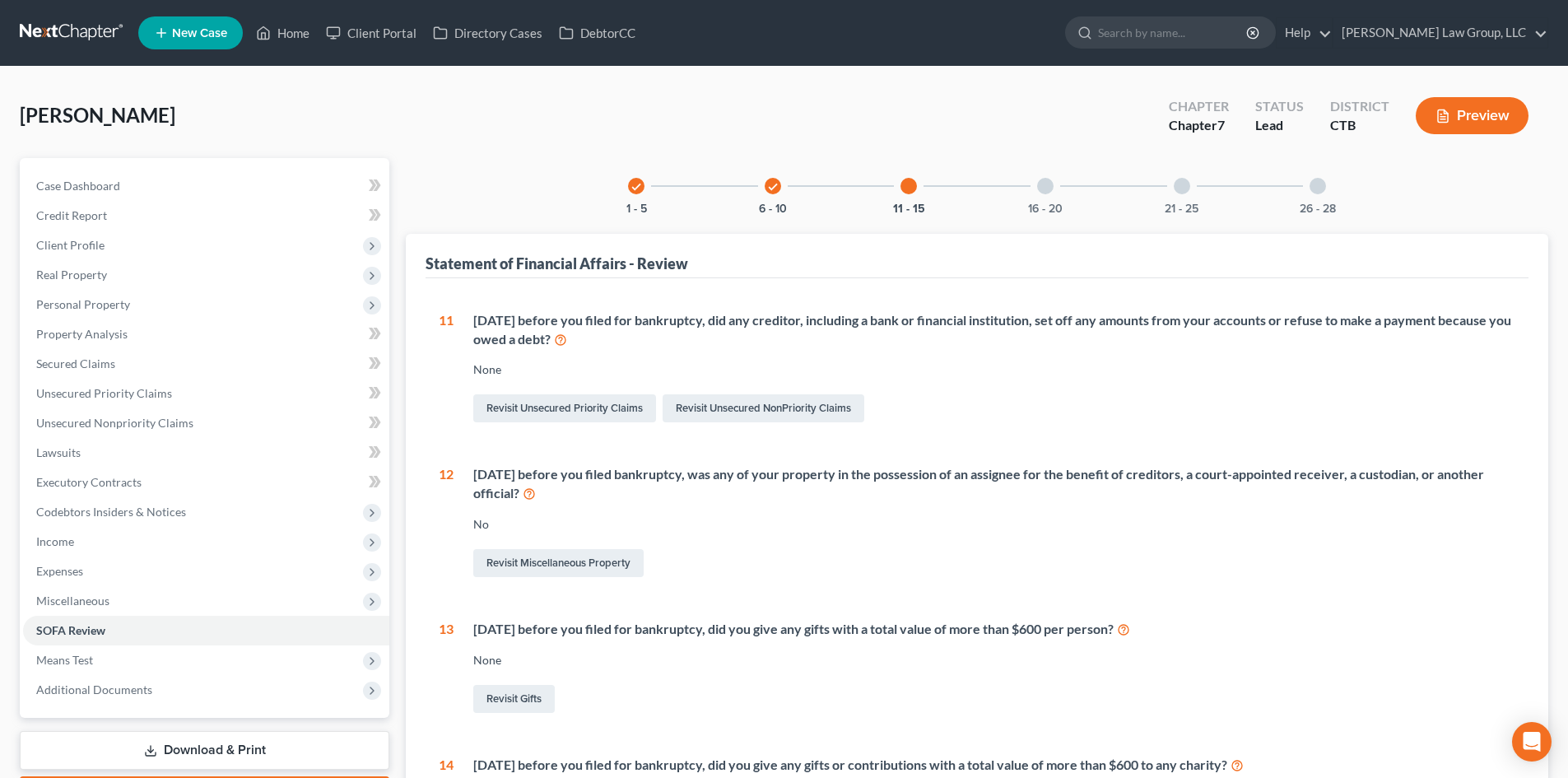
click at [1045, 188] on div at bounding box center [1046, 186] width 17 height 17
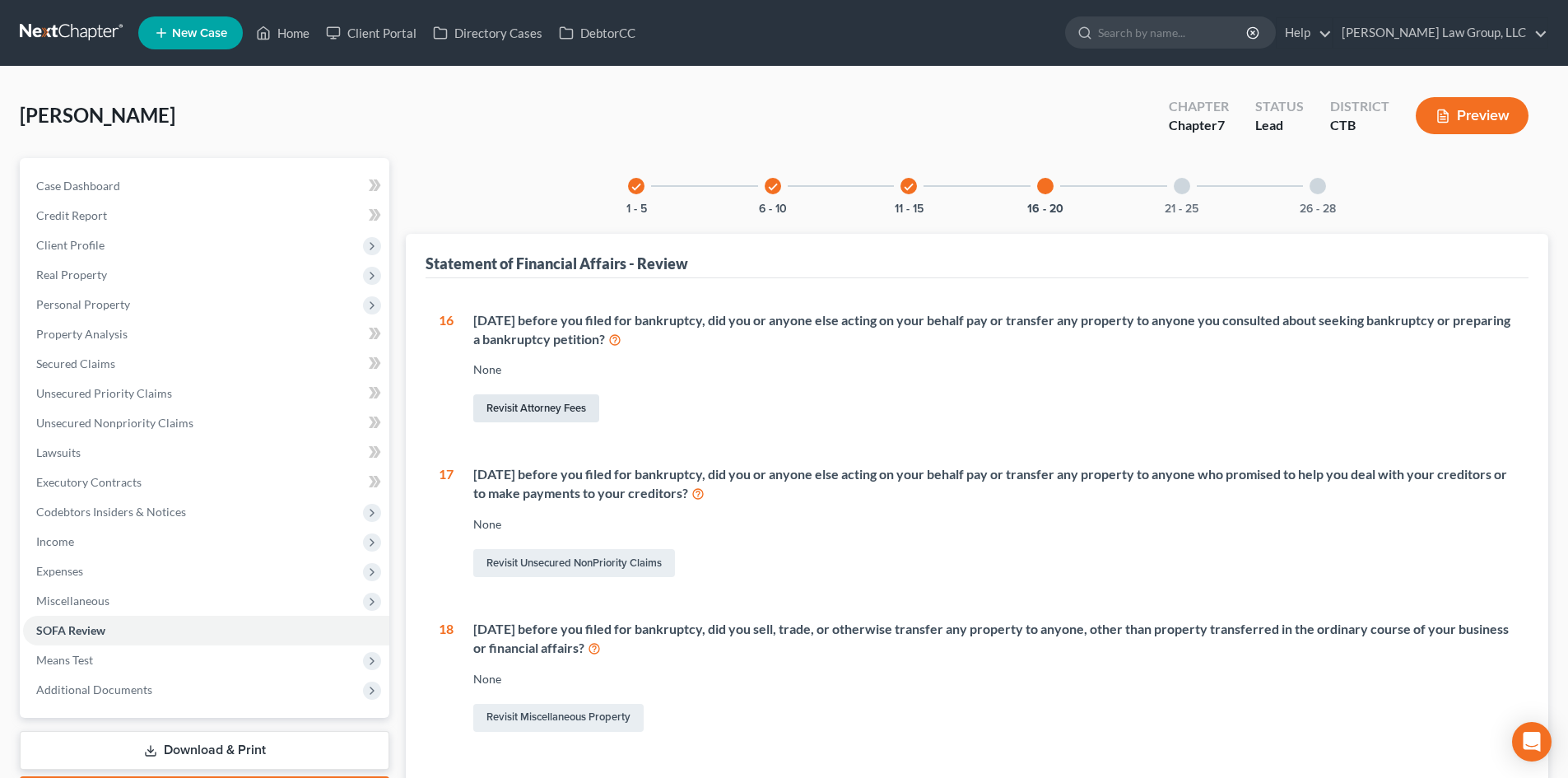
click at [536, 403] on link "Revisit Attorney Fees" at bounding box center [537, 408] width 126 height 28
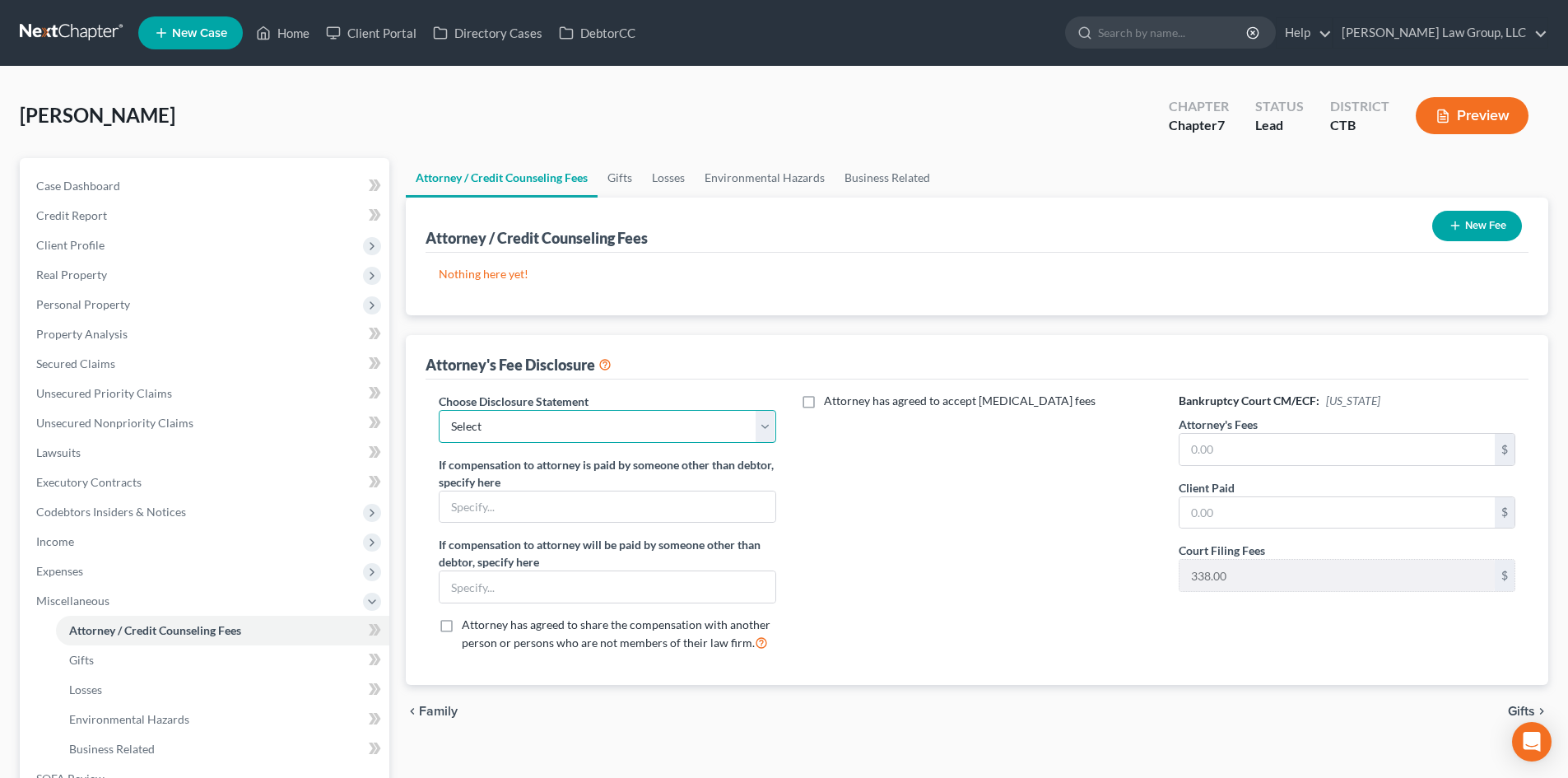
click at [771, 425] on select "Select Legal" at bounding box center [607, 426] width 336 height 33
select select "0"
click at [439, 410] on select "Select Legal" at bounding box center [607, 426] width 336 height 33
click at [824, 400] on label "Attorney has agreed to accept [MEDICAL_DATA] fees" at bounding box center [960, 401] width 272 height 17
click at [830, 400] on input "Attorney has agreed to accept [MEDICAL_DATA] fees" at bounding box center [836, 398] width 11 height 11
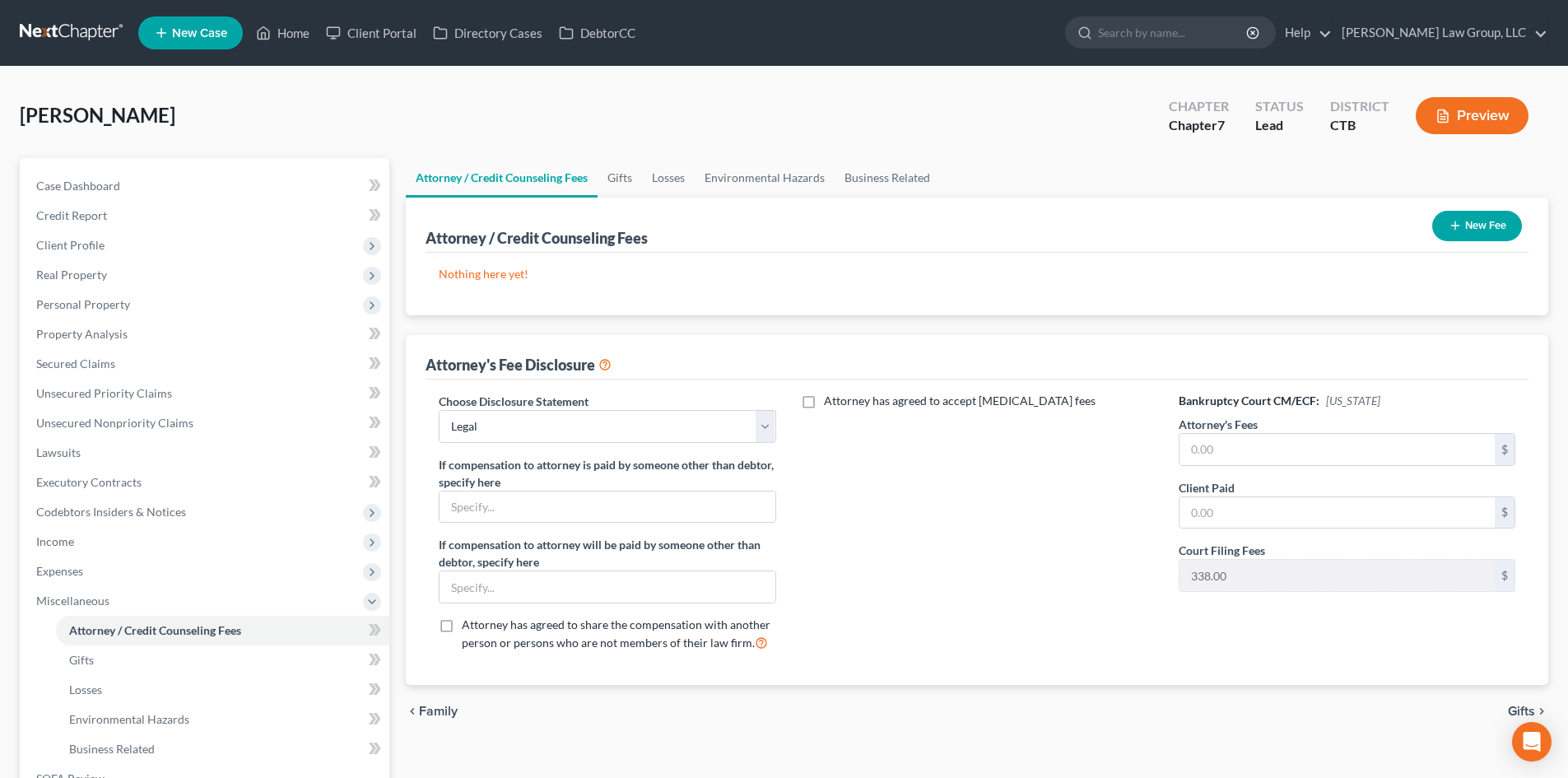
checkbox input "true"
click at [838, 444] on input "text" at bounding box center [968, 438] width 315 height 31
type input "1,400.00"
click at [1108, 596] on div "Attorney has agreed to accept [MEDICAL_DATA] fees 1,400.00 $ Hourly Fee $" at bounding box center [977, 529] width 369 height 273
click at [1248, 449] on input "text" at bounding box center [1337, 449] width 315 height 31
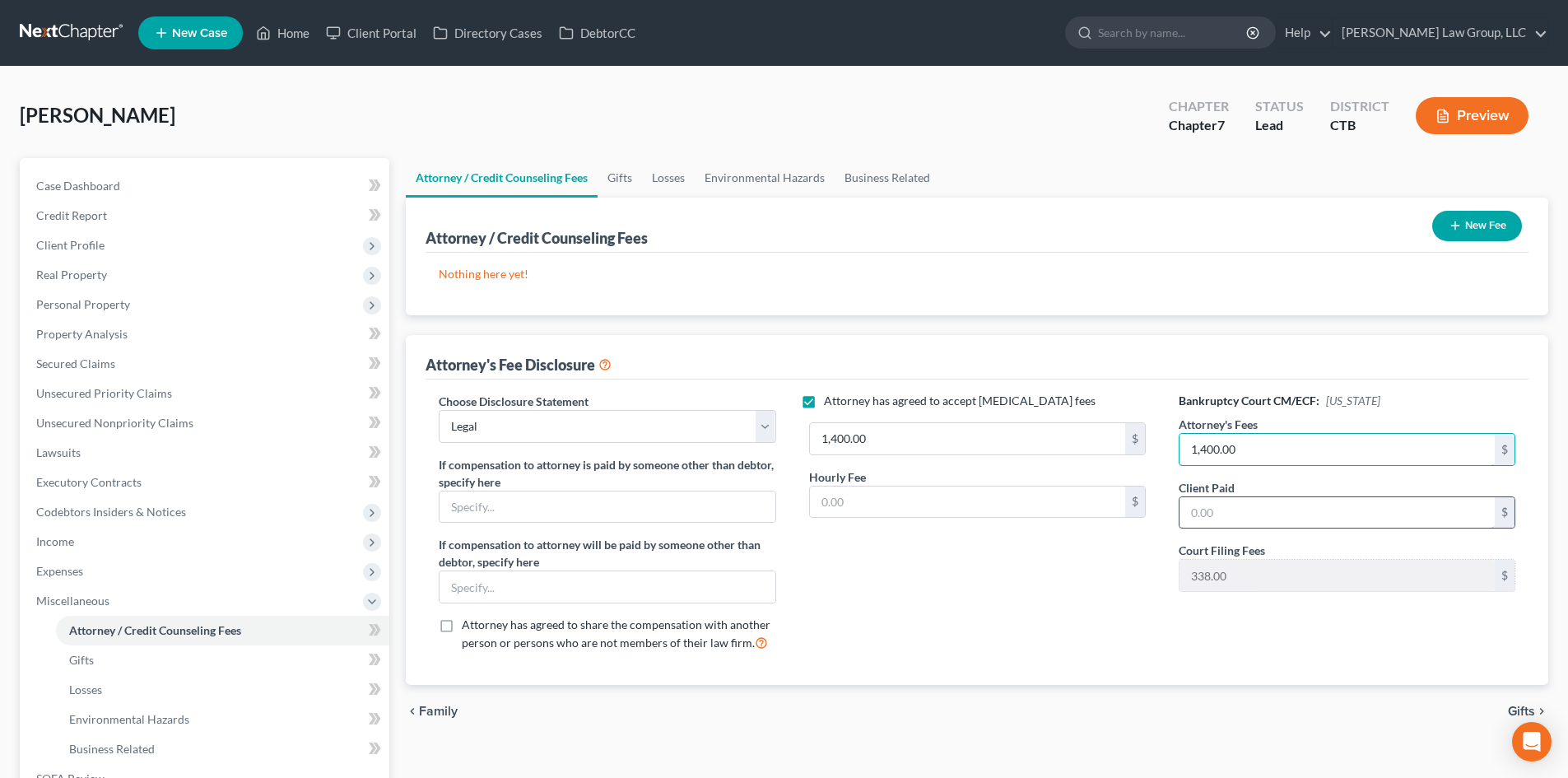
type input "1,400.00"
click at [1227, 514] on input "text" at bounding box center [1337, 512] width 315 height 31
type input "1,400.00"
click at [1061, 608] on div "Attorney has agreed to accept [MEDICAL_DATA] fees 1,400.00 $ Hourly Fee $" at bounding box center [977, 529] width 369 height 273
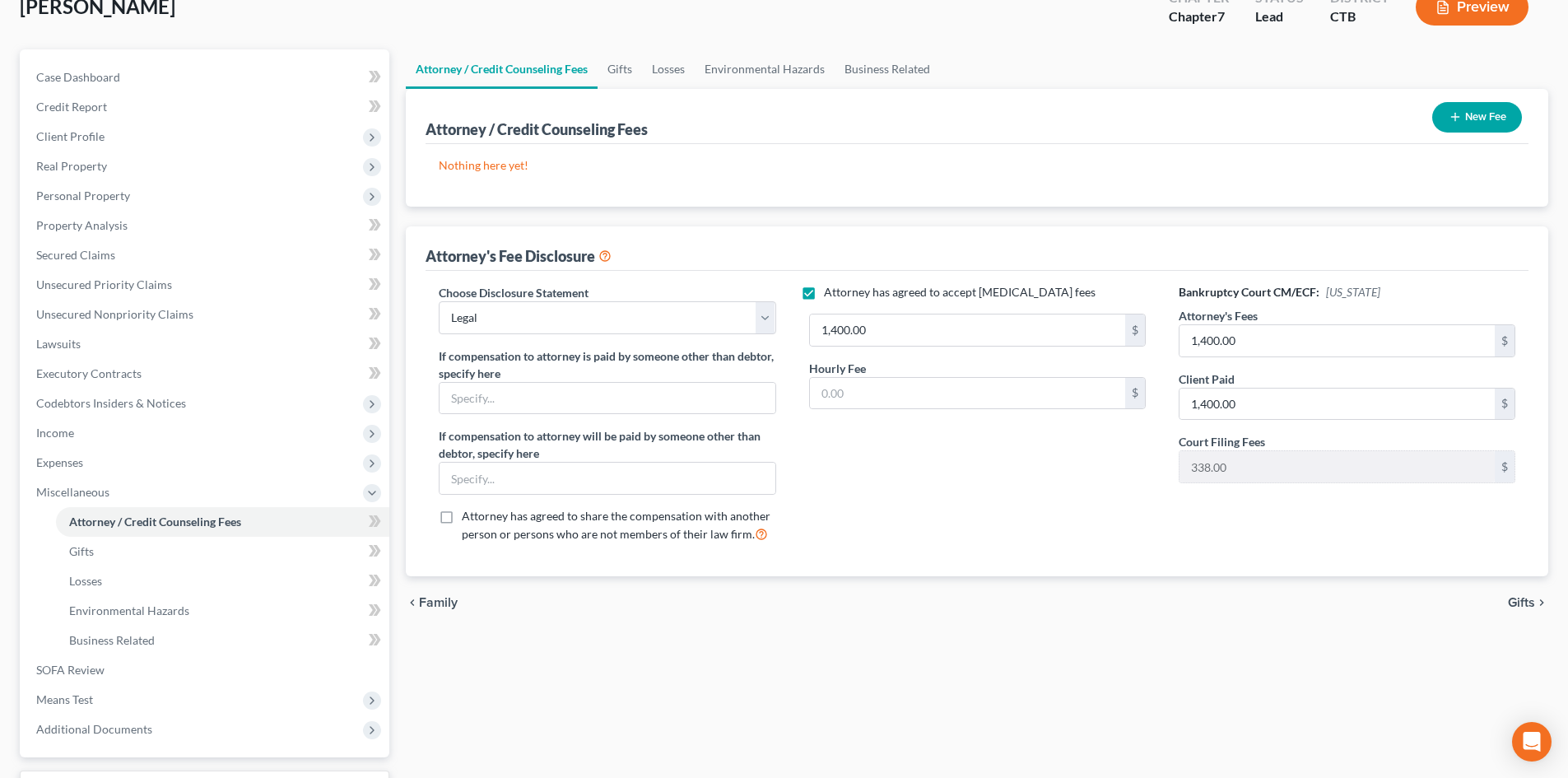
scroll to position [165, 0]
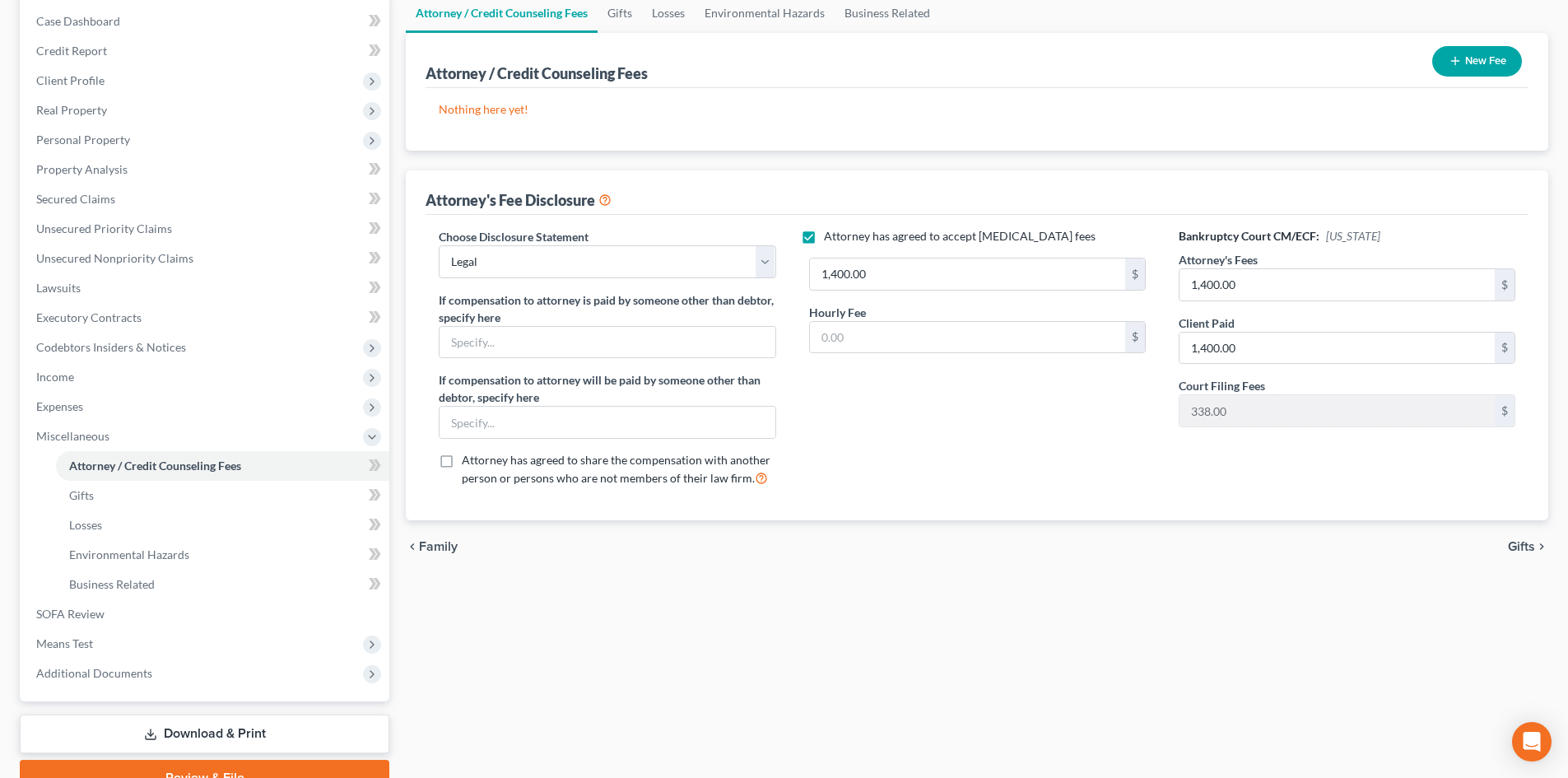
click at [158, 726] on link "Download & Print" at bounding box center [204, 734] width 369 height 39
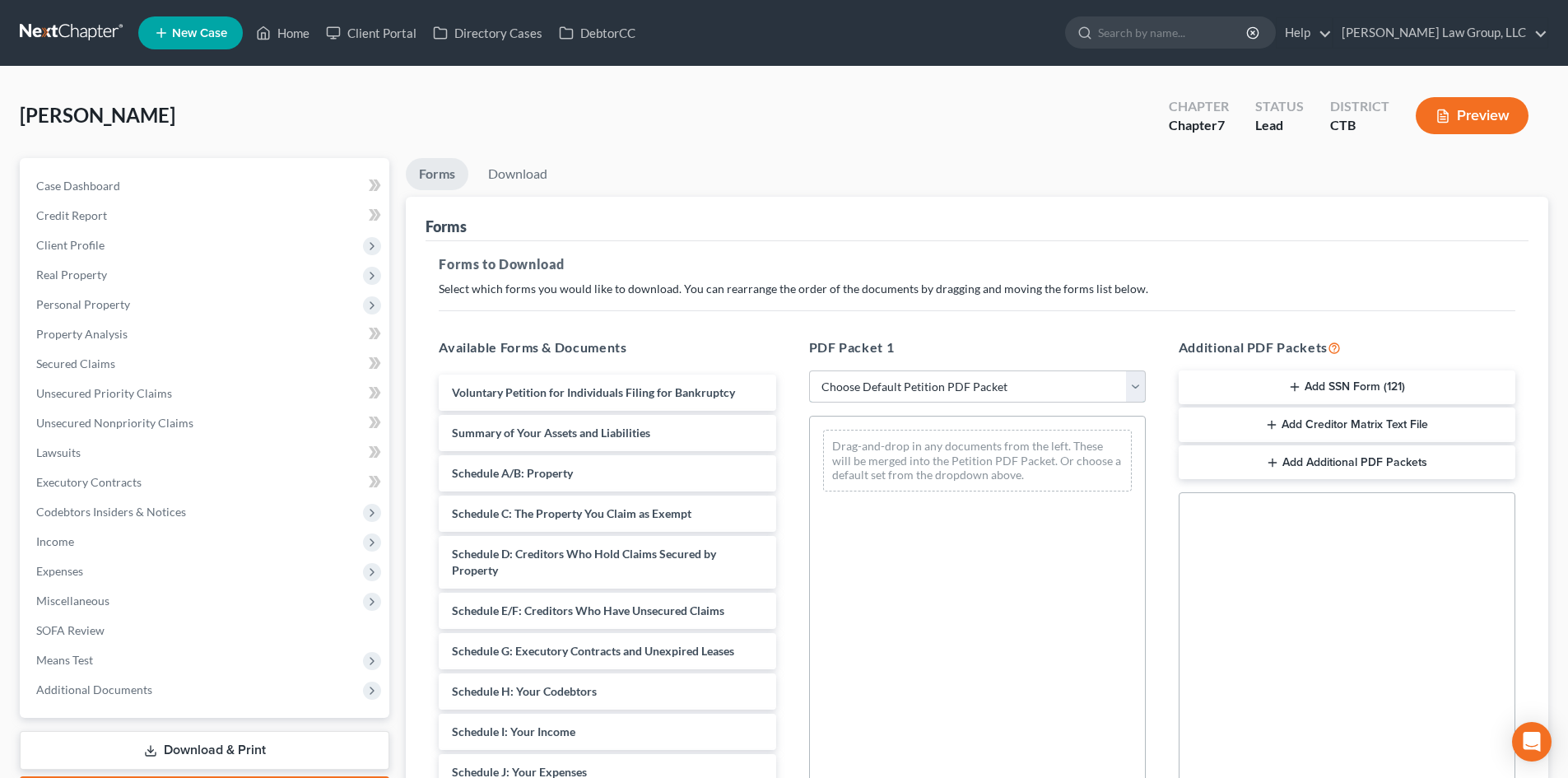
click at [1139, 386] on select "Choose Default Petition PDF Packet Complete Bankruptcy Petition (all forms and …" at bounding box center [977, 386] width 336 height 33
select select "0"
click at [809, 370] on select "Choose Default Petition PDF Packet Complete Bankruptcy Petition (all forms and …" at bounding box center [977, 386] width 336 height 33
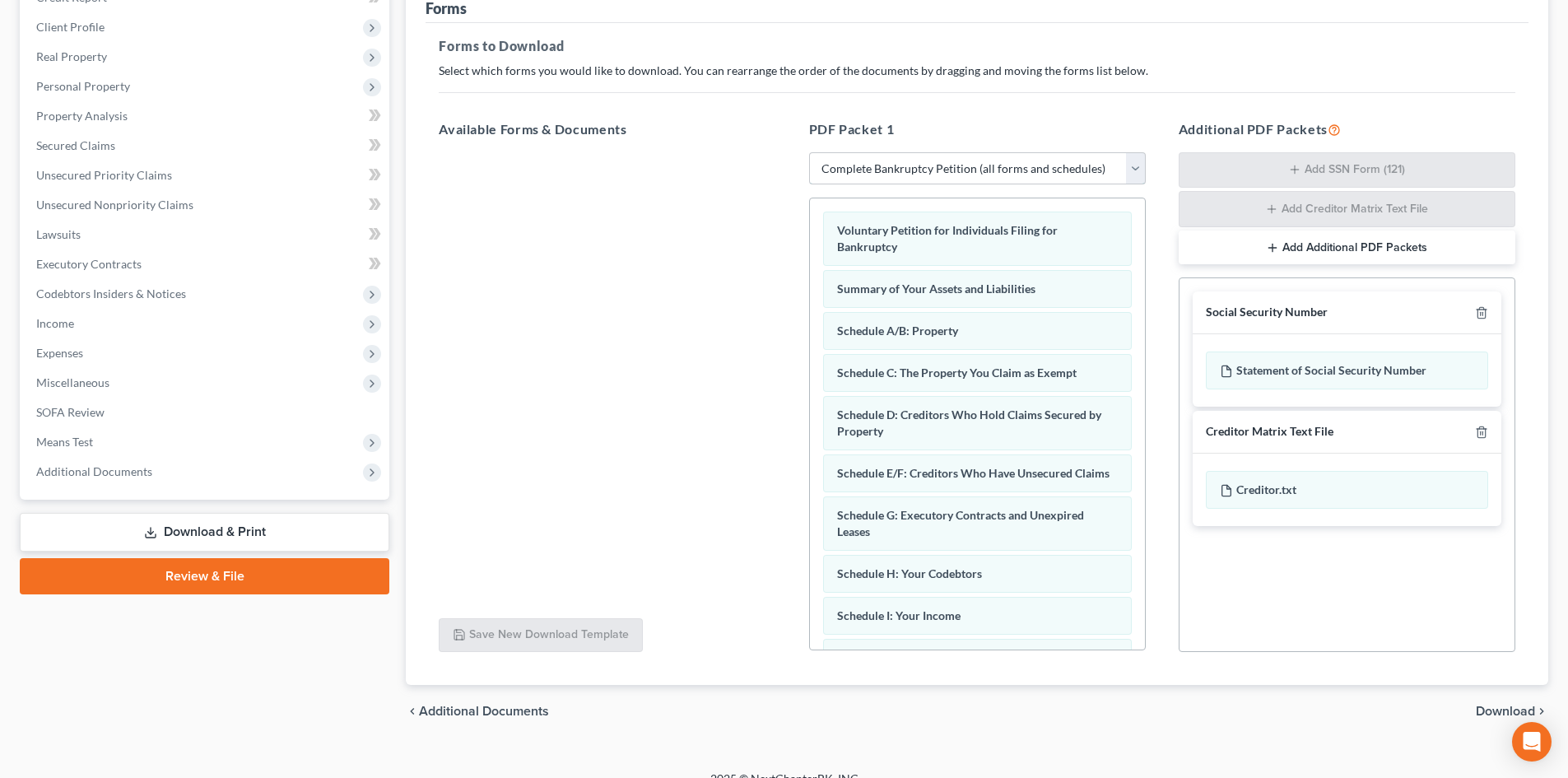
scroll to position [240, 0]
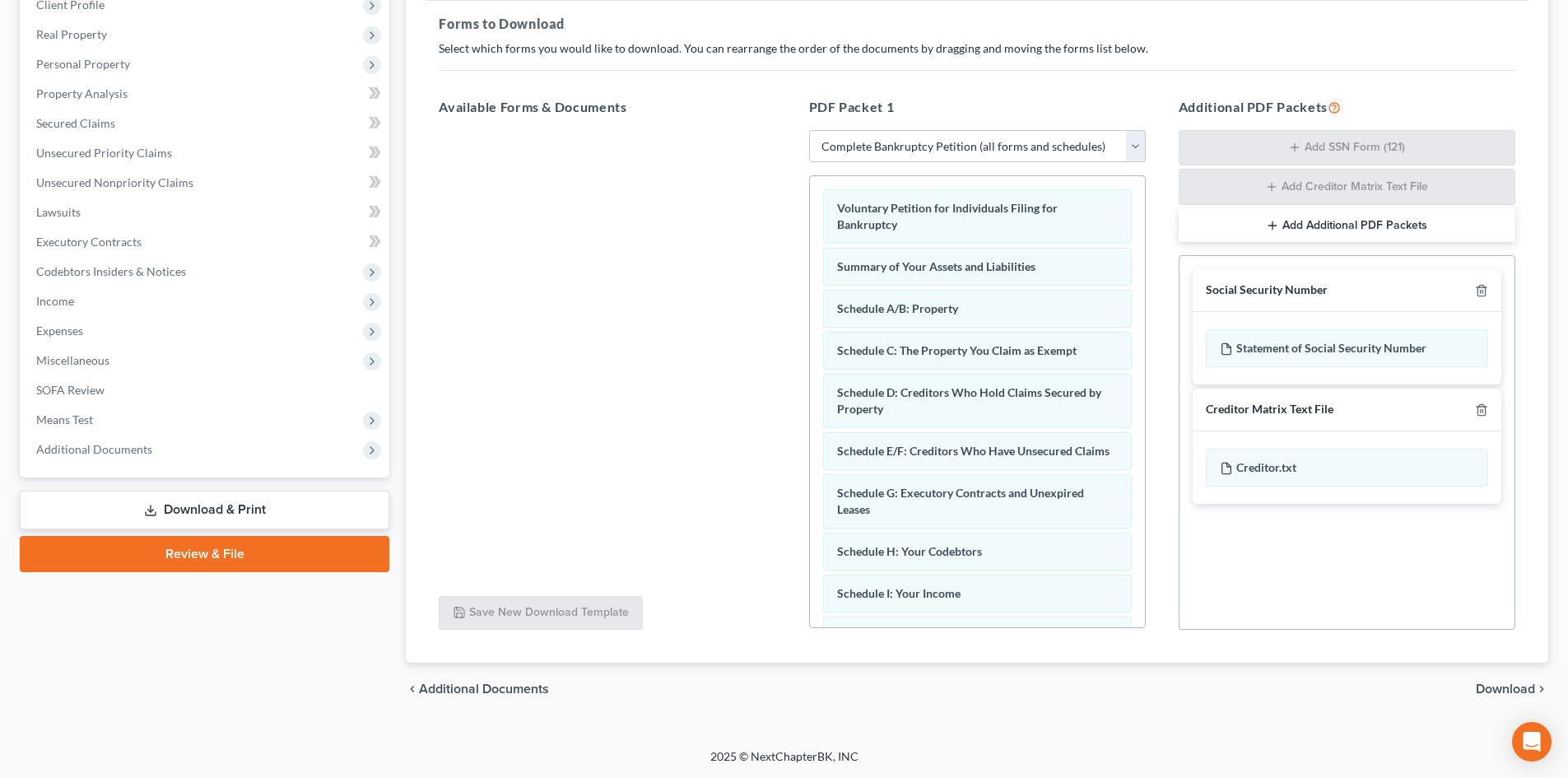
click at [1502, 686] on span "Download" at bounding box center [1505, 689] width 59 height 13
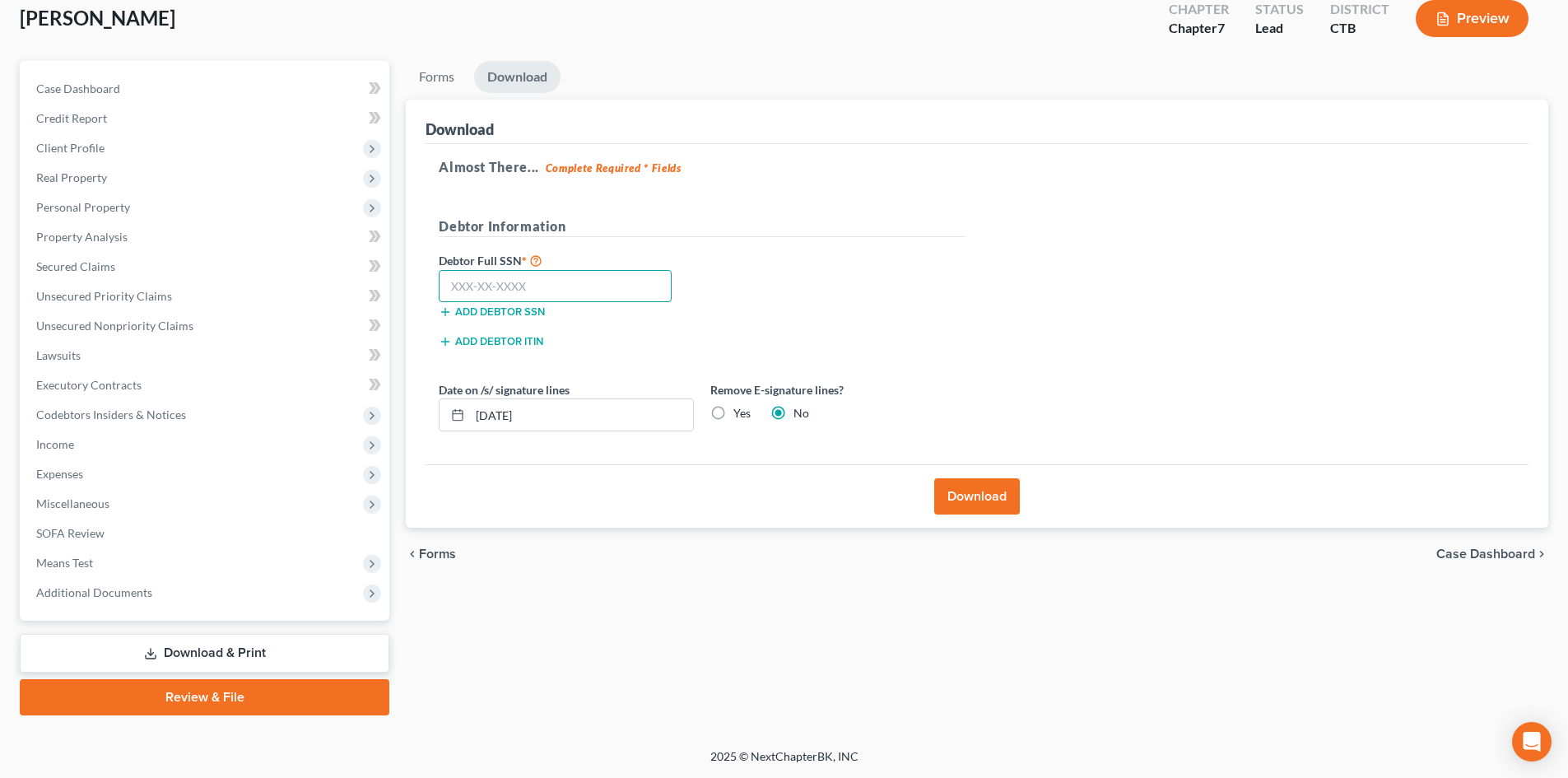
click at [445, 283] on input "text" at bounding box center [555, 286] width 233 height 33
click at [710, 619] on div "Forms Download Forms Forms to Download Select which forms you would like to dow…" at bounding box center [977, 388] width 1159 height 654
click at [440, 280] on input "text" at bounding box center [555, 286] width 233 height 33
type input "047-88-6783"
click at [993, 499] on button "Download" at bounding box center [977, 496] width 86 height 36
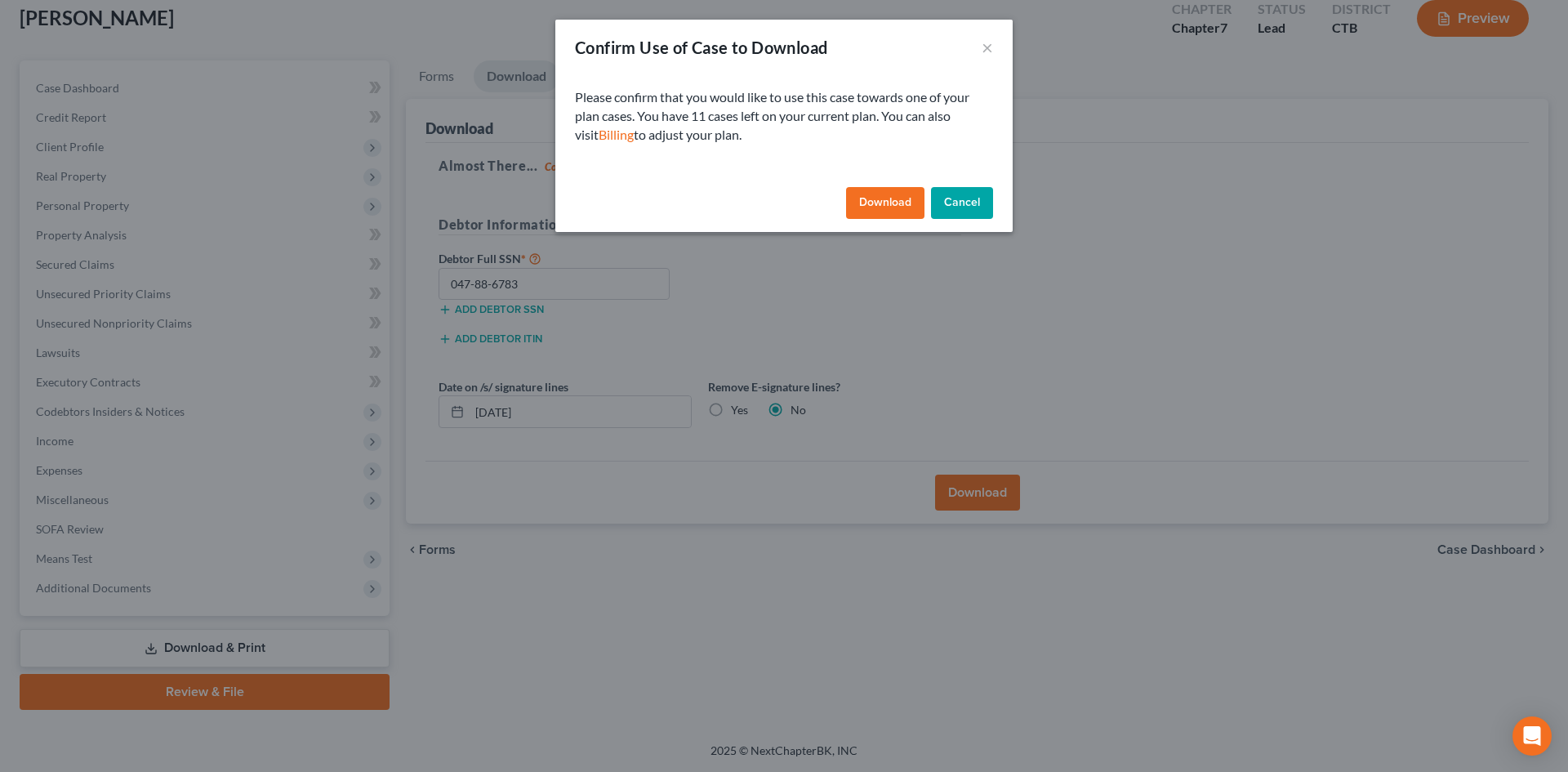
click at [879, 204] on button "Download" at bounding box center [885, 203] width 78 height 32
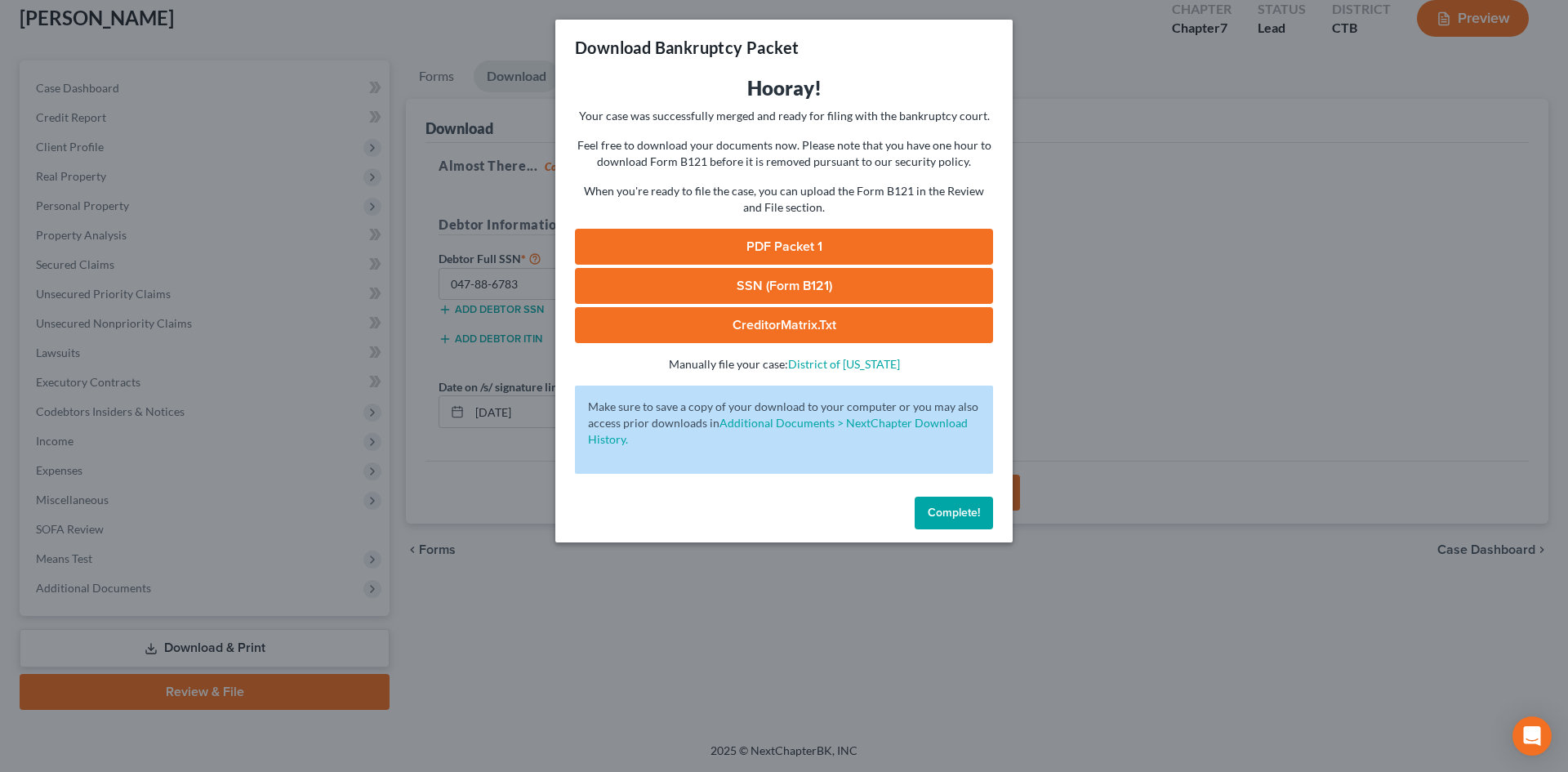
click at [768, 242] on link "PDF Packet 1" at bounding box center [784, 246] width 418 height 36
click at [968, 512] on span "Complete!" at bounding box center [954, 513] width 53 height 14
